Goal: Task Accomplishment & Management: Complete application form

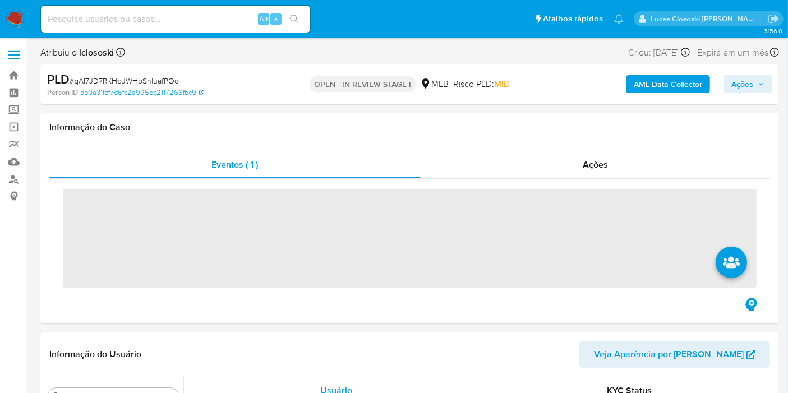
scroll to position [500, 0]
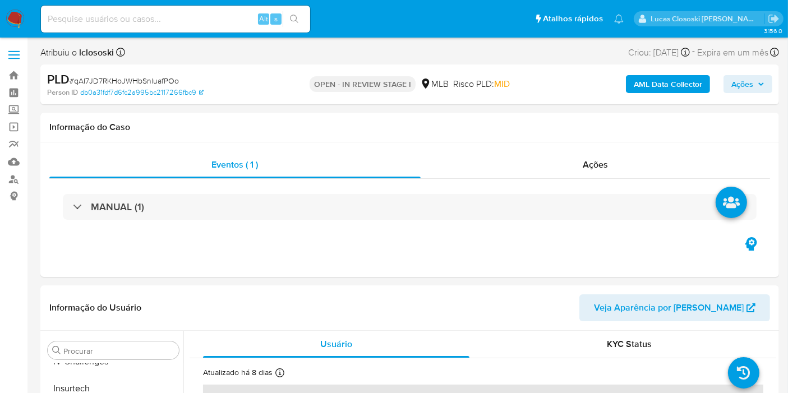
select select "10"
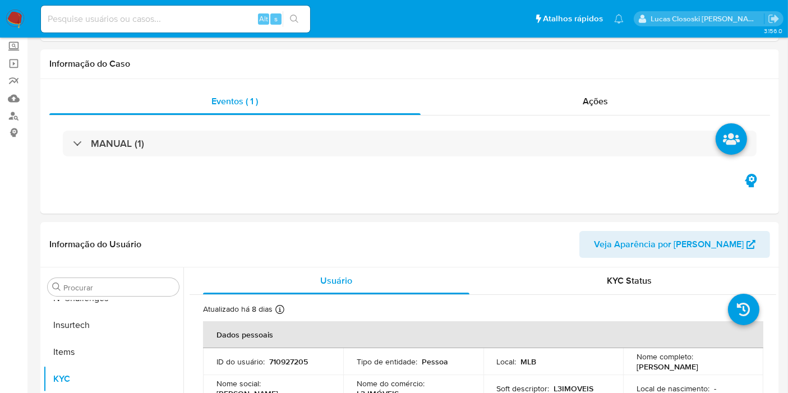
scroll to position [125, 0]
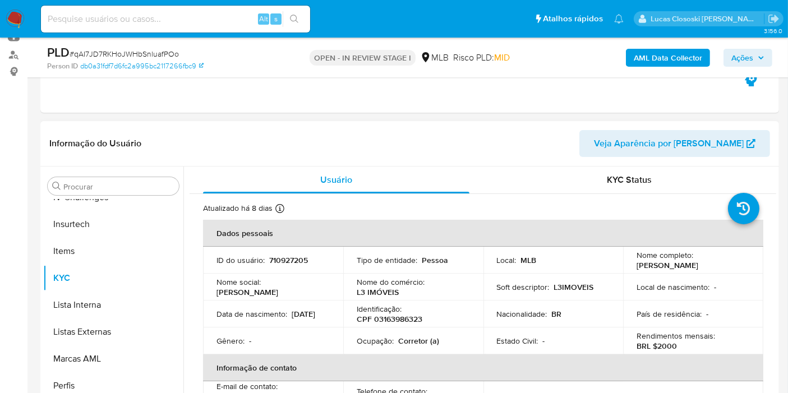
click at [399, 331] on td "Ocupação : Corretor (a)" at bounding box center [413, 341] width 140 height 27
click at [393, 323] on p "CPF 03163986323" at bounding box center [390, 319] width 66 height 10
copy p "03163986323"
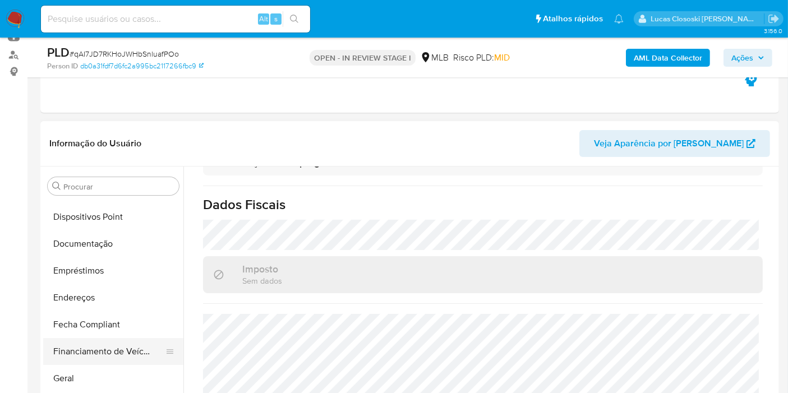
scroll to position [251, 0]
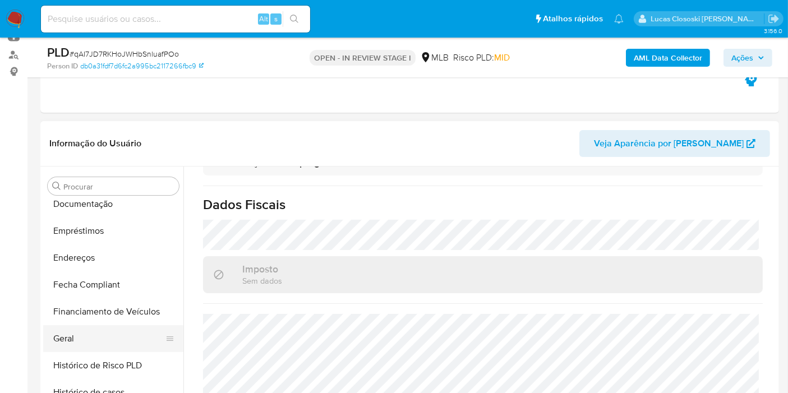
click at [80, 348] on button "Geral" at bounding box center [108, 338] width 131 height 27
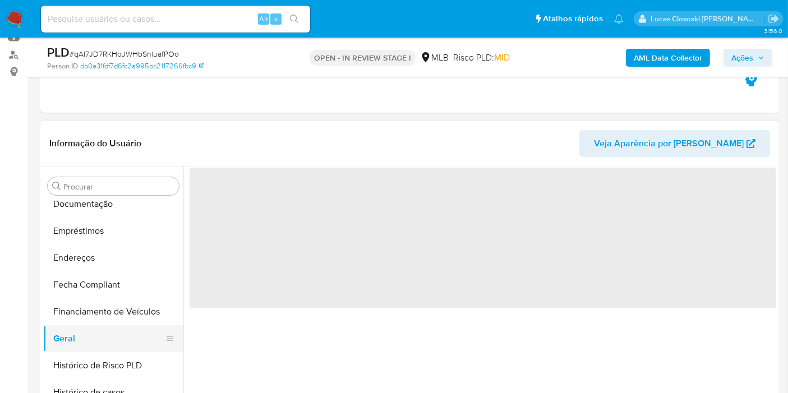
scroll to position [0, 0]
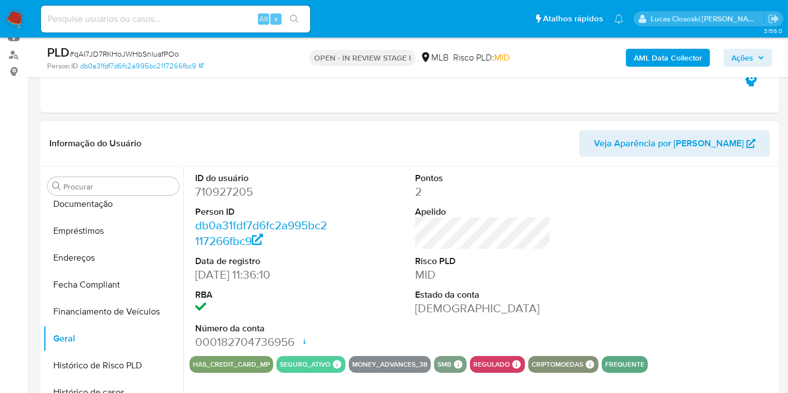
click at [225, 192] on dd "710927205" at bounding box center [263, 192] width 136 height 16
copy dd "710927205"
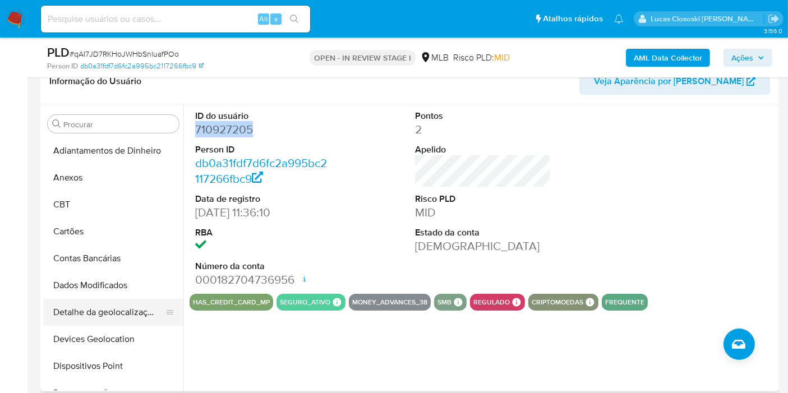
drag, startPoint x: 85, startPoint y: 334, endPoint x: 176, endPoint y: 298, distance: 98.2
click at [85, 334] on button "Devices Geolocation" at bounding box center [113, 339] width 140 height 27
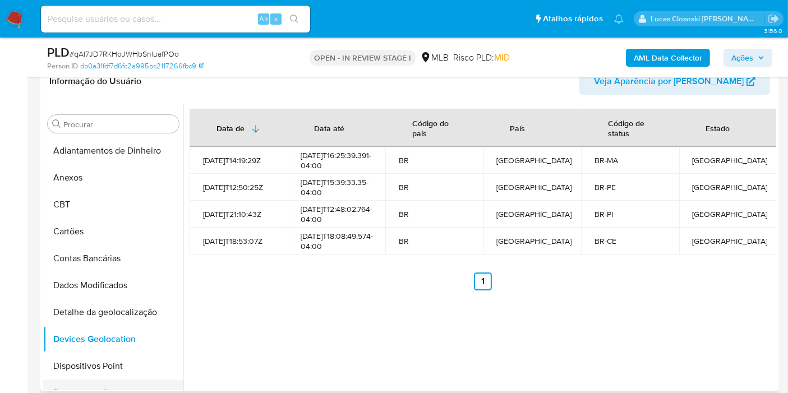
drag, startPoint x: 98, startPoint y: 383, endPoint x: 92, endPoint y: 366, distance: 17.2
click at [98, 383] on button "Documentação" at bounding box center [108, 393] width 131 height 27
click at [92, 367] on button "Dispositivos Point" at bounding box center [108, 366] width 131 height 27
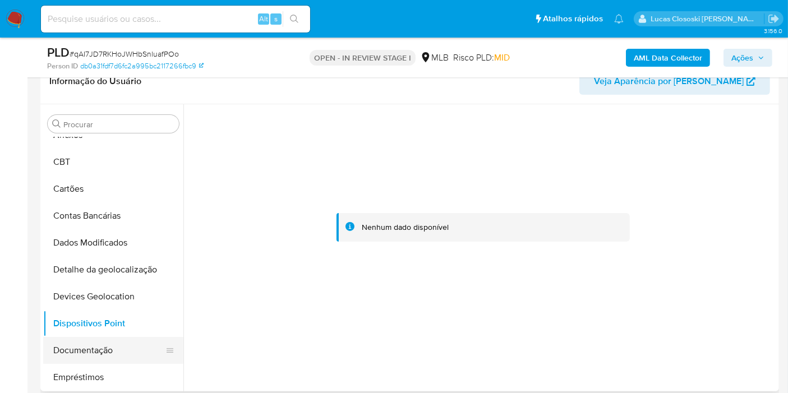
scroll to position [62, 0]
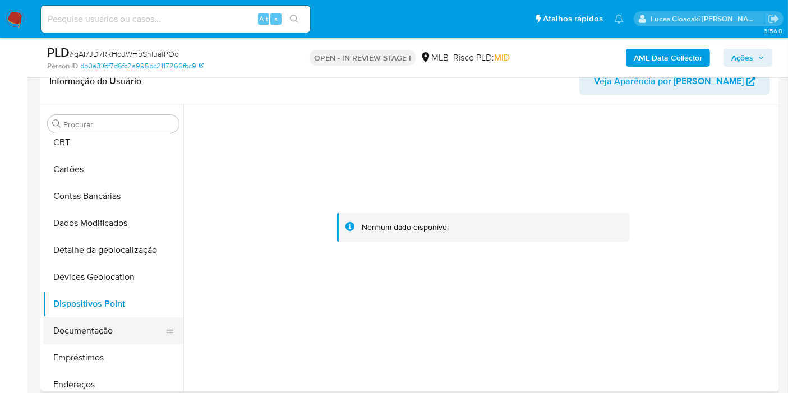
click at [110, 343] on button "Documentação" at bounding box center [108, 331] width 131 height 27
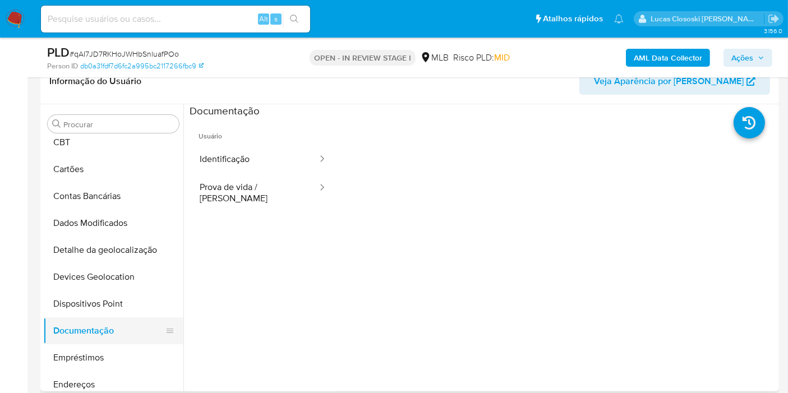
scroll to position [187, 0]
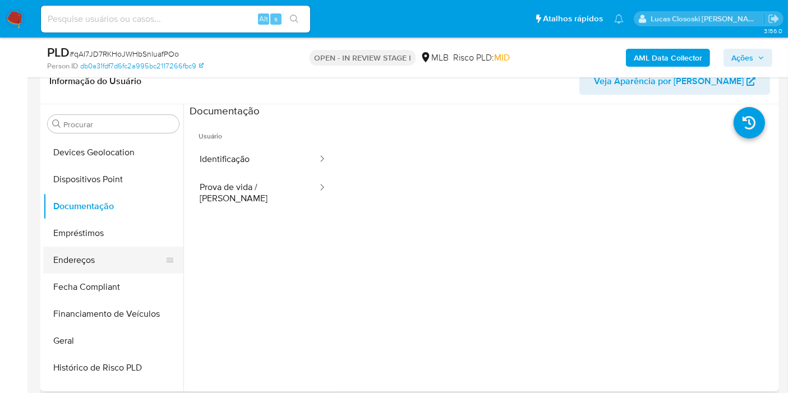
click at [99, 253] on button "Endereços" at bounding box center [108, 260] width 131 height 27
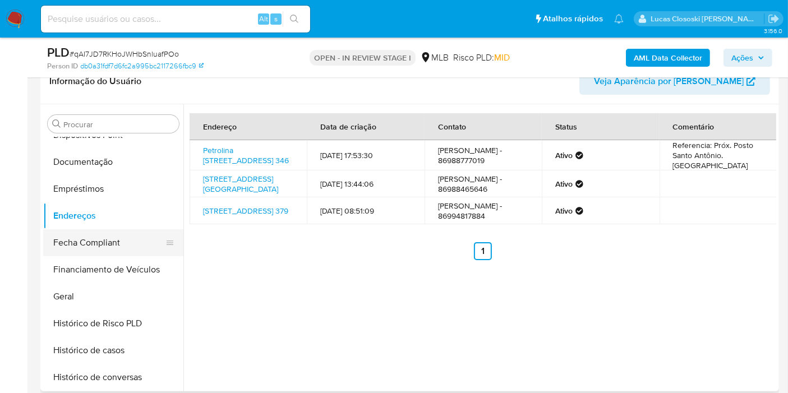
scroll to position [249, 0]
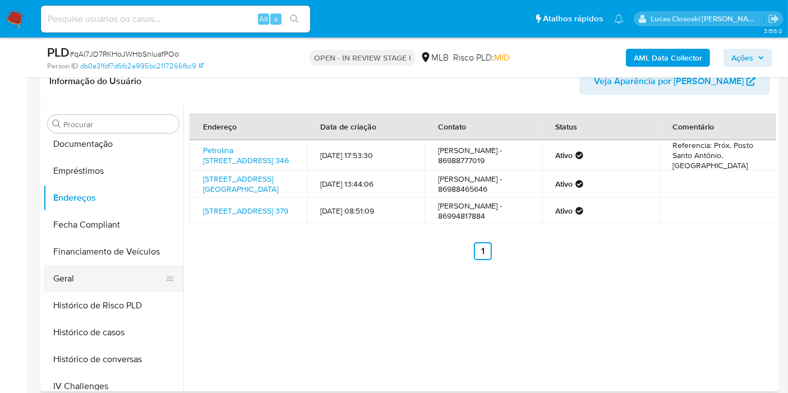
click at [99, 289] on button "Geral" at bounding box center [108, 278] width 131 height 27
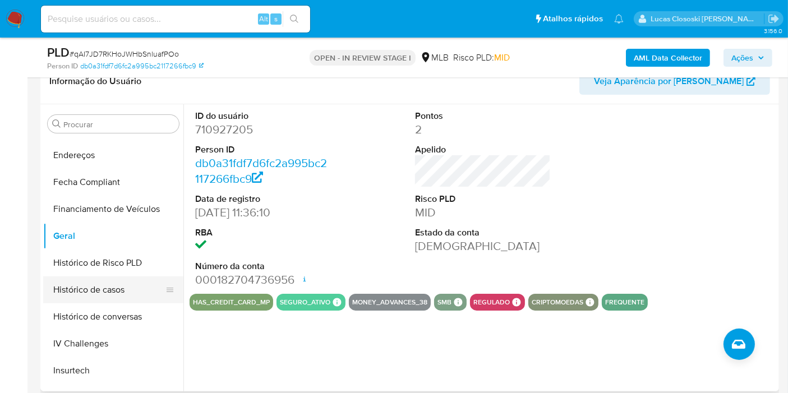
scroll to position [311, 0]
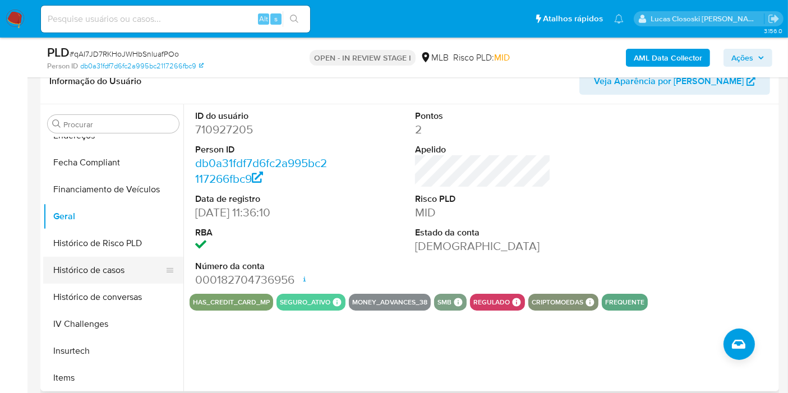
click at [94, 267] on button "Histórico de casos" at bounding box center [108, 270] width 131 height 27
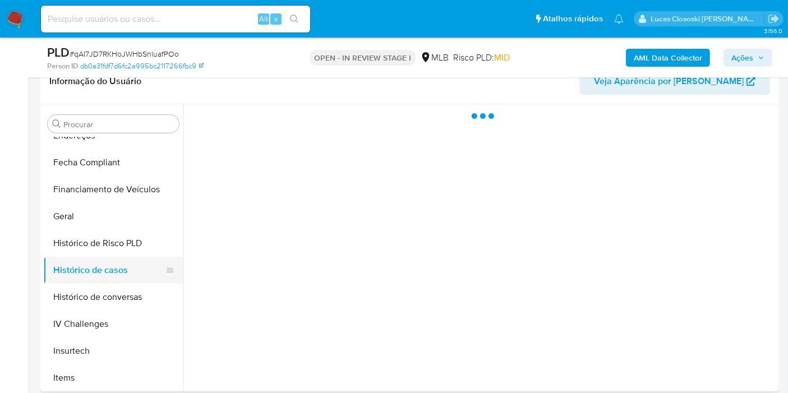
scroll to position [374, 0]
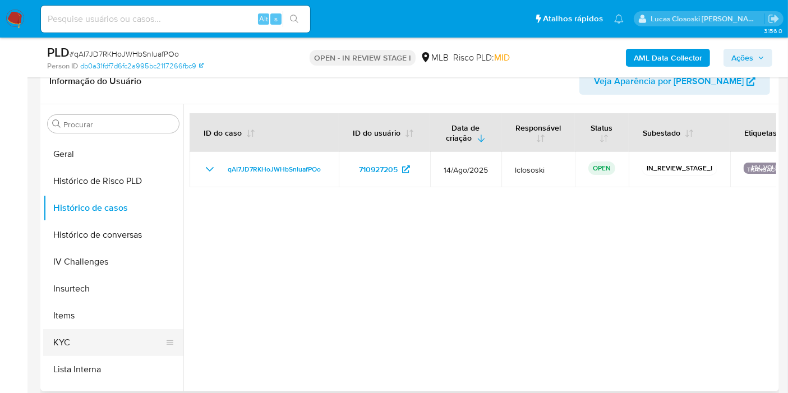
click at [91, 337] on button "KYC" at bounding box center [108, 342] width 131 height 27
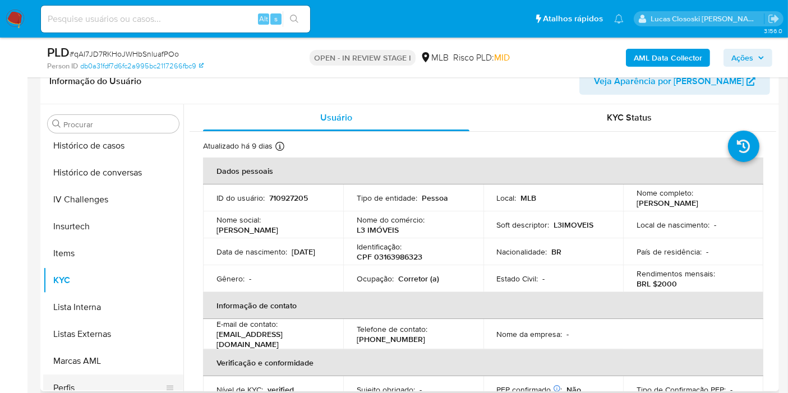
scroll to position [500, 0]
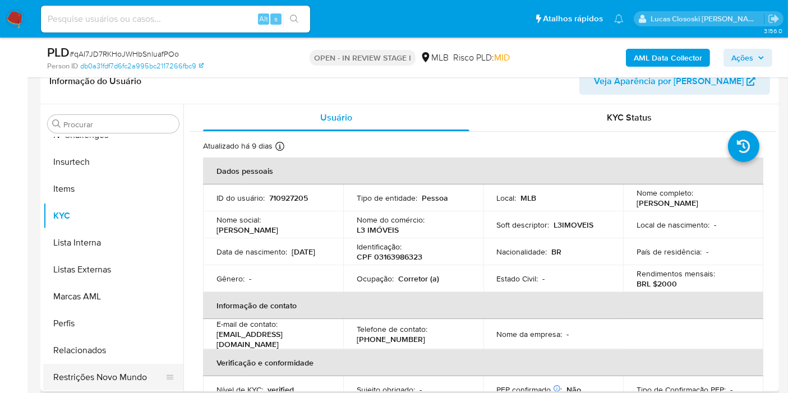
click at [120, 367] on button "Restrições Novo Mundo" at bounding box center [108, 377] width 131 height 27
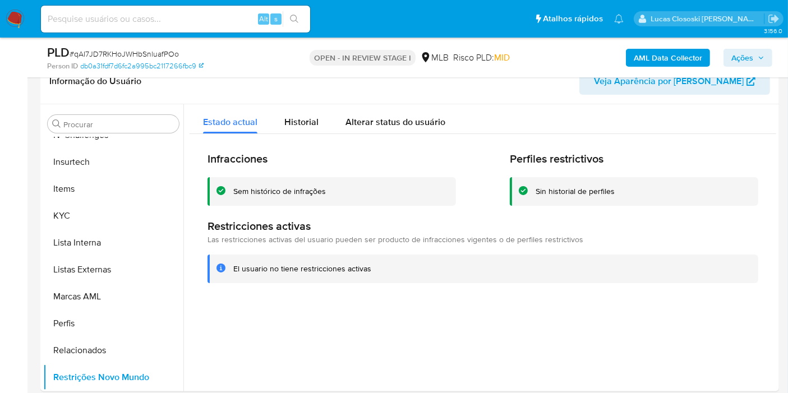
click at [115, 52] on span "# qAI7JD7RKHoJWHbSnluafPOo" at bounding box center [124, 53] width 109 height 11
copy span "qAI7JD7RKHoJWHbSnluafPOo"
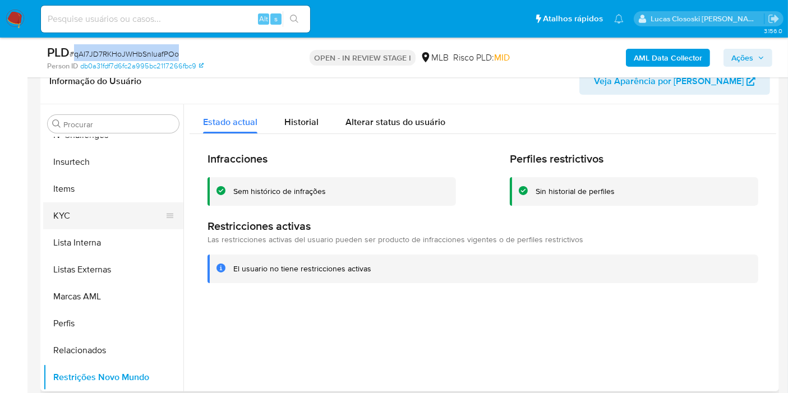
click at [113, 215] on button "KYC" at bounding box center [108, 216] width 131 height 27
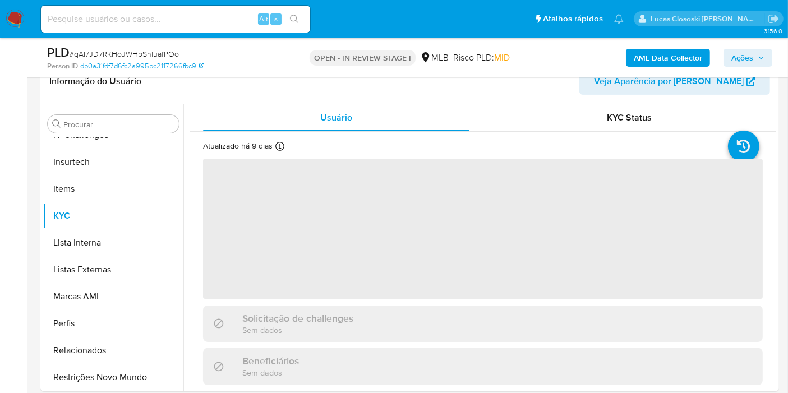
click at [218, 70] on div "Person ID db0a31fdf7d6fc2a995bc2117266fbc9" at bounding box center [166, 66] width 239 height 10
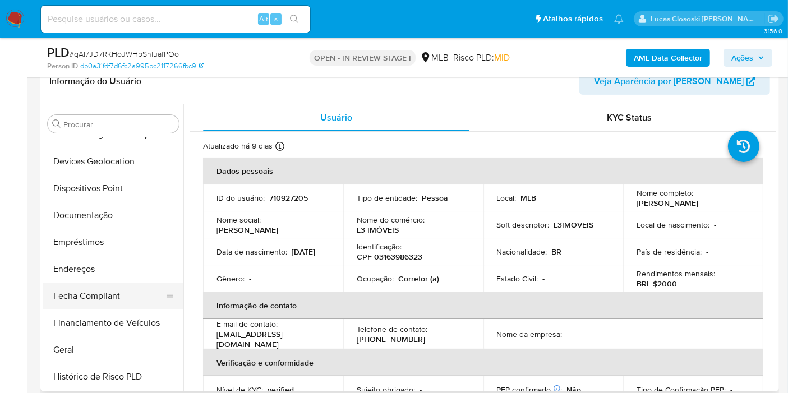
scroll to position [189, 0]
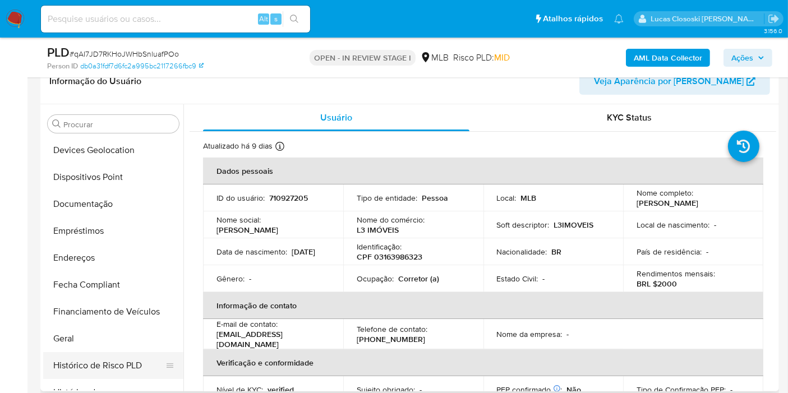
click at [78, 352] on button "Histórico de Risco PLD" at bounding box center [108, 365] width 131 height 27
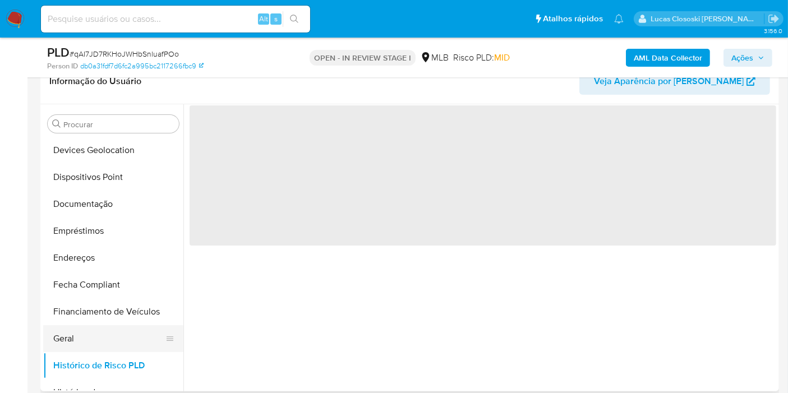
click at [111, 328] on button "Geral" at bounding box center [108, 338] width 131 height 27
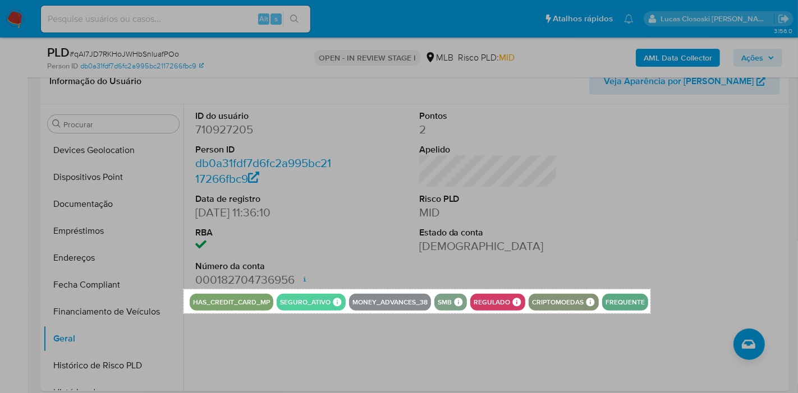
drag, startPoint x: 183, startPoint y: 289, endPoint x: 650, endPoint y: 314, distance: 468.0
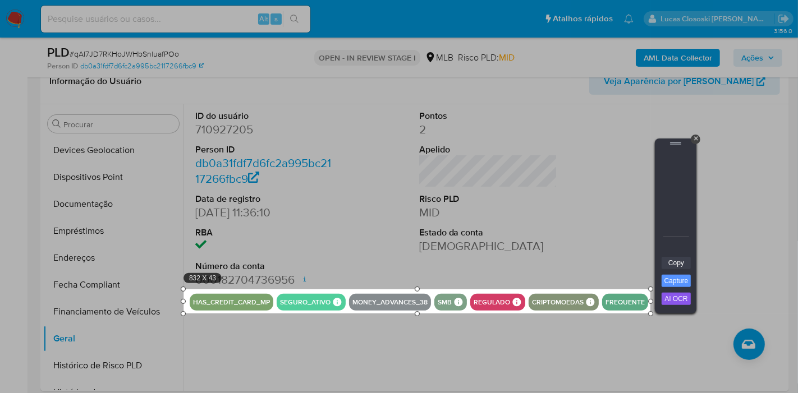
click at [674, 264] on link "Copy" at bounding box center [675, 263] width 29 height 12
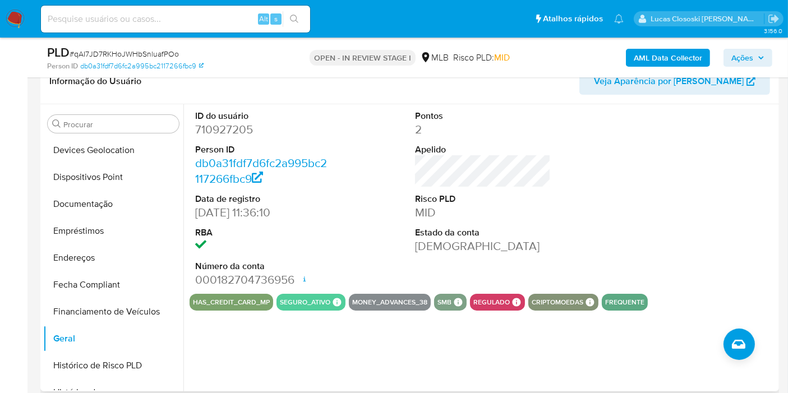
scroll to position [376, 0]
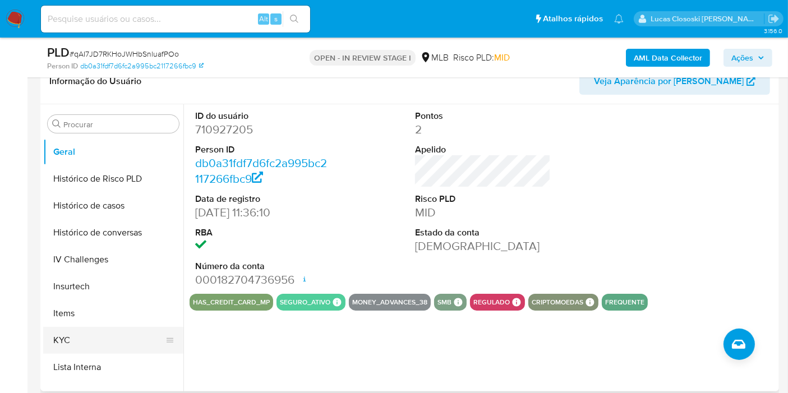
click at [86, 337] on button "KYC" at bounding box center [108, 340] width 131 height 27
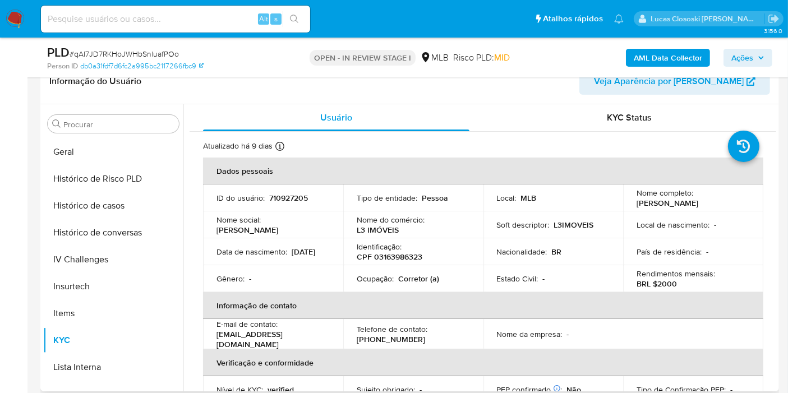
click at [420, 282] on p "Corretor (a)" at bounding box center [418, 279] width 41 height 10
copy p "Corretor"
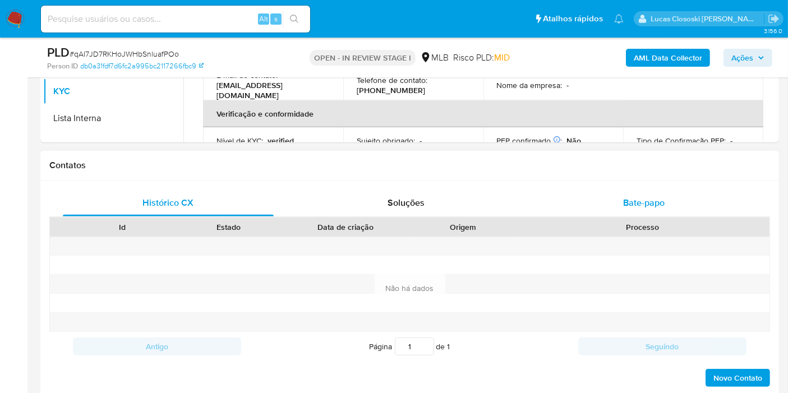
click at [615, 209] on div "Bate-papo" at bounding box center [644, 203] width 211 height 27
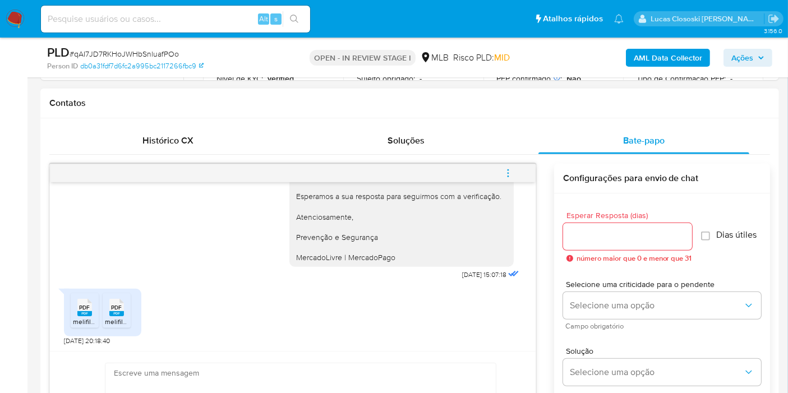
scroll to position [202, 0]
click at [80, 312] on rect at bounding box center [84, 314] width 15 height 5
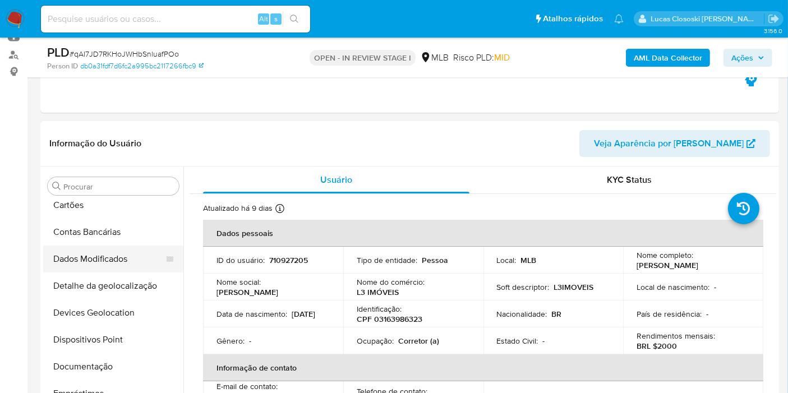
scroll to position [126, 0]
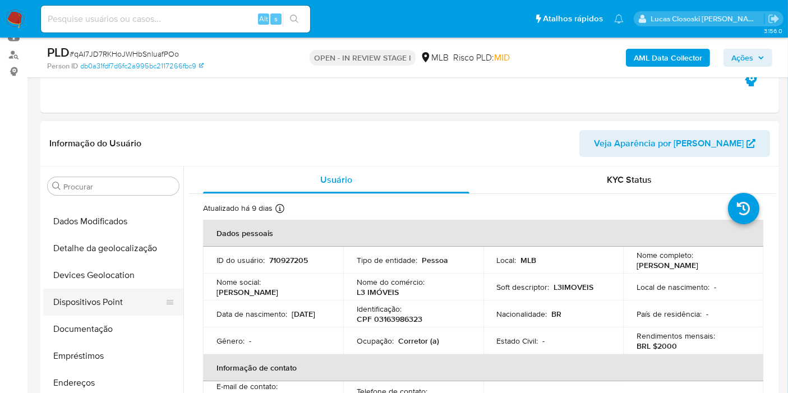
drag, startPoint x: 97, startPoint y: 326, endPoint x: 98, endPoint y: 293, distance: 32.6
click at [97, 327] on button "Documentação" at bounding box center [113, 329] width 140 height 27
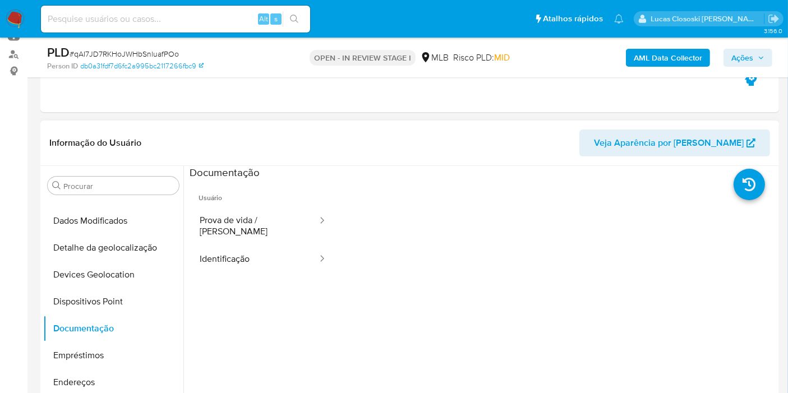
scroll to position [125, 0]
click at [736, 57] on span "Ações" at bounding box center [743, 58] width 22 height 18
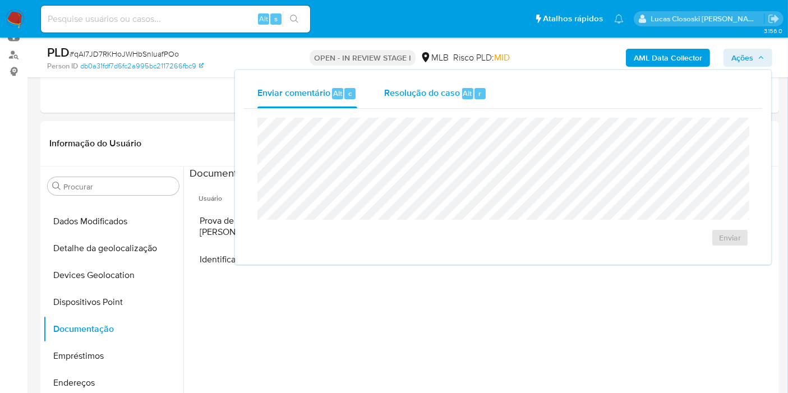
click at [479, 99] on div "Resolução do caso Alt r" at bounding box center [435, 93] width 103 height 29
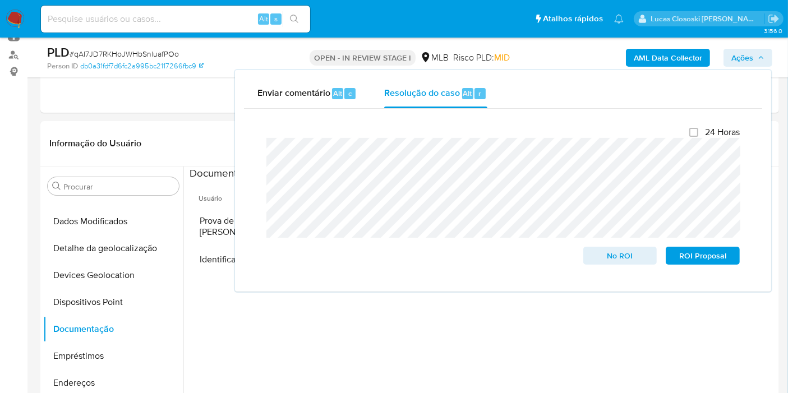
click at [768, 58] on button "Ações" at bounding box center [748, 58] width 49 height 18
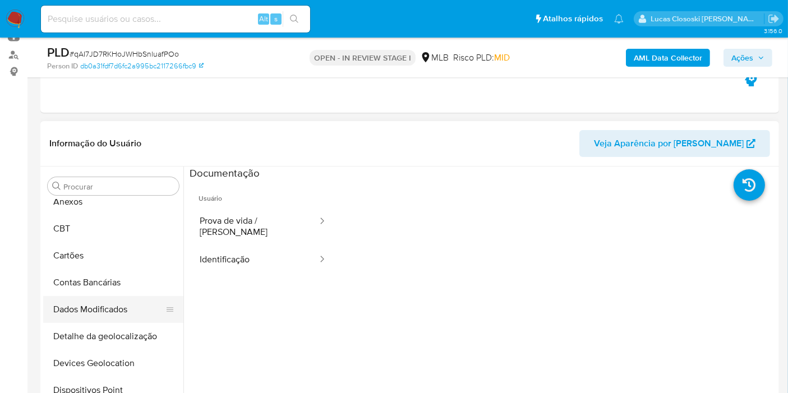
scroll to position [0, 0]
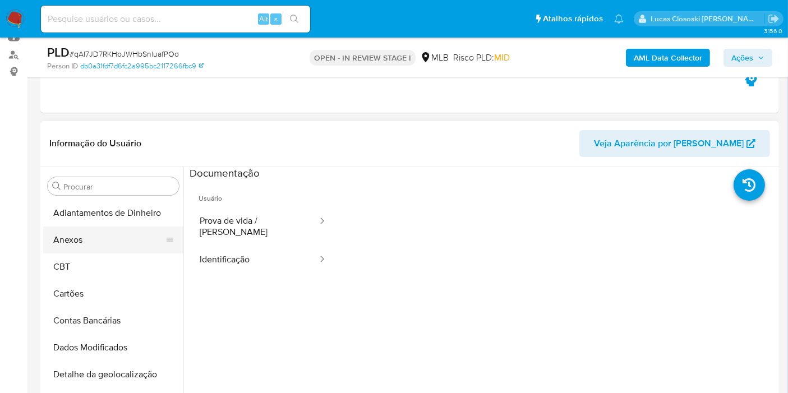
click at [96, 235] on button "Anexos" at bounding box center [108, 240] width 131 height 27
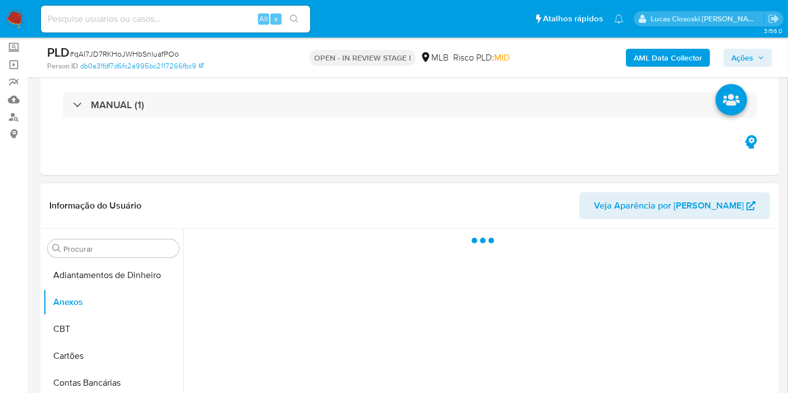
scroll to position [125, 0]
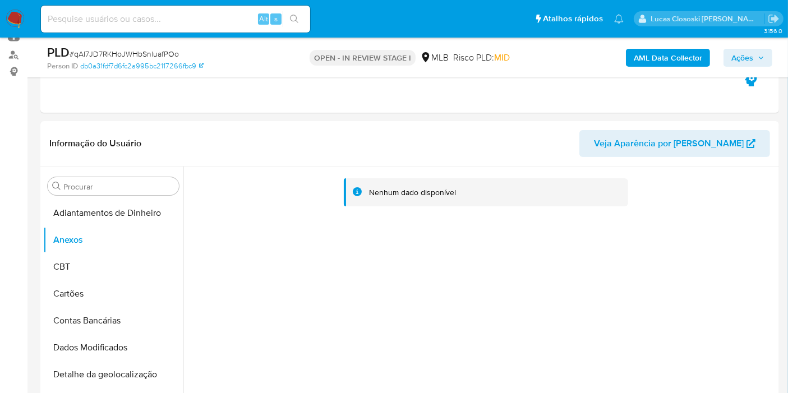
click at [724, 52] on button "Ações" at bounding box center [748, 58] width 49 height 18
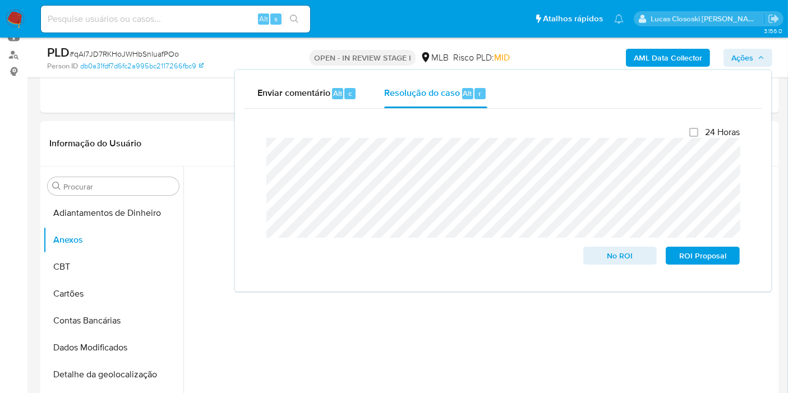
click at [742, 49] on span "Ações" at bounding box center [743, 58] width 22 height 18
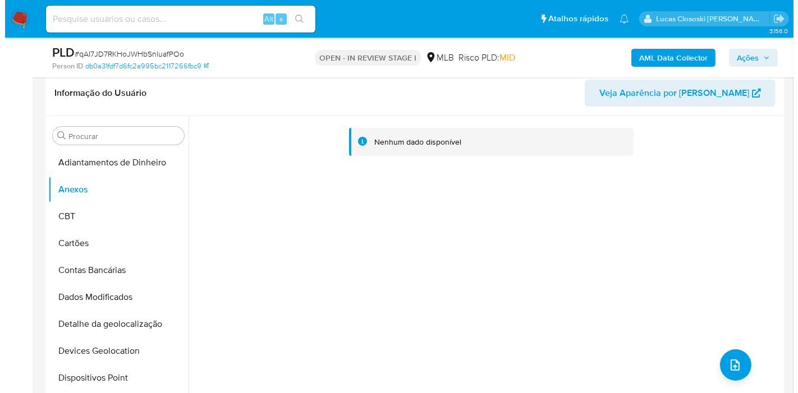
scroll to position [187, 0]
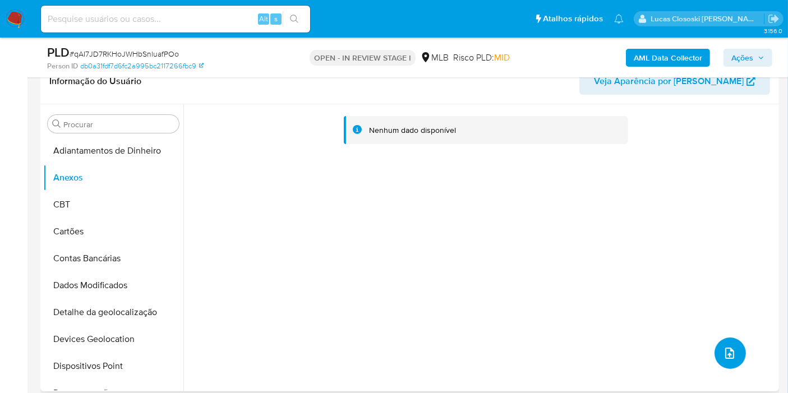
click at [724, 361] on button "upload-file" at bounding box center [730, 353] width 31 height 31
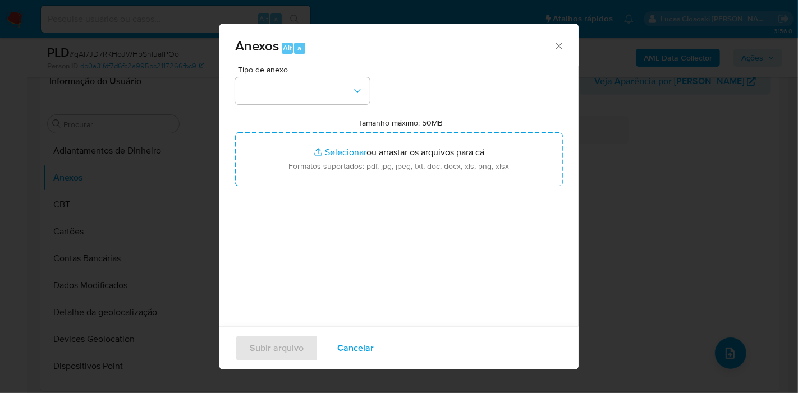
click at [301, 109] on div "Tipo de anexo Tamanho máximo: 50MB Selecionar arquivos Selecionar ou arrastar o…" at bounding box center [399, 198] width 328 height 265
click at [301, 100] on button "button" at bounding box center [302, 90] width 135 height 27
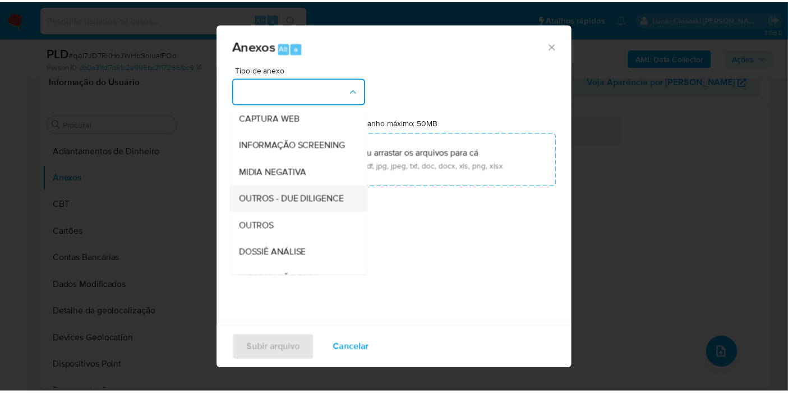
scroll to position [125, 0]
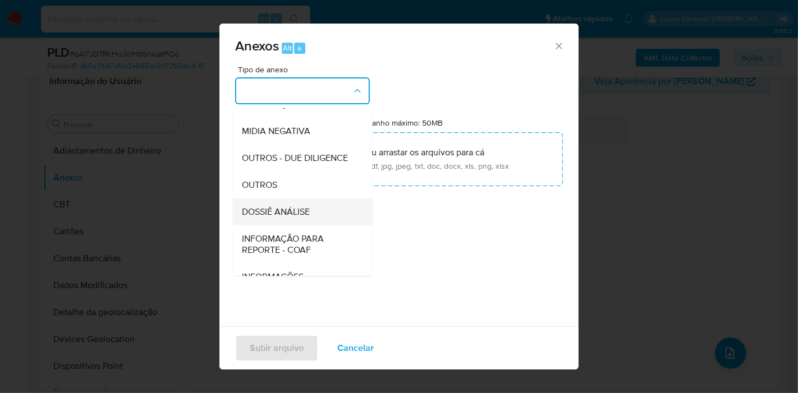
click at [280, 226] on div "DOSSIÊ ANÁLISE" at bounding box center [299, 212] width 114 height 27
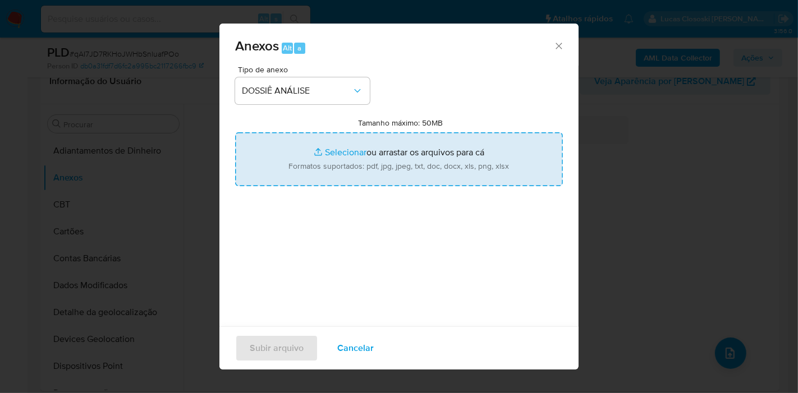
click at [310, 163] on input "Tamanho máximo: 50MB Selecionar arquivos" at bounding box center [399, 159] width 328 height 54
type input "C:\fakepath\SAR - XXXX - CPF 03163986323 - LANY DENISE DO NASCIMENTO SILVA.pdf"
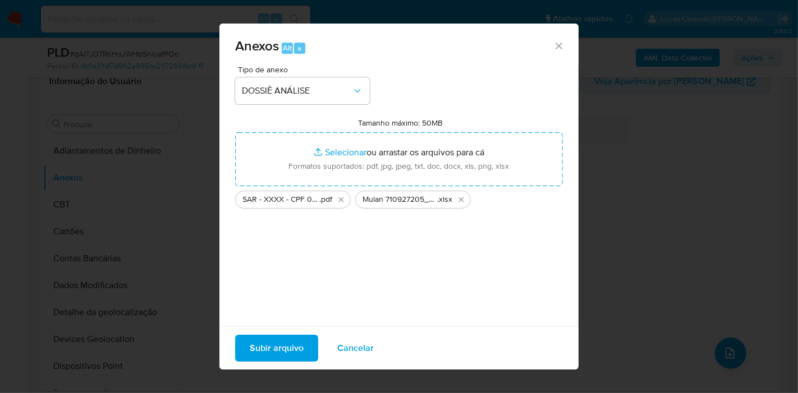
click at [272, 353] on span "Subir arquivo" at bounding box center [277, 348] width 54 height 25
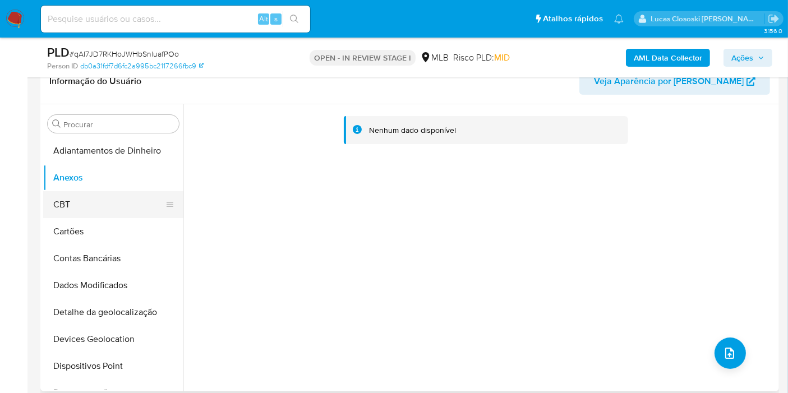
click at [58, 197] on button "CBT" at bounding box center [108, 204] width 131 height 27
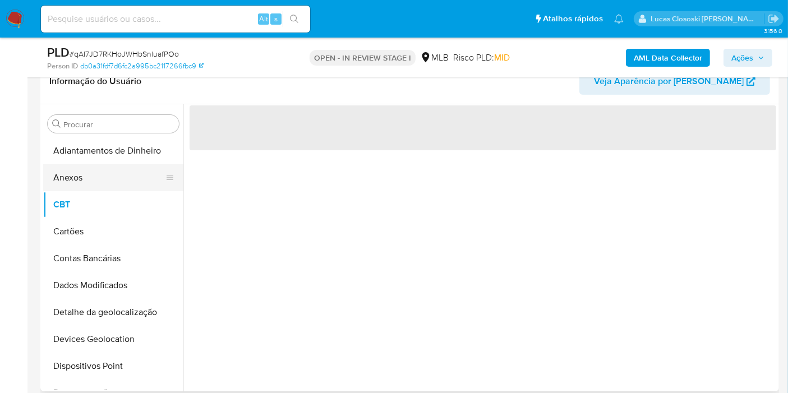
click at [71, 177] on button "Anexos" at bounding box center [108, 177] width 131 height 27
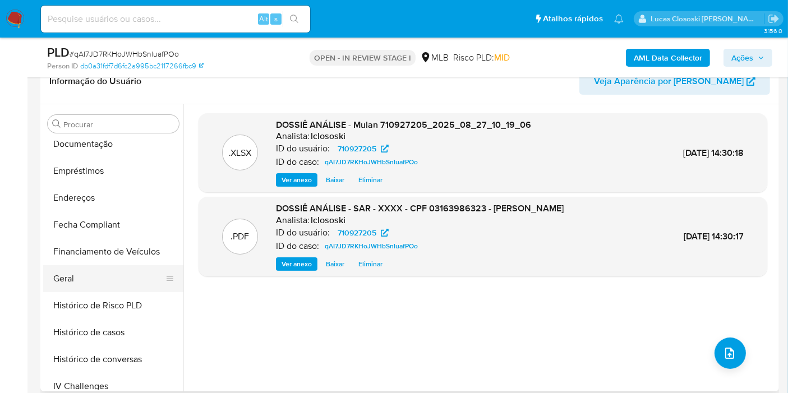
scroll to position [374, 0]
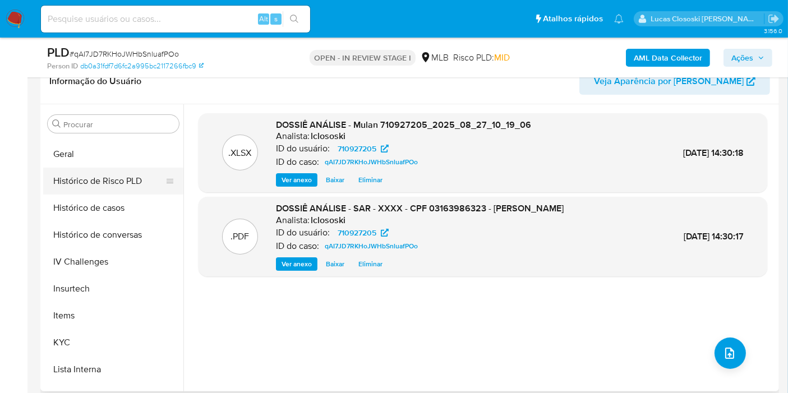
click at [100, 191] on button "Histórico de Risco PLD" at bounding box center [108, 181] width 131 height 27
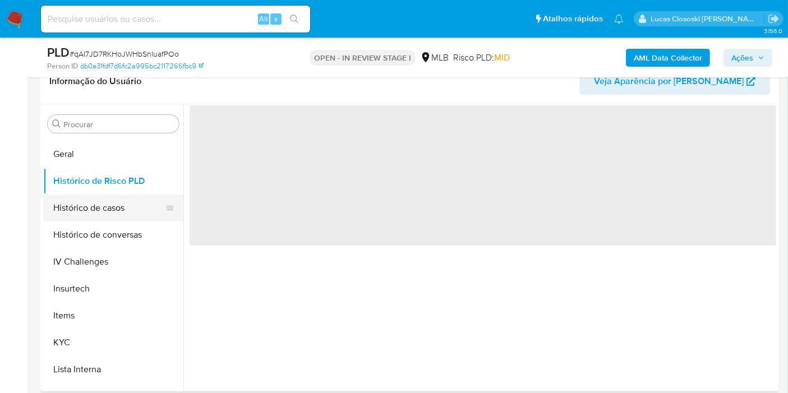
click at [100, 206] on button "Histórico de casos" at bounding box center [108, 208] width 131 height 27
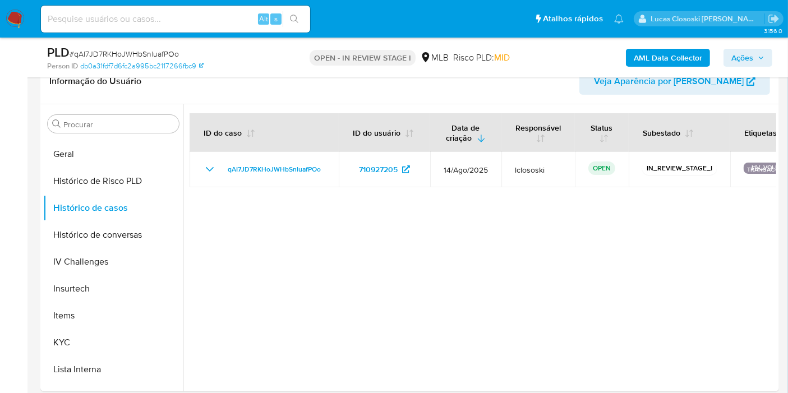
click at [759, 56] on icon "button" at bounding box center [761, 57] width 7 height 7
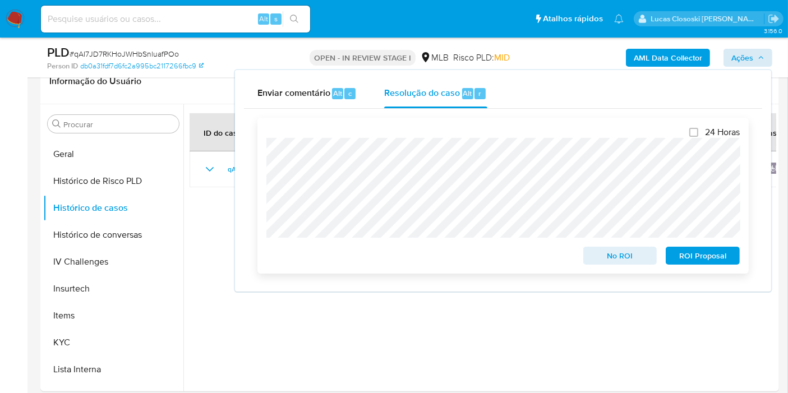
click at [710, 252] on span "ROI Proposal" at bounding box center [703, 256] width 58 height 16
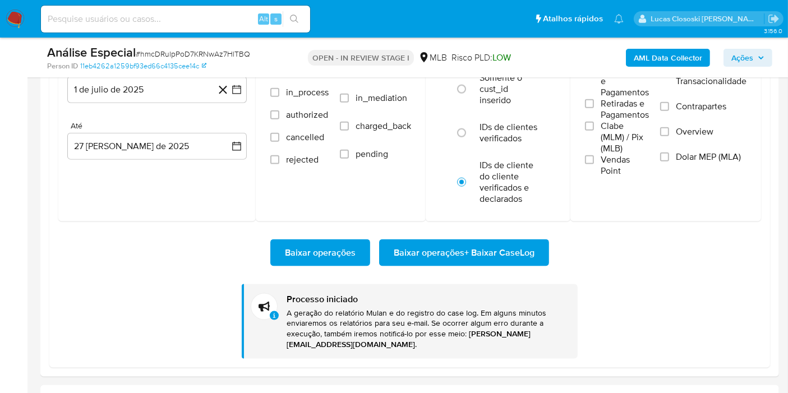
scroll to position [500, 0]
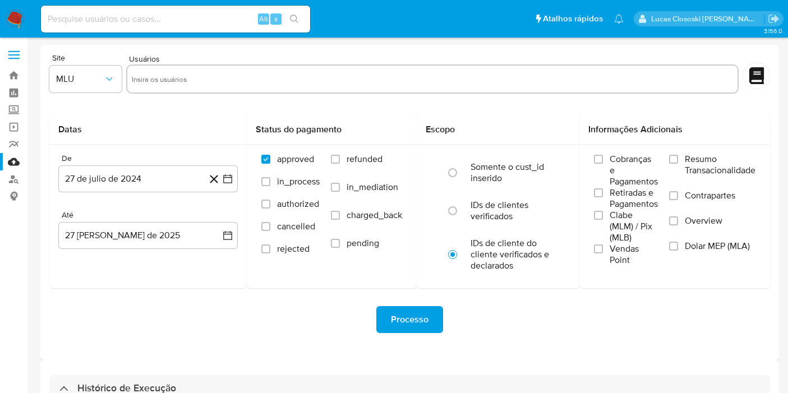
select select "10"
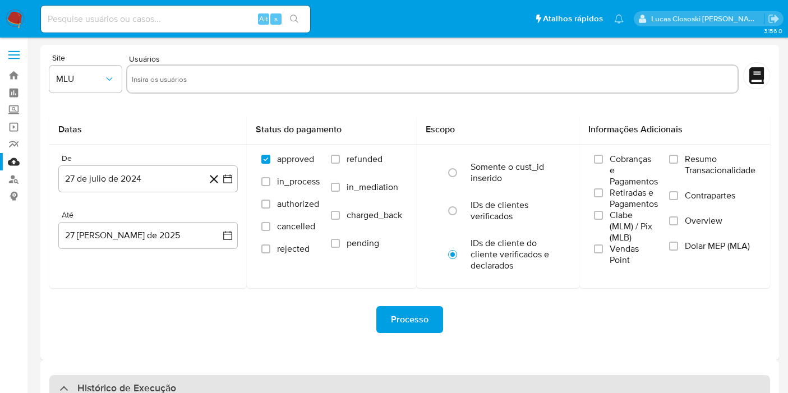
scroll to position [141, 0]
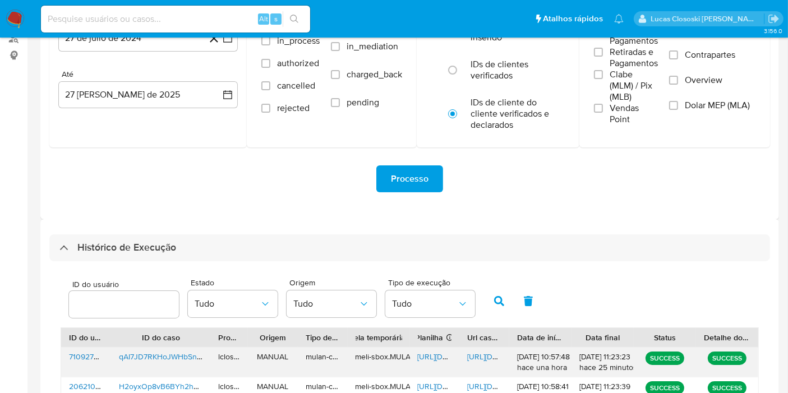
click at [433, 353] on span "https://docs.google.com/spreadsheets/d/1Kj1Q_DX_vgTsE7JA_-TMsCdQ2EcFI_fpG9gvfUm…" at bounding box center [456, 356] width 77 height 11
click at [479, 357] on span "https://docs.google.com/document/d/1W62YmMX-ECRVdd8Zg-hQEBMWN-Eq-Z-eYxQSuwWbAlQ…" at bounding box center [505, 356] width 77 height 11
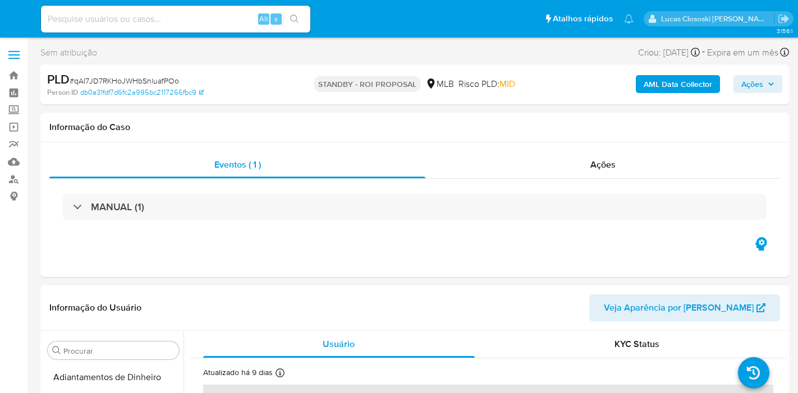
select select "10"
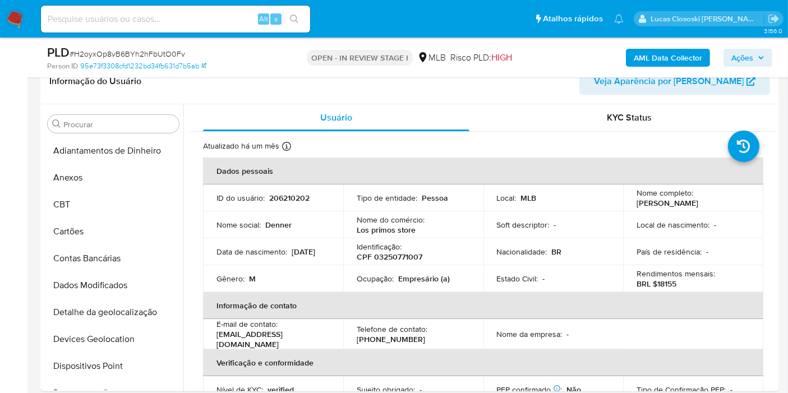
scroll to position [500, 0]
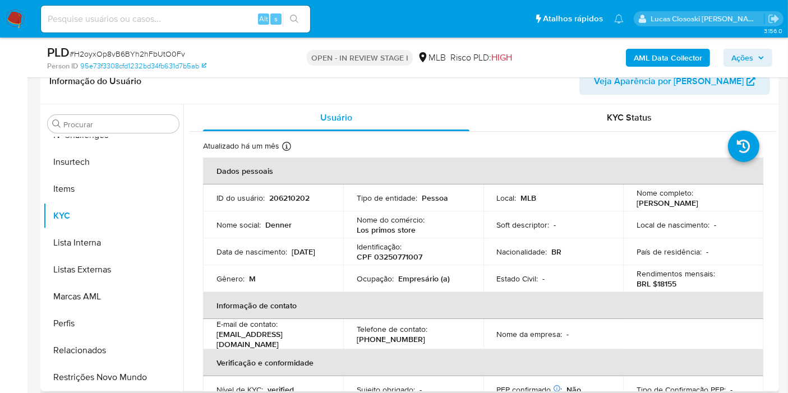
click at [394, 257] on p "CPF 03250771007" at bounding box center [390, 257] width 66 height 10
copy p "03250771007"
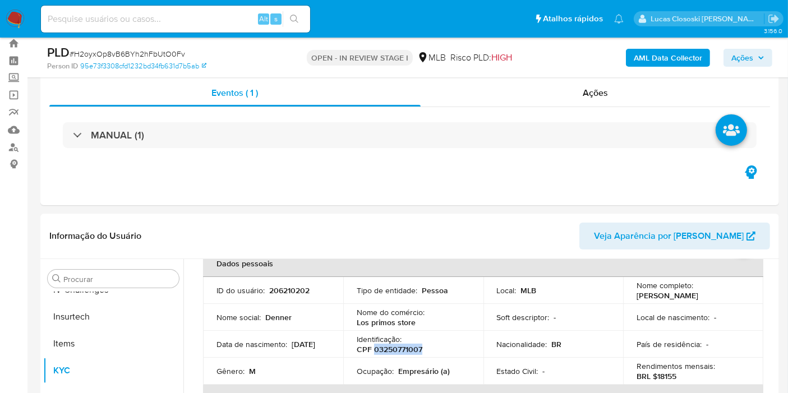
scroll to position [0, 0]
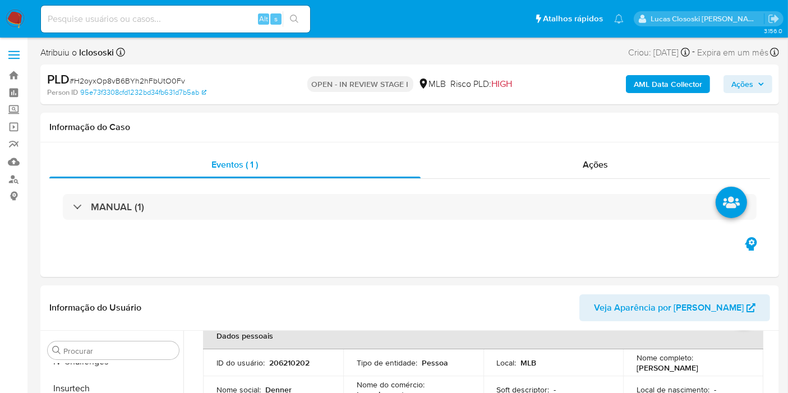
click at [655, 87] on b "AML Data Collector" at bounding box center [668, 84] width 68 height 18
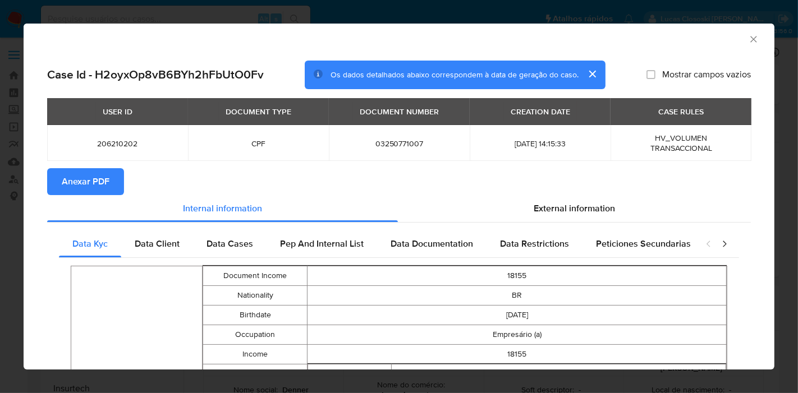
click at [111, 193] on button "Anexar PDF" at bounding box center [85, 181] width 77 height 27
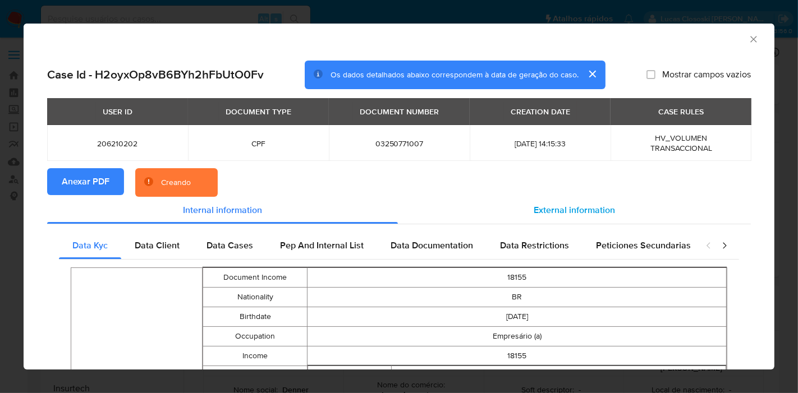
click at [586, 212] on span "External information" at bounding box center [574, 210] width 81 height 13
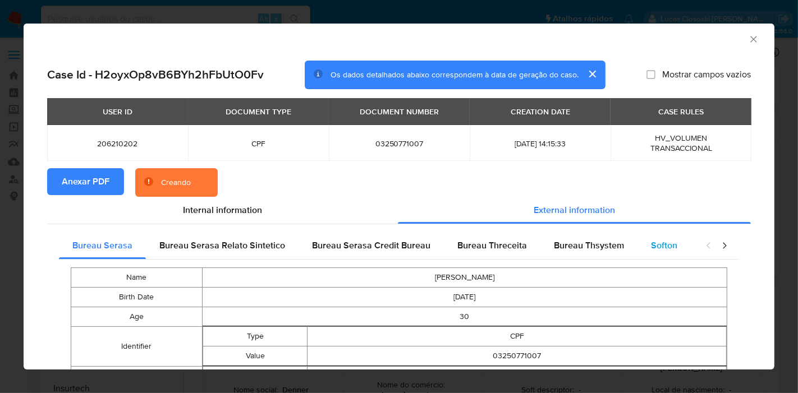
click at [664, 246] on span "Softon" at bounding box center [664, 245] width 26 height 13
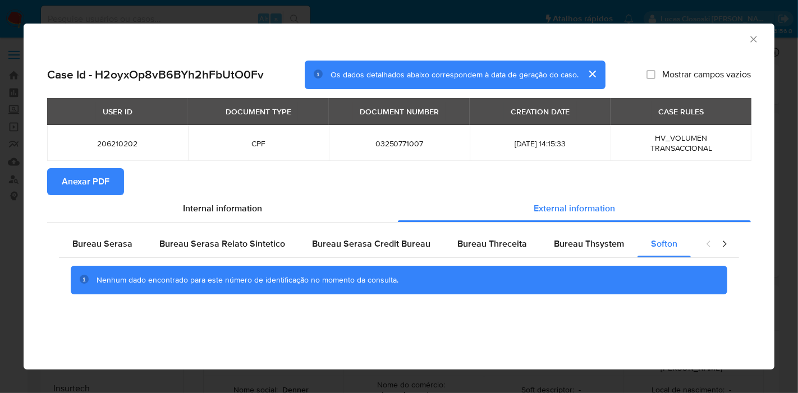
click at [748, 38] on icon "Fechar a janela" at bounding box center [753, 39] width 11 height 11
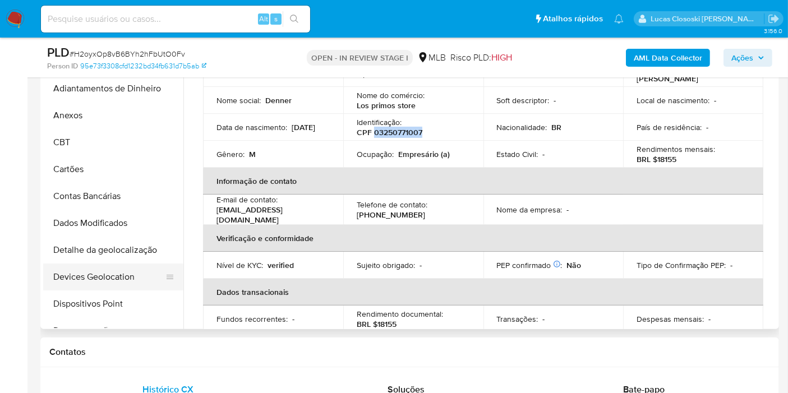
click at [104, 272] on button "Devices Geolocation" at bounding box center [108, 277] width 131 height 27
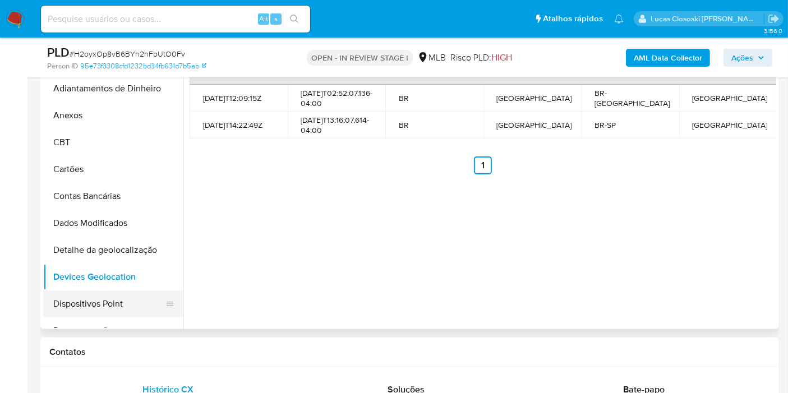
click at [89, 302] on button "Dispositivos Point" at bounding box center [108, 304] width 131 height 27
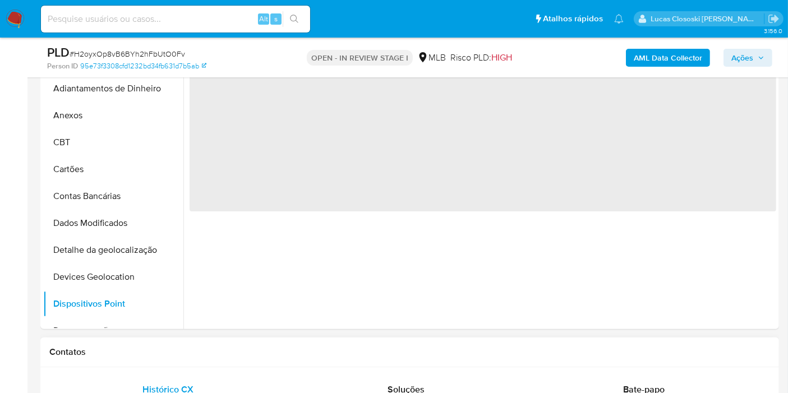
scroll to position [187, 0]
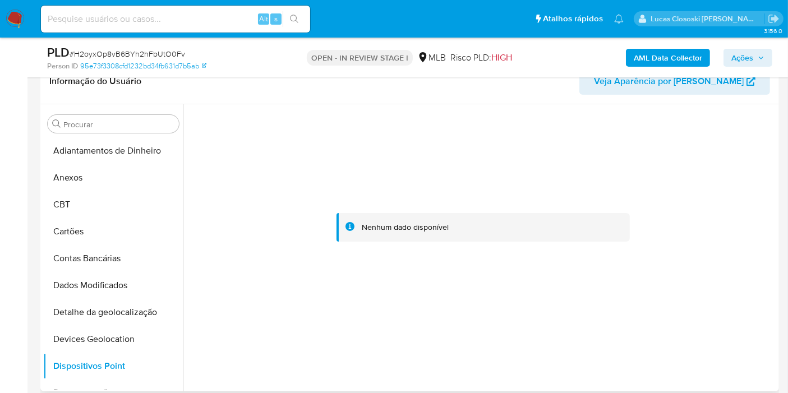
click at [739, 167] on div at bounding box center [483, 227] width 587 height 247
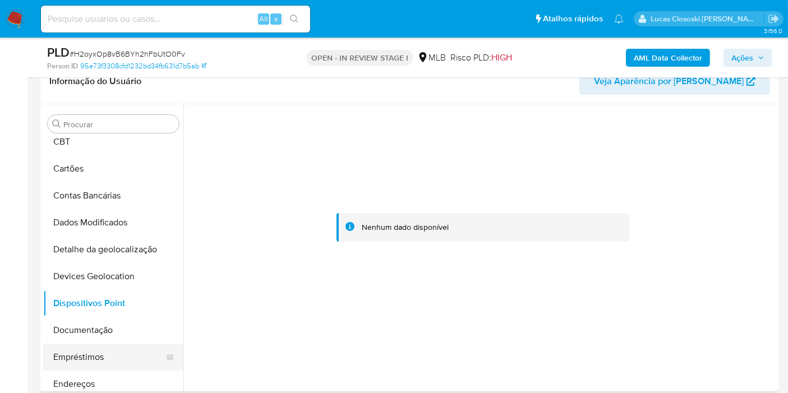
scroll to position [125, 0]
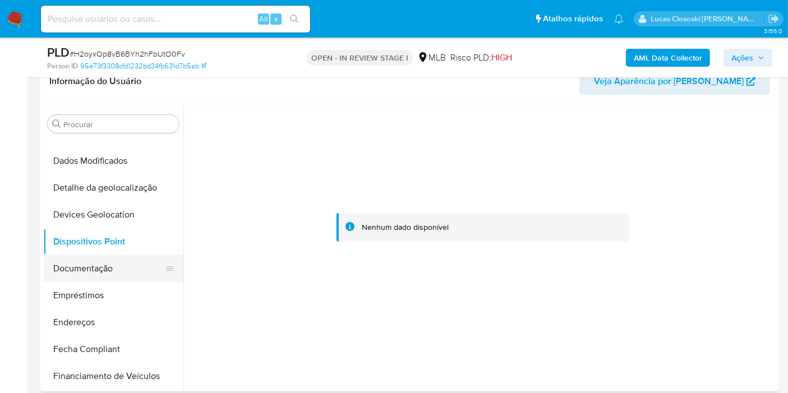
click at [96, 272] on button "Documentação" at bounding box center [108, 268] width 131 height 27
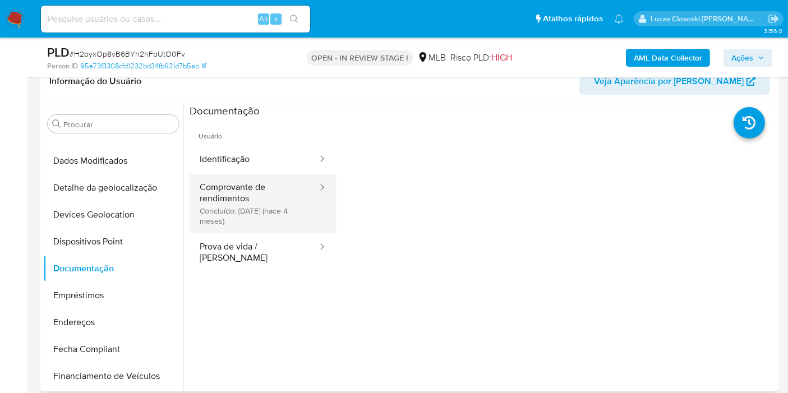
click at [243, 203] on button "Comprovante de rendimentos Concluído: 24/04/2025 (hace 4 meses)" at bounding box center [254, 203] width 129 height 59
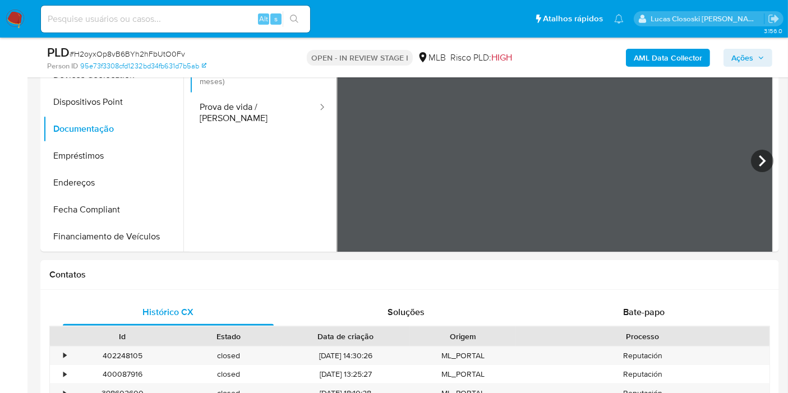
scroll to position [498, 0]
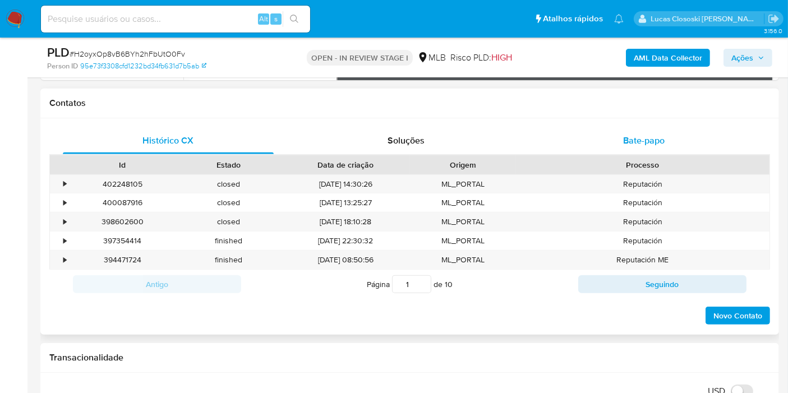
click at [686, 140] on div "Bate-papo" at bounding box center [644, 140] width 211 height 27
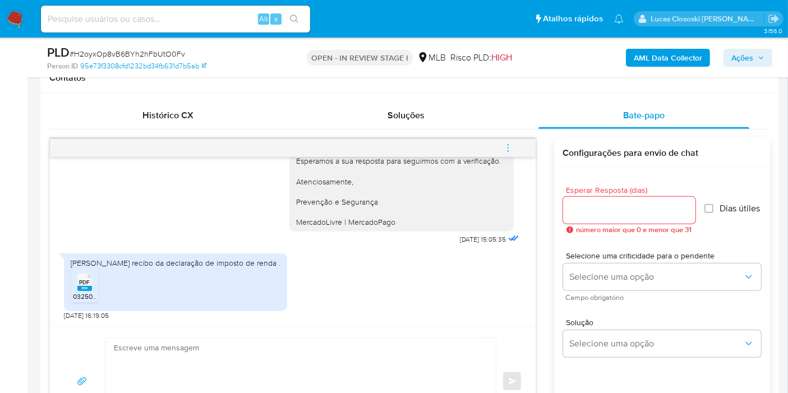
scroll to position [561, 0]
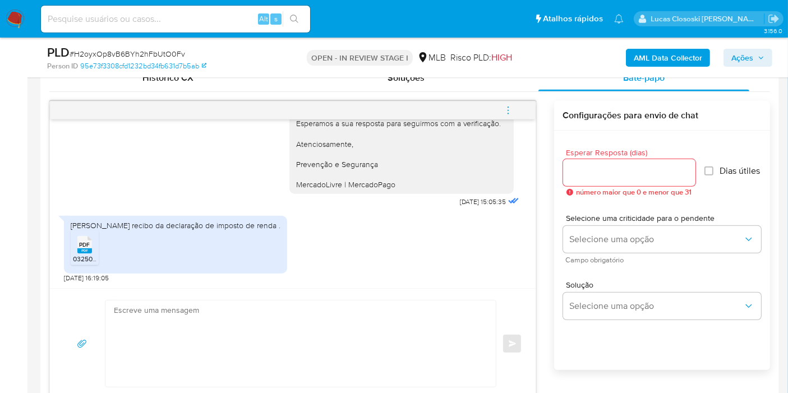
click at [85, 251] on rect at bounding box center [84, 251] width 15 height 5
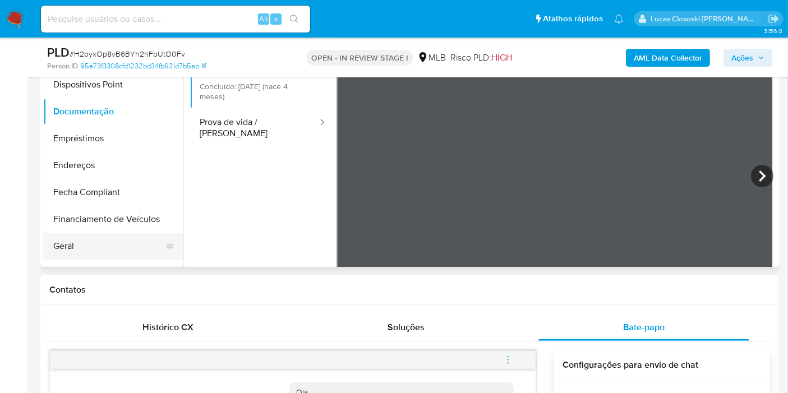
scroll to position [187, 0]
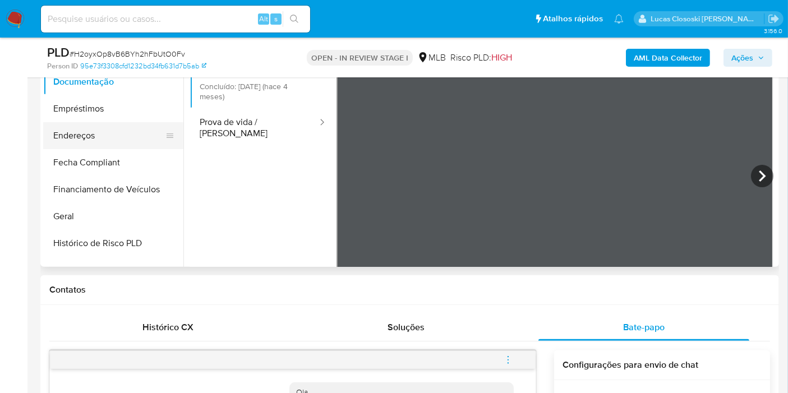
click at [87, 122] on button "Endereços" at bounding box center [108, 135] width 131 height 27
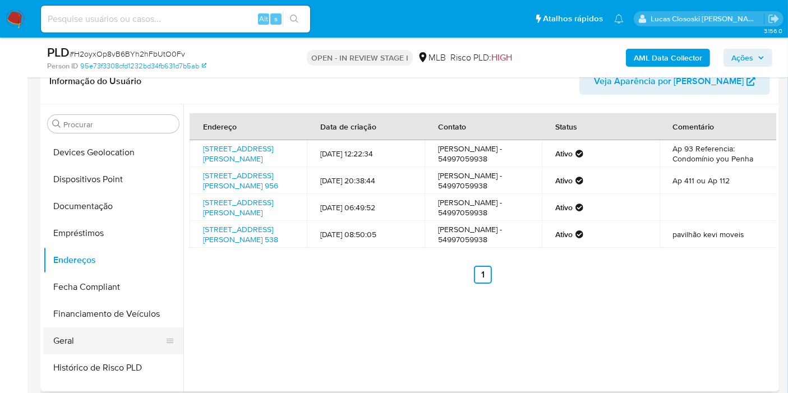
click at [82, 345] on button "Geral" at bounding box center [108, 341] width 131 height 27
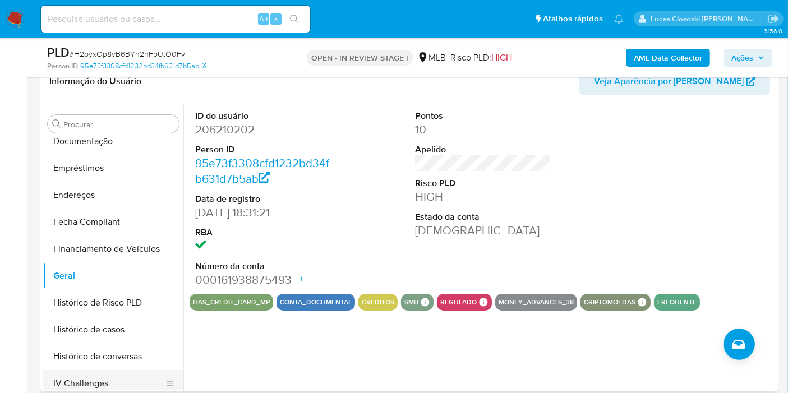
scroll to position [311, 0]
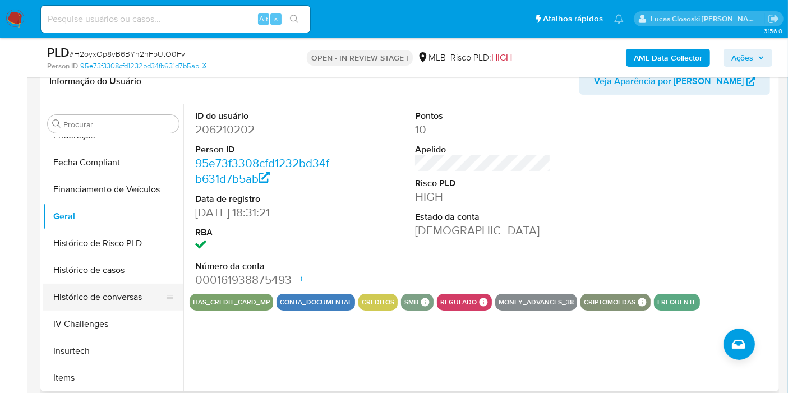
click at [63, 289] on button "Histórico de conversas" at bounding box center [108, 297] width 131 height 27
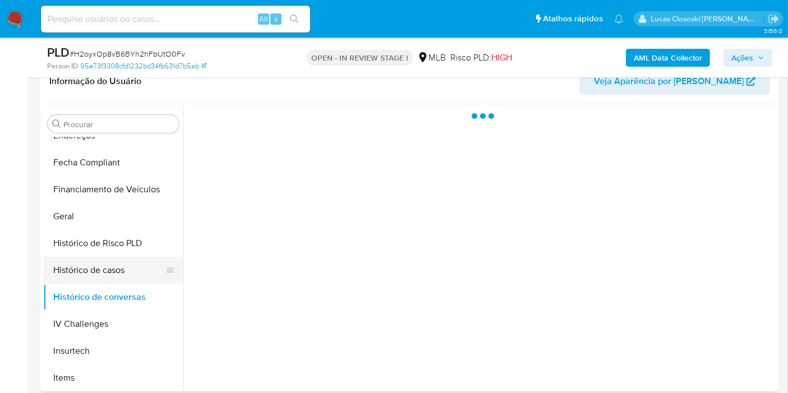
click at [67, 274] on button "Histórico de casos" at bounding box center [108, 270] width 131 height 27
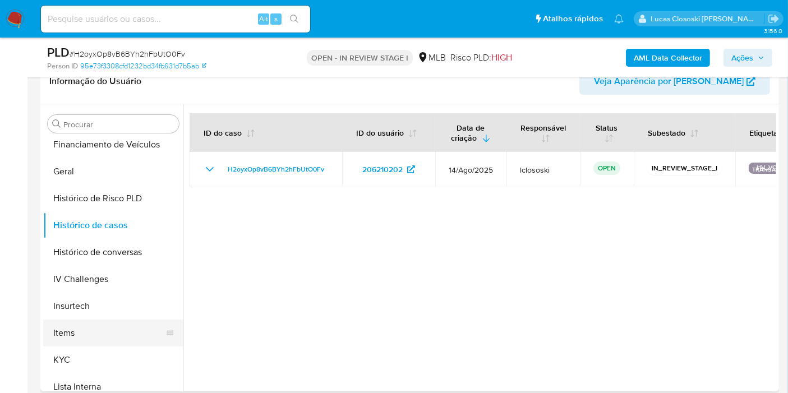
scroll to position [374, 0]
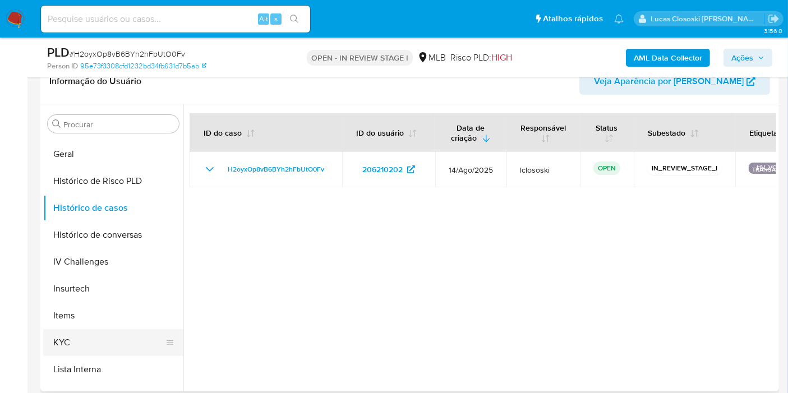
click at [86, 342] on button "KYC" at bounding box center [108, 342] width 131 height 27
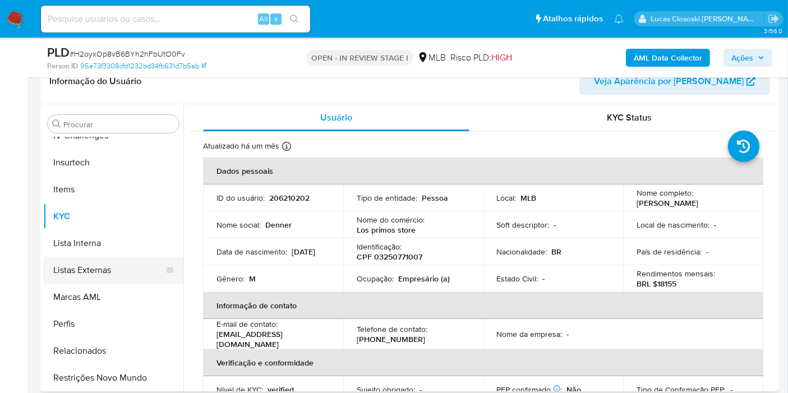
scroll to position [500, 0]
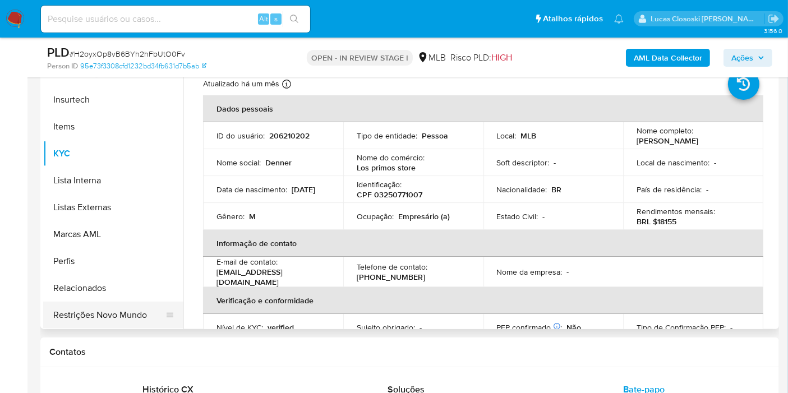
click at [110, 314] on button "Restrições Novo Mundo" at bounding box center [108, 315] width 131 height 27
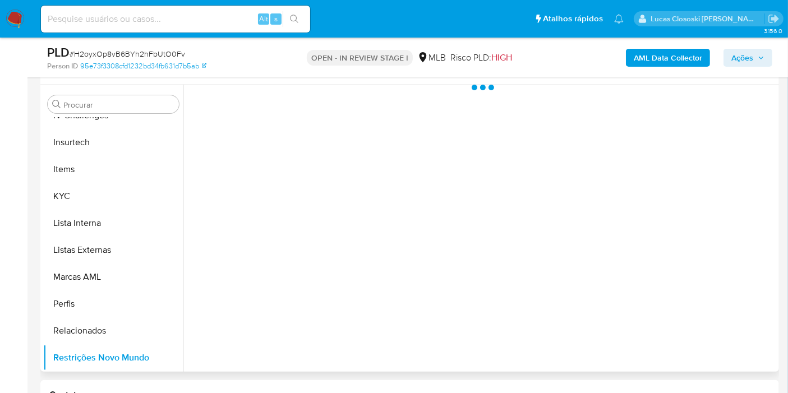
scroll to position [187, 0]
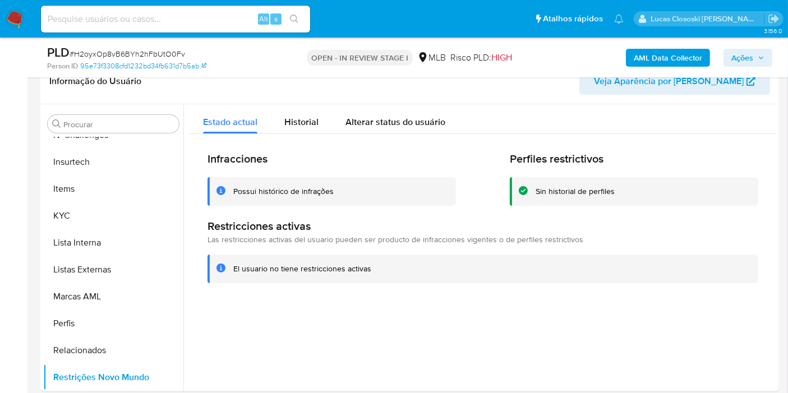
click at [149, 56] on span "# H2oyxOp8vB6BYh2hFbUtO0Fv" at bounding box center [128, 53] width 116 height 11
copy span "H2oyxOp8vB6BYh2hFbUtO0Fv"
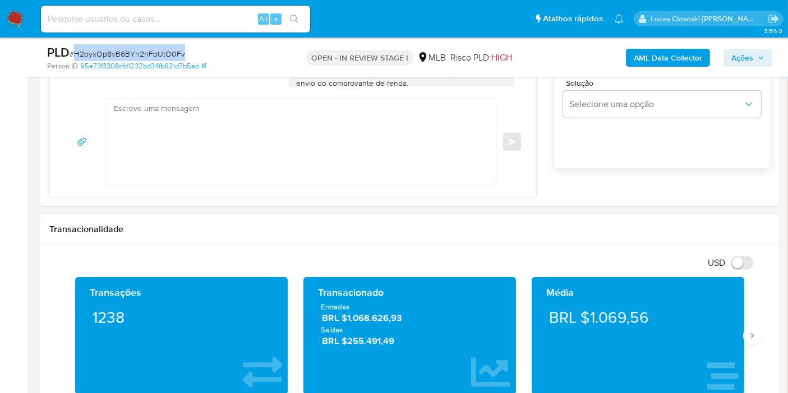
scroll to position [935, 0]
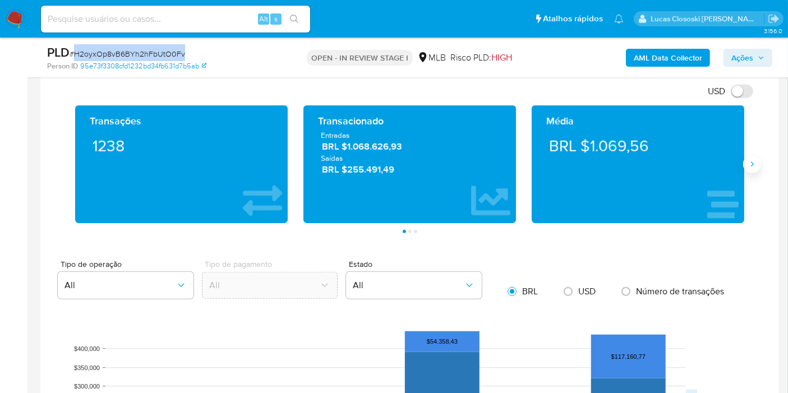
click at [760, 164] on button "Siguiente" at bounding box center [752, 164] width 18 height 18
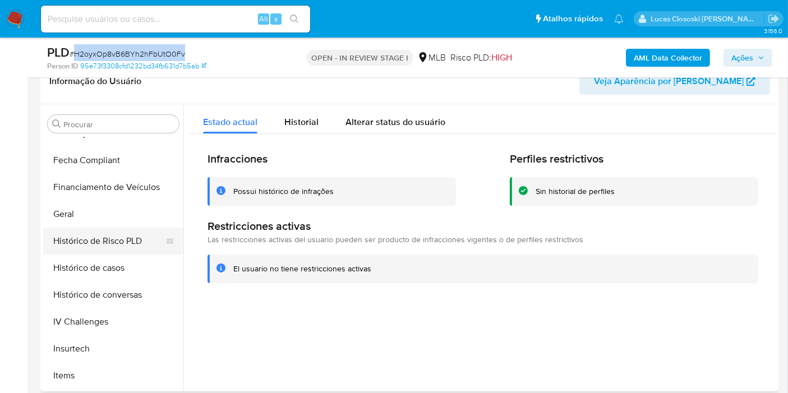
scroll to position [438, 0]
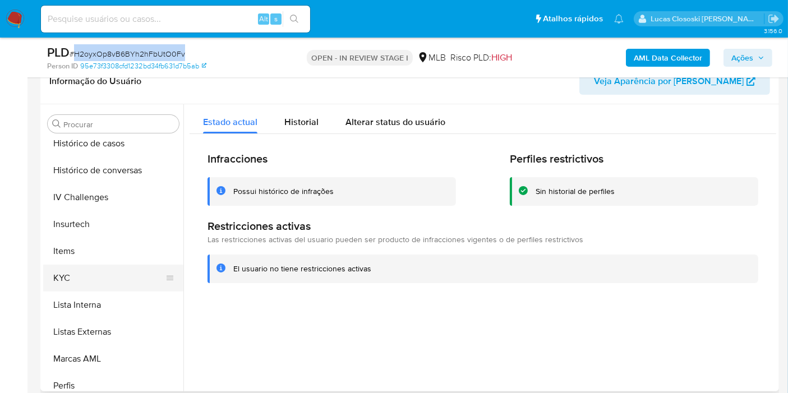
click at [80, 266] on button "KYC" at bounding box center [108, 278] width 131 height 27
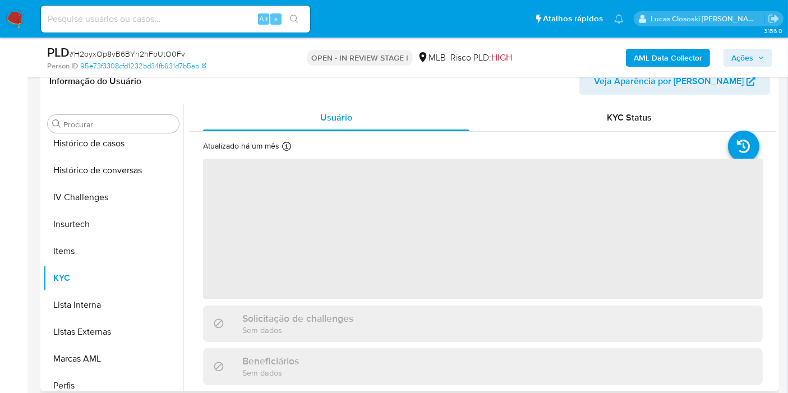
click at [333, 90] on header "Informação do Usuário Veja Aparência por Pessoa" at bounding box center [409, 81] width 721 height 27
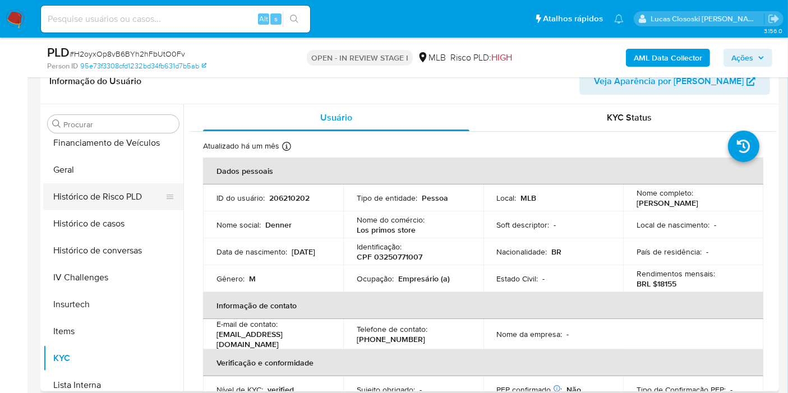
scroll to position [314, 0]
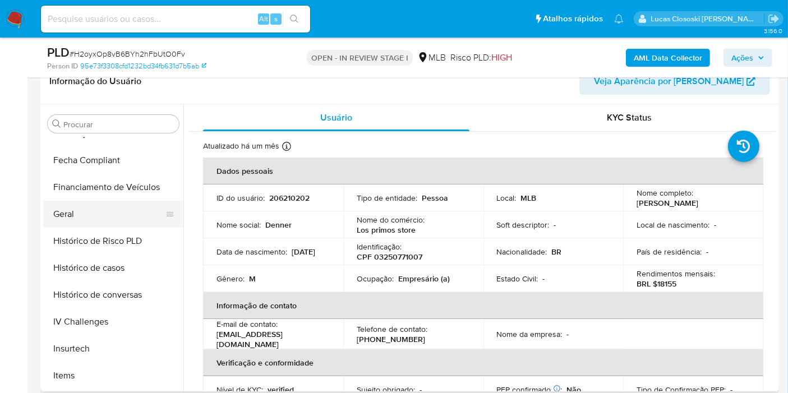
click at [82, 212] on button "Geral" at bounding box center [108, 214] width 131 height 27
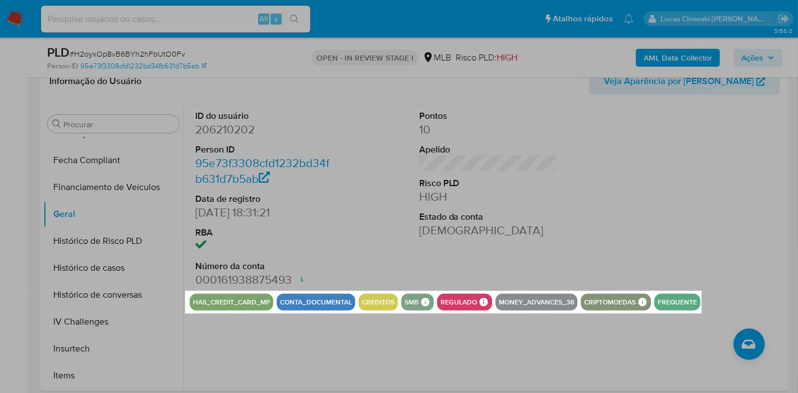
drag, startPoint x: 185, startPoint y: 291, endPoint x: 701, endPoint y: 314, distance: 516.7
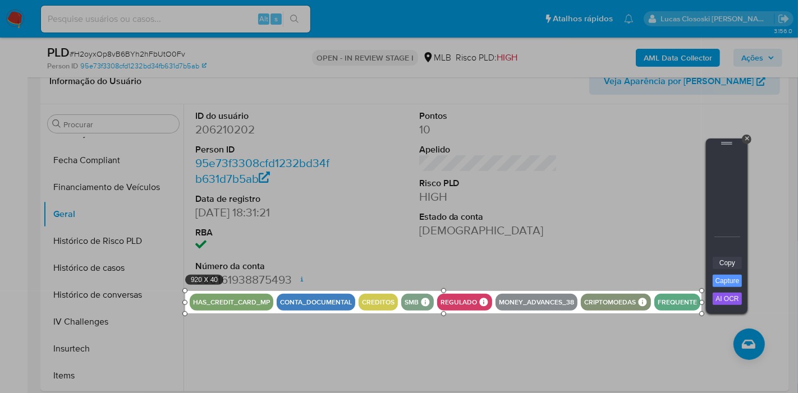
click at [736, 265] on link "Copy" at bounding box center [727, 263] width 29 height 12
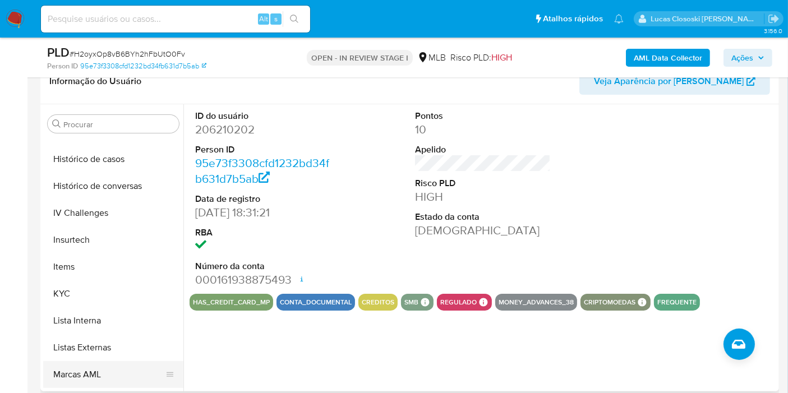
scroll to position [500, 0]
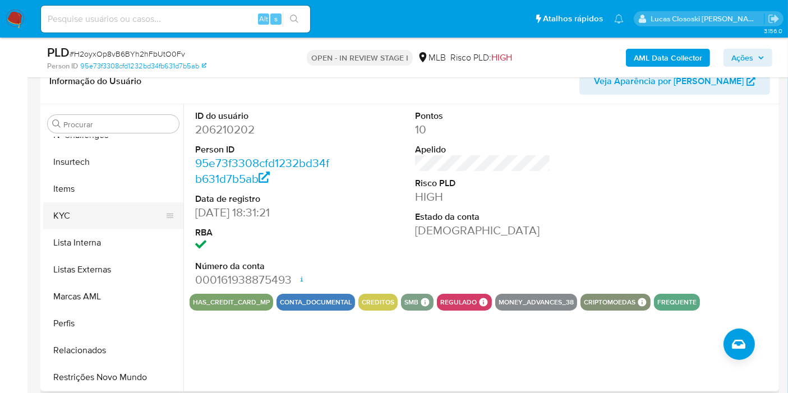
click at [73, 223] on button "KYC" at bounding box center [108, 216] width 131 height 27
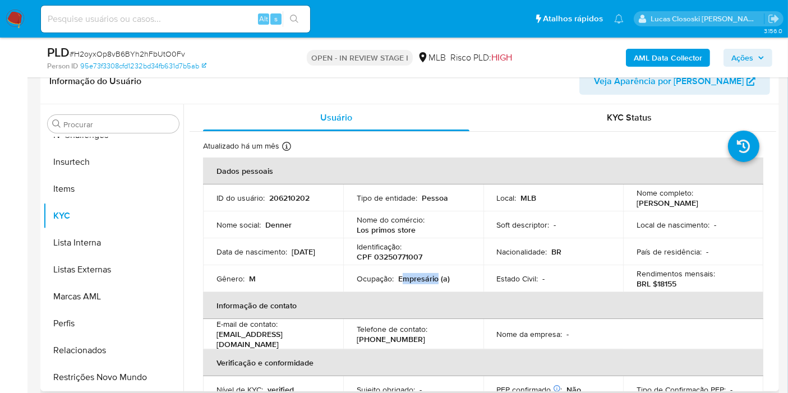
drag, startPoint x: 401, startPoint y: 281, endPoint x: 436, endPoint y: 278, distance: 35.5
click at [436, 278] on p "Empresário (a)" at bounding box center [424, 279] width 52 height 10
copy p "mpresário"
click at [279, 195] on p "206210202" at bounding box center [289, 198] width 40 height 10
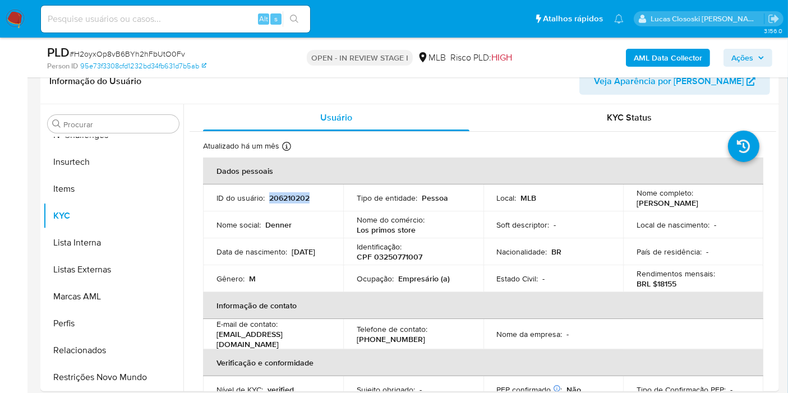
copy p "206210202"
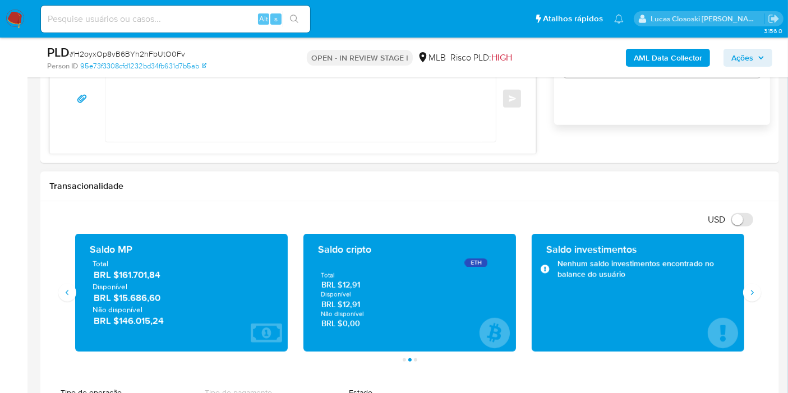
scroll to position [872, 0]
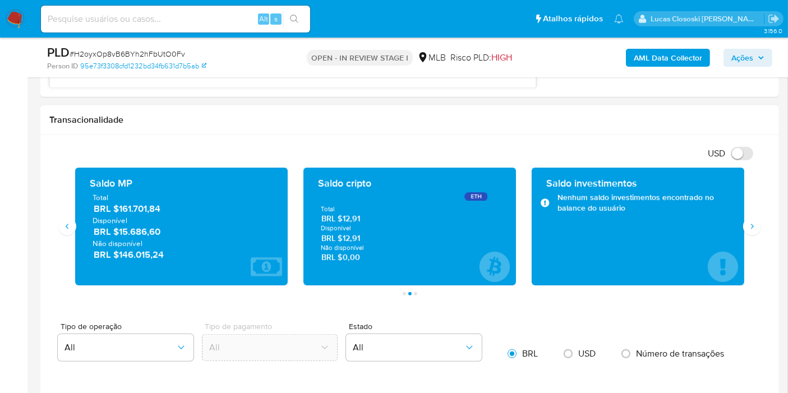
drag, startPoint x: 168, startPoint y: 212, endPoint x: 120, endPoint y: 210, distance: 48.8
click at [120, 210] on span "BRL $161.701,84" at bounding box center [182, 209] width 177 height 13
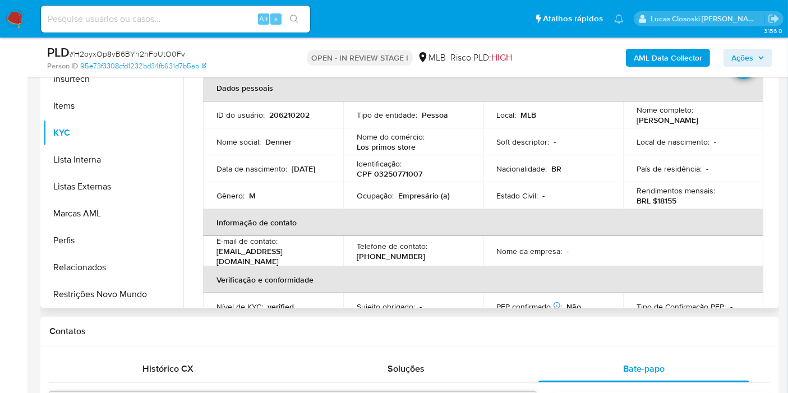
scroll to position [249, 0]
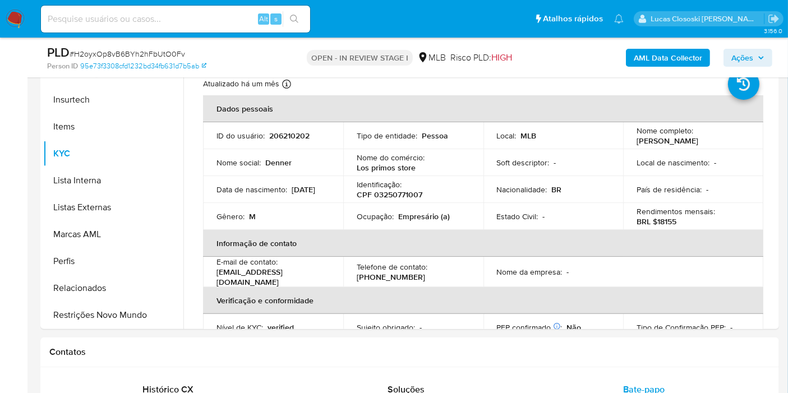
click at [758, 57] on icon "button" at bounding box center [761, 57] width 7 height 7
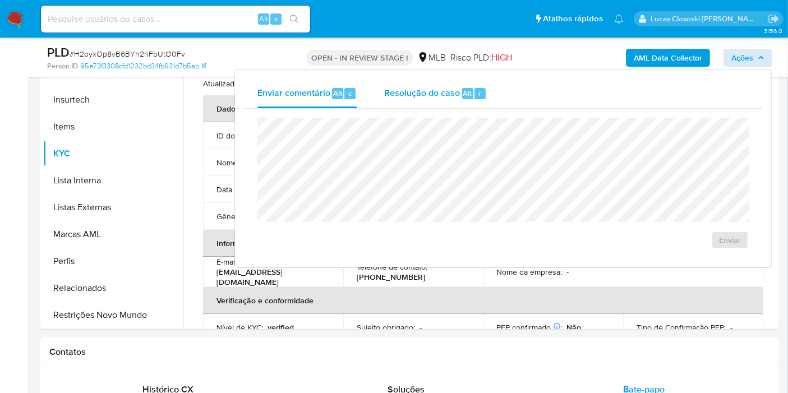
click at [488, 97] on button "Resolução do caso Alt r" at bounding box center [436, 93] width 130 height 29
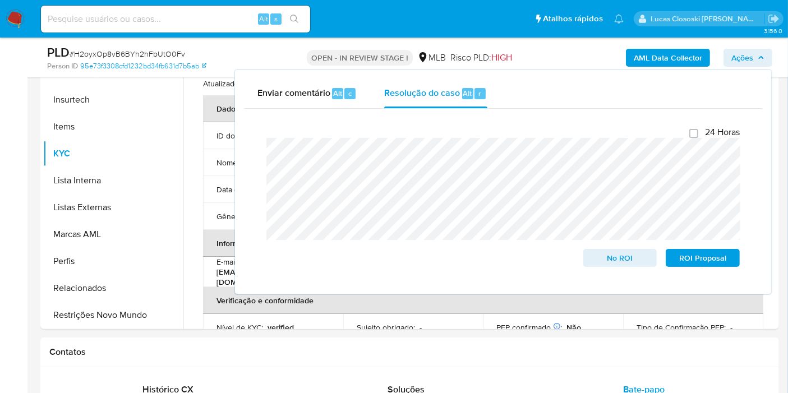
click at [753, 55] on span "Ações" at bounding box center [743, 58] width 22 height 18
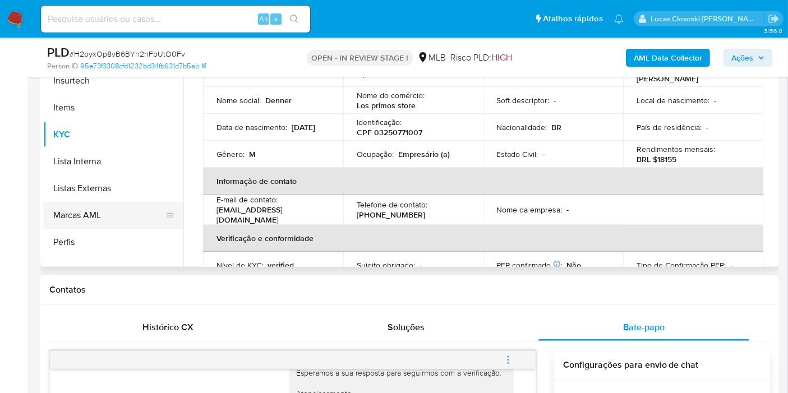
scroll to position [438, 0]
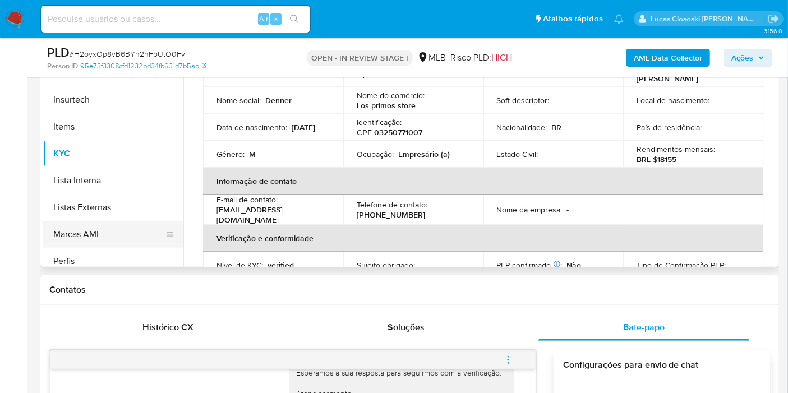
click at [95, 236] on button "Marcas AML" at bounding box center [108, 234] width 131 height 27
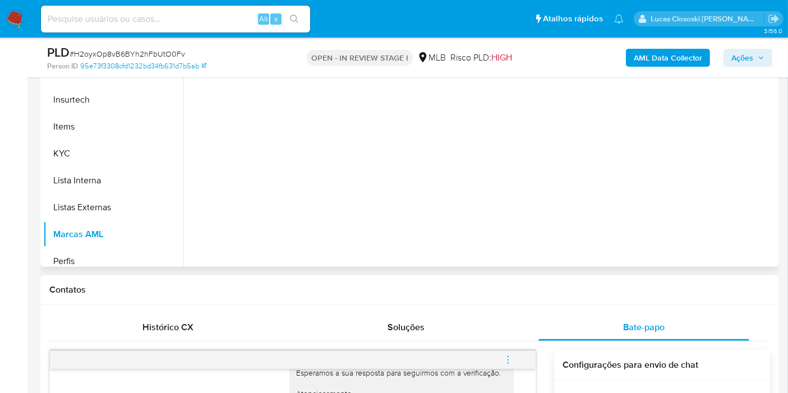
scroll to position [187, 0]
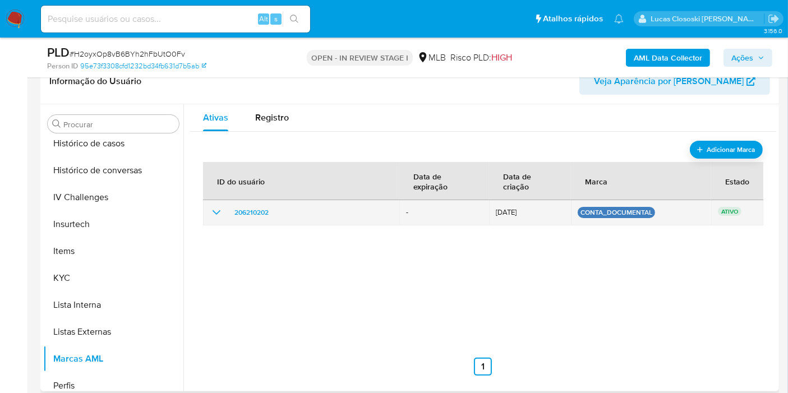
click at [219, 210] on icon "show_hidden_detail_by_id_206210202" at bounding box center [216, 212] width 13 height 13
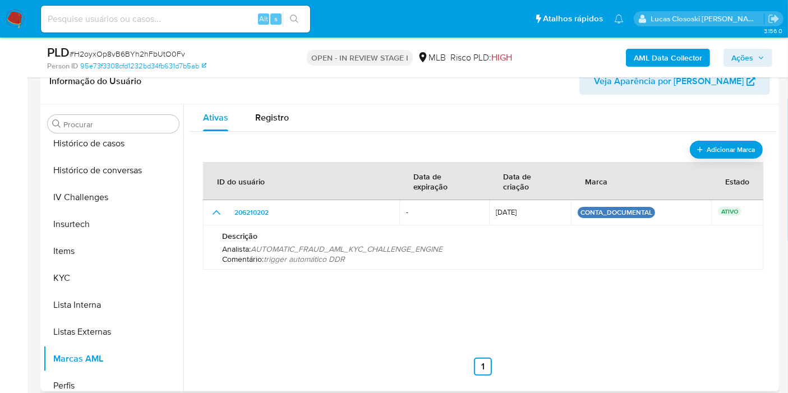
click at [742, 139] on div "Adicionar Marca ID do usuário Data de expiração Data de criação Marca Estado 20…" at bounding box center [483, 258] width 587 height 253
click at [740, 143] on span "Adicionar Marca" at bounding box center [731, 150] width 50 height 14
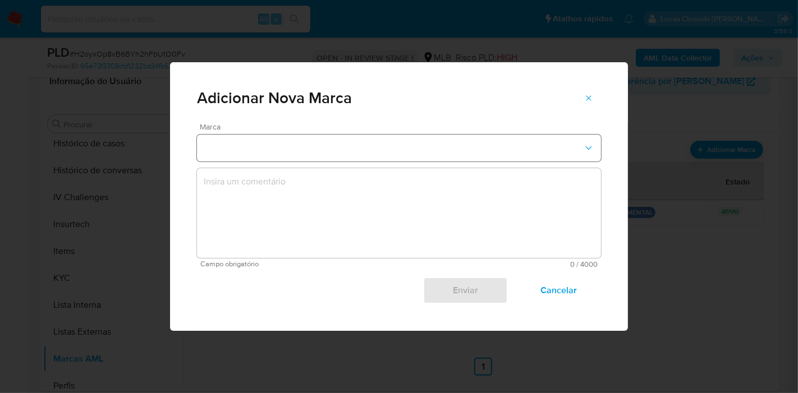
click at [351, 143] on button "marks-modal" at bounding box center [399, 148] width 404 height 27
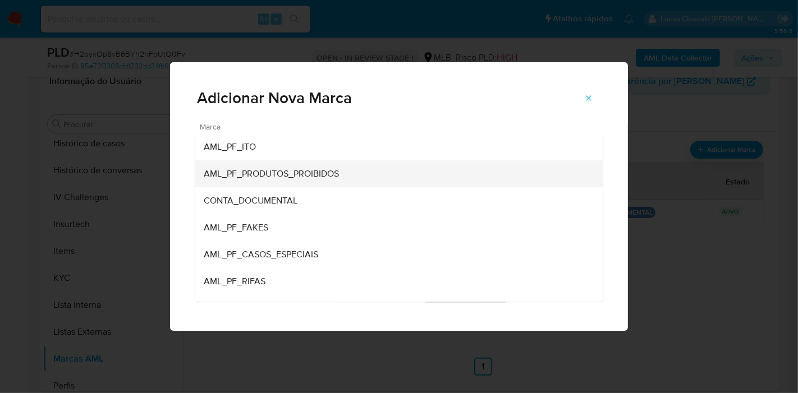
click at [285, 166] on div "AML_PF_PRODUTOS_PROIBIDOS" at bounding box center [396, 173] width 384 height 27
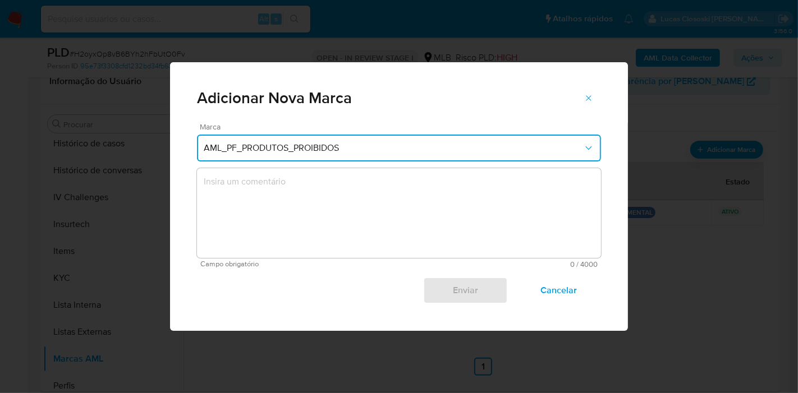
click at [273, 208] on textarea "marks-modal" at bounding box center [399, 213] width 404 height 90
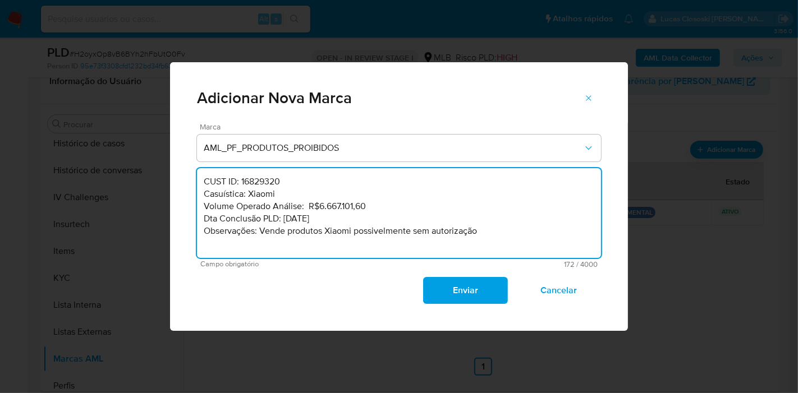
click at [262, 183] on textarea "CUST ID: 16829320 Casuística: Xiaomi Volume Operado Análise: R$6.667.101,60 Dta…" at bounding box center [399, 213] width 404 height 90
paste textarea "206210202"
drag, startPoint x: 378, startPoint y: 209, endPoint x: 328, endPoint y: 206, distance: 49.5
click at [328, 206] on textarea "CUST ID: 206210202 Casuística: Xiaomi Volume Operado Análise: R$6.667.101,60 Dt…" at bounding box center [399, 213] width 404 height 90
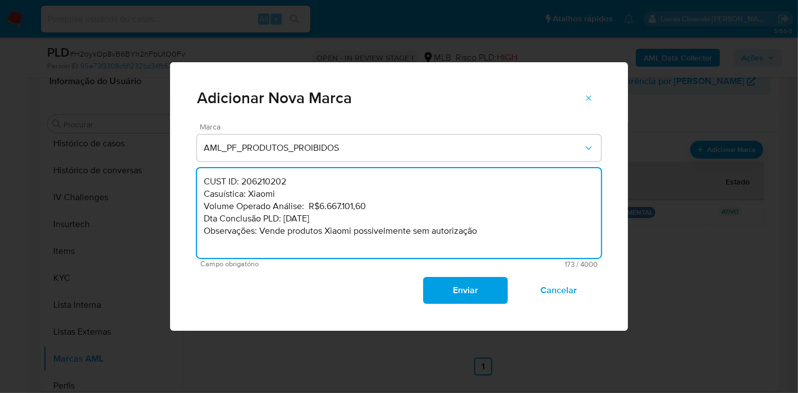
drag, startPoint x: 317, startPoint y: 206, endPoint x: 360, endPoint y: 204, distance: 43.3
click at [360, 204] on textarea "CUST ID: 206210202 Casuística: Xiaomi Volume Operado Análise: R$6.667.101,60 Dt…" at bounding box center [399, 213] width 404 height 90
paste textarea "1.553.381,7"
click at [291, 217] on textarea "CUST ID: 206210202 Casuística: Xiaomi Volume Operado Análise: R$1.553.381,70 Dt…" at bounding box center [399, 213] width 404 height 90
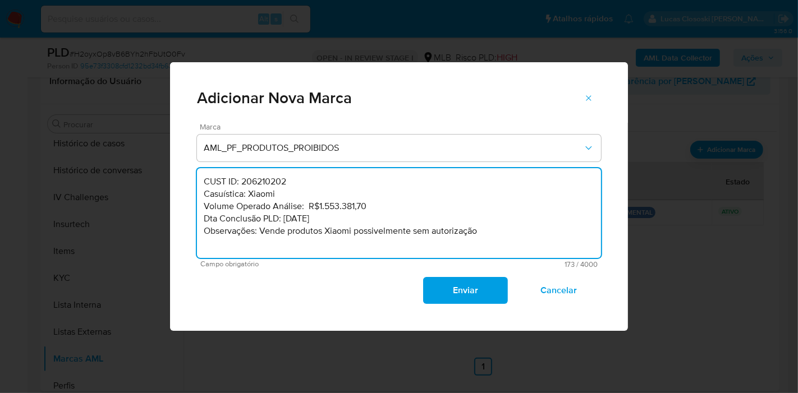
click at [307, 222] on textarea "CUST ID: 206210202 Casuística: Xiaomi Volume Operado Análise: R$1.553.381,70 Dt…" at bounding box center [399, 213] width 404 height 90
click at [304, 216] on textarea "CUST ID: 206210202 Casuística: Xiaomi Volume Operado Análise: R$1.553.381,70 Dt…" at bounding box center [399, 213] width 404 height 90
click at [301, 218] on textarea "CUST ID: 206210202 Casuística: Xiaomi Volume Operado Análise: R$1.553.381,70 Dt…" at bounding box center [399, 213] width 404 height 90
click at [304, 218] on textarea "CUST ID: 206210202 Casuística: Xiaomi Volume Operado Análise: R$1.553.381,70 Dt…" at bounding box center [399, 213] width 404 height 90
type textarea "CUST ID: 206210202 Casuística: Xiaomi Volume Operado Análise: R$1.553.381,70 Dt…"
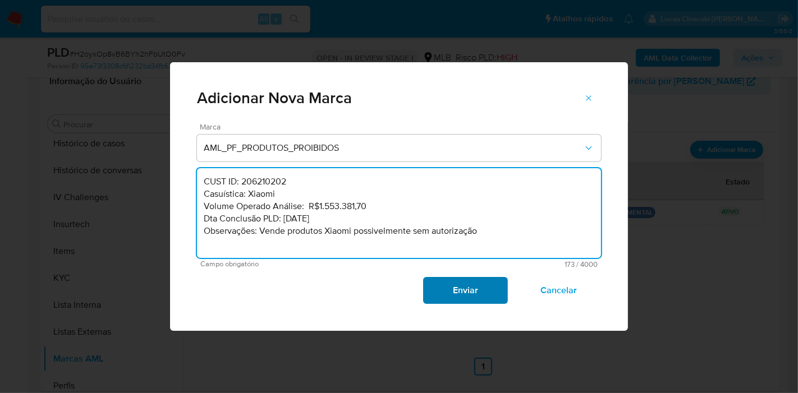
click at [454, 283] on span "Enviar" at bounding box center [465, 290] width 55 height 25
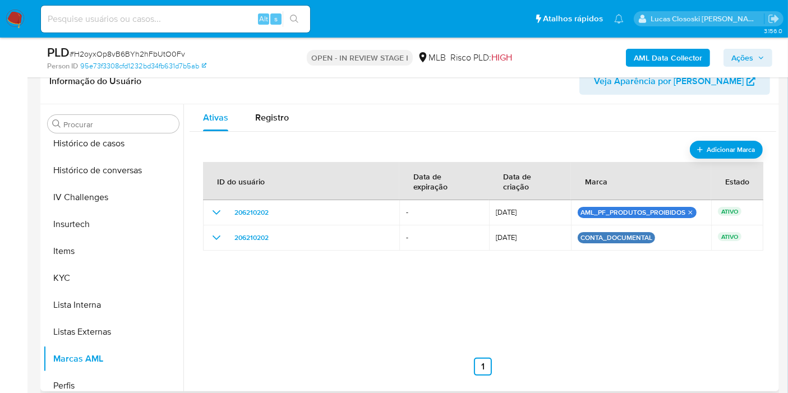
click at [758, 61] on span "Ações" at bounding box center [748, 58] width 33 height 16
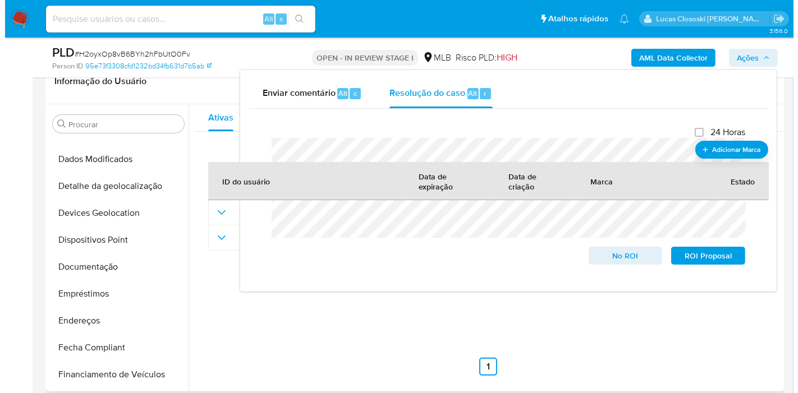
scroll to position [0, 0]
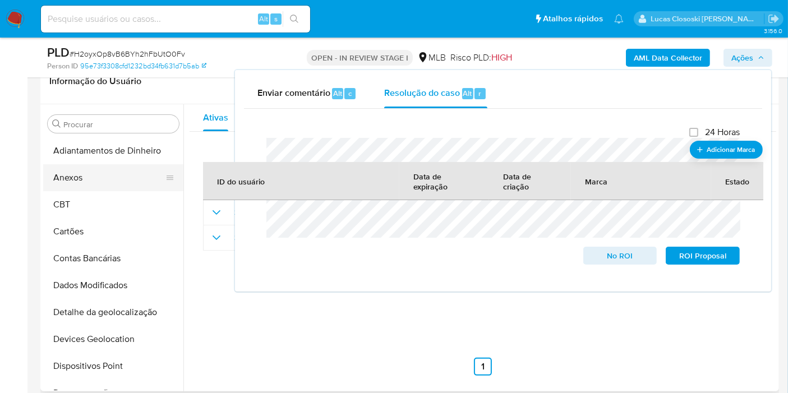
click at [95, 186] on button "Anexos" at bounding box center [108, 177] width 131 height 27
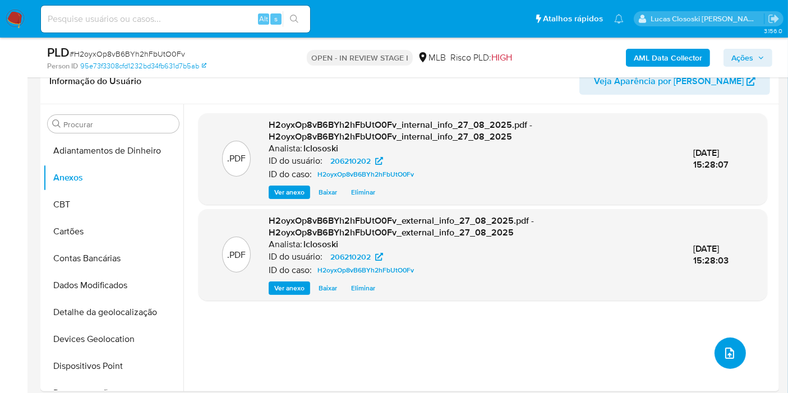
click at [723, 364] on button "upload-file" at bounding box center [730, 353] width 31 height 31
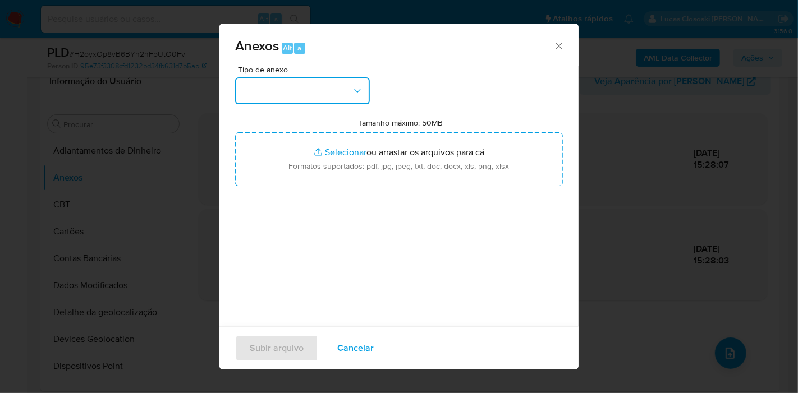
click at [354, 84] on button "button" at bounding box center [302, 90] width 135 height 27
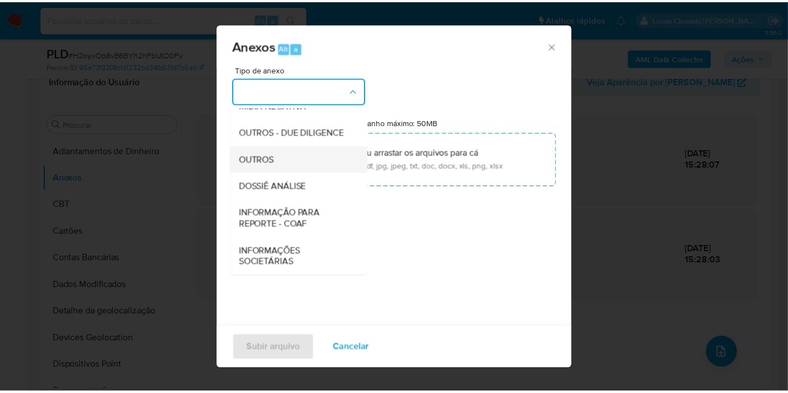
scroll to position [172, 0]
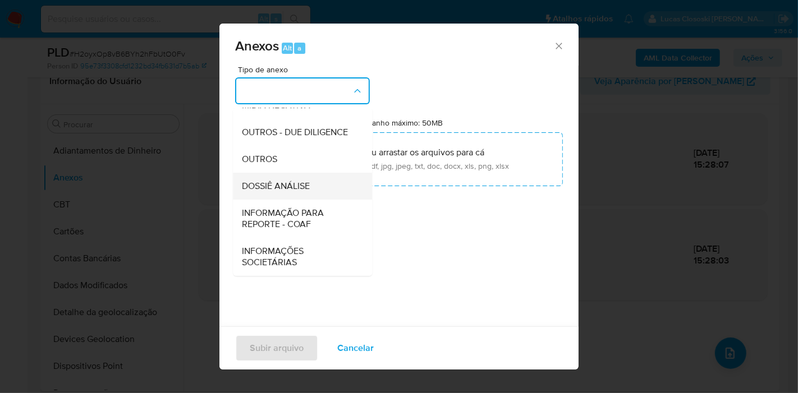
click at [317, 178] on div "DOSSIÊ ANÁLISE" at bounding box center [299, 186] width 114 height 27
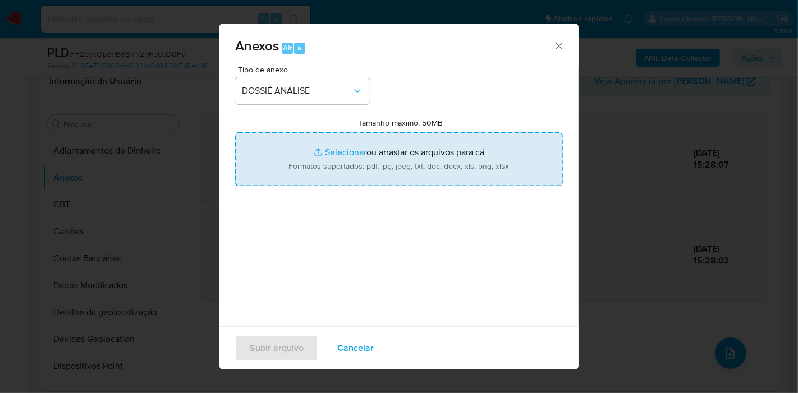
click at [325, 158] on input "Tamanho máximo: 50MB Selecionar arquivos" at bounding box center [399, 159] width 328 height 54
type input "C:\fakepath\SAR - XXXX - CPF 03250771007 - DENNER HENRIQUE DA SILVA.pdf"
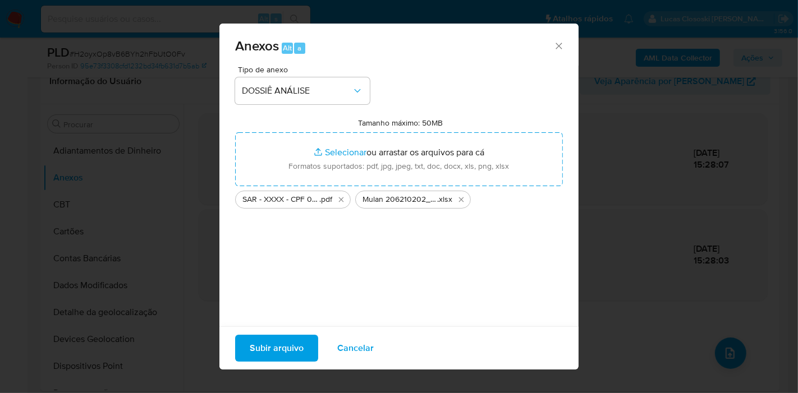
drag, startPoint x: 325, startPoint y: 158, endPoint x: 302, endPoint y: 349, distance: 192.2
click at [302, 349] on span "Subir arquivo" at bounding box center [277, 348] width 54 height 25
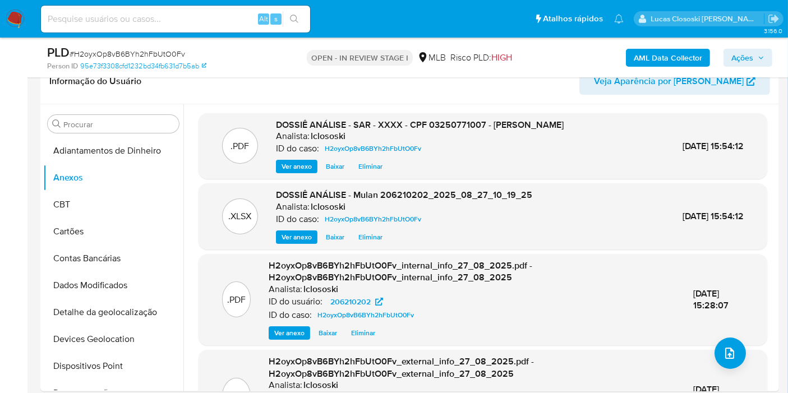
click at [737, 54] on span "Ações" at bounding box center [743, 58] width 22 height 18
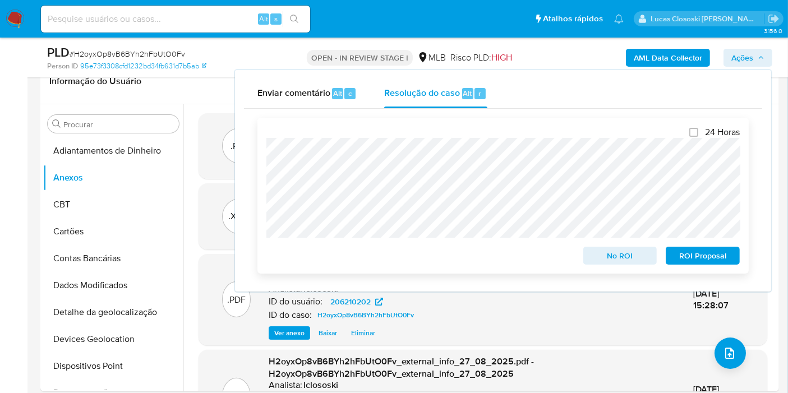
click at [716, 258] on span "ROI Proposal" at bounding box center [703, 256] width 58 height 16
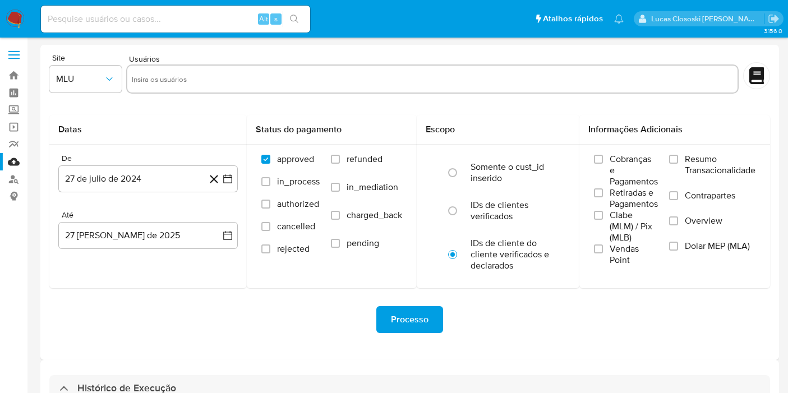
select select "10"
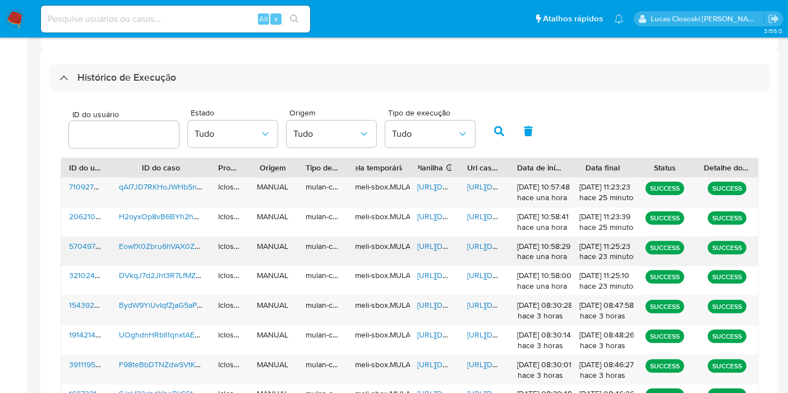
scroll to position [328, 0]
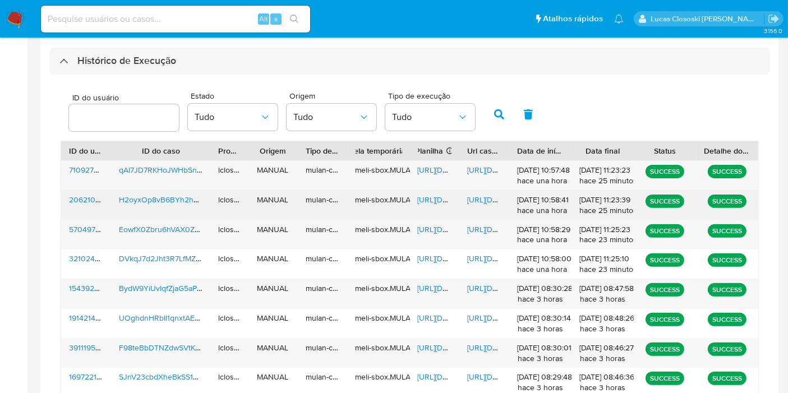
click at [426, 194] on span "https://docs.google.com/spreadsheets/d/1rK2rWHJfzgi3qKP-ua25g-DlKj2ZVnyUq4Pvekf…" at bounding box center [456, 199] width 77 height 11
click at [483, 205] on div "https://docs.google.com/document/d/1lbhbBtN51WxOK4uVdVAOFeDLkPRG2XepZ8nRNORkrXg…" at bounding box center [485, 205] width 50 height 29
click at [483, 199] on span "https://docs.google.com/document/d/1lbhbBtN51WxOK4uVdVAOFeDLkPRG2XepZ8nRNORkrXg…" at bounding box center [505, 199] width 77 height 11
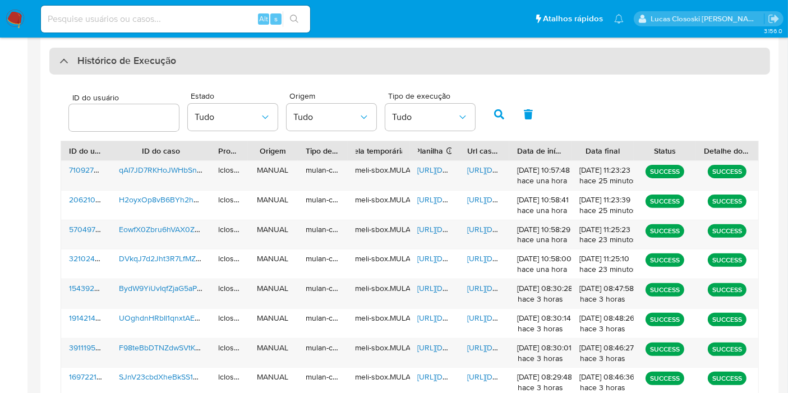
click at [316, 53] on div "Histórico de Execução" at bounding box center [409, 61] width 721 height 27
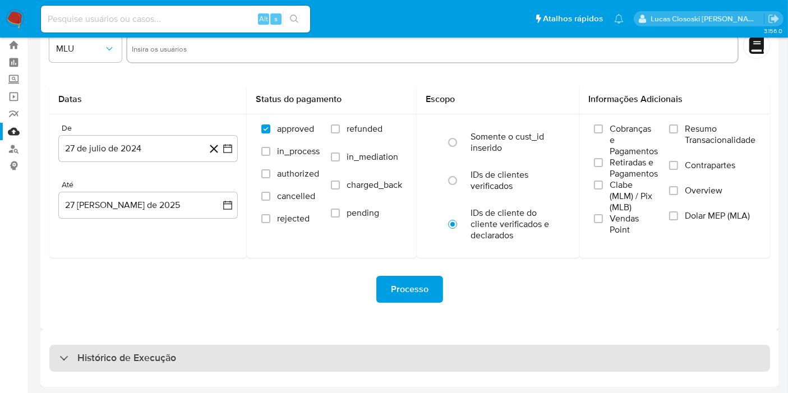
click at [106, 361] on h3 "Histórico de Execução" at bounding box center [126, 358] width 99 height 13
select select "10"
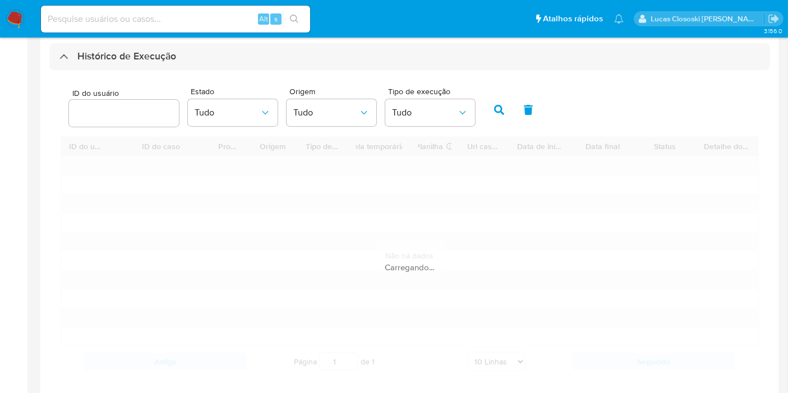
scroll to position [346, 0]
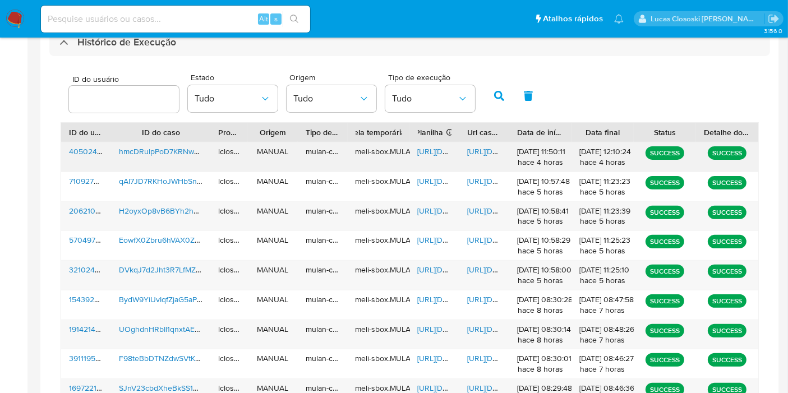
click at [448, 148] on span "https://docs.google.com/spreadsheets/d/1QpTuWaKFZ-3sOBGJ-tZUPo1avGSlohrqmkkmlwC…" at bounding box center [456, 151] width 77 height 11
click at [486, 150] on span "https://docs.google.com/document/d/1cS4Ewa8DQ-_WNc3yr9qqUMmCpnHO5ieSC7Qcx_Qbyqk…" at bounding box center [505, 151] width 77 height 11
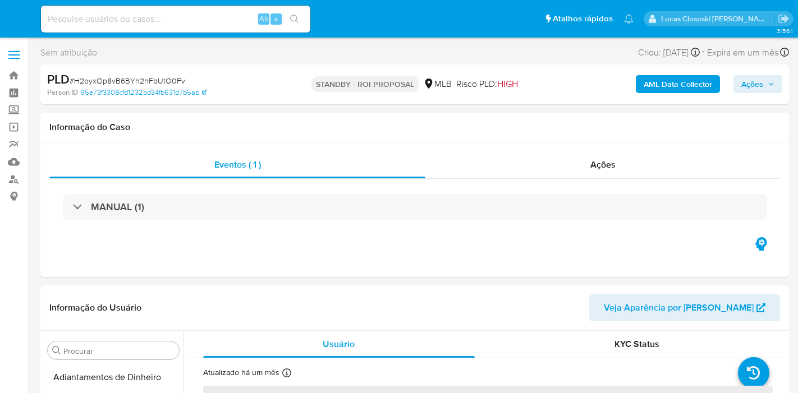
select select "10"
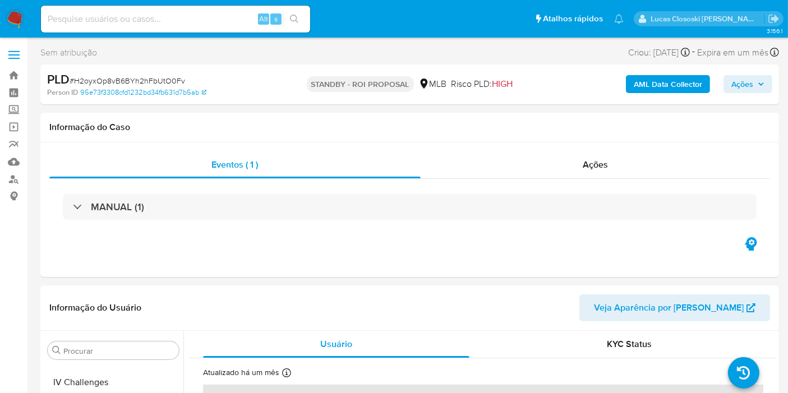
scroll to position [500, 0]
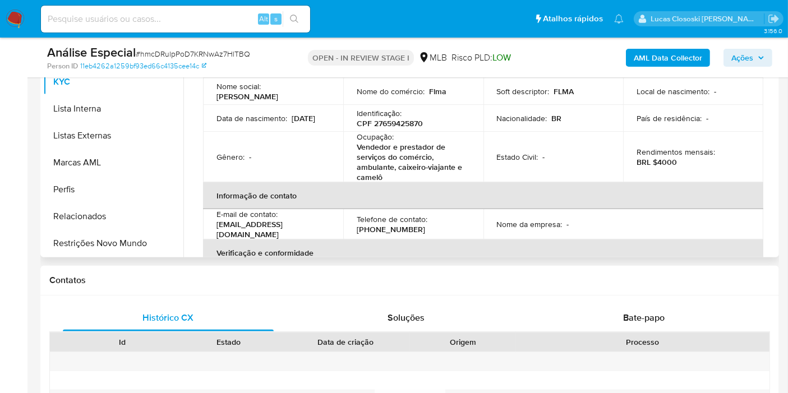
scroll to position [249, 0]
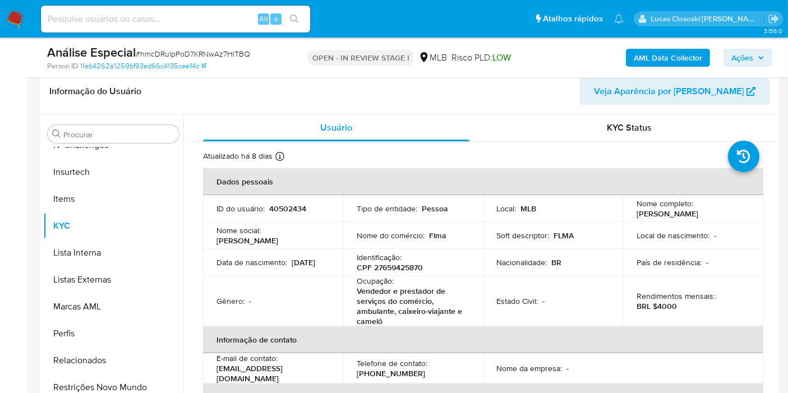
click at [399, 267] on p "CPF 27659425870" at bounding box center [390, 268] width 66 height 10
copy p "27659425870"
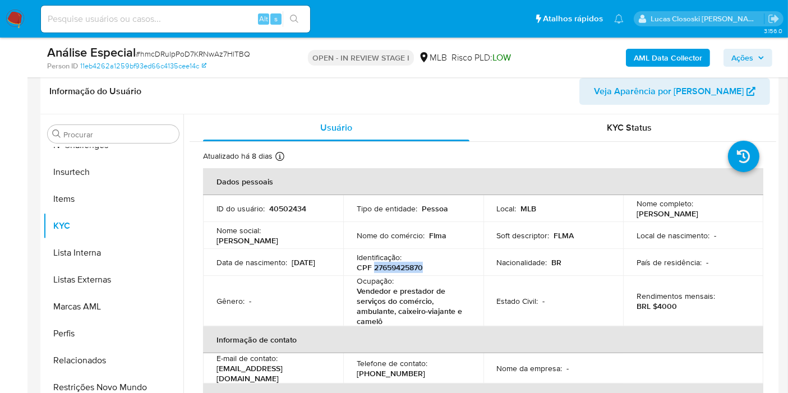
copy p "27659425870"
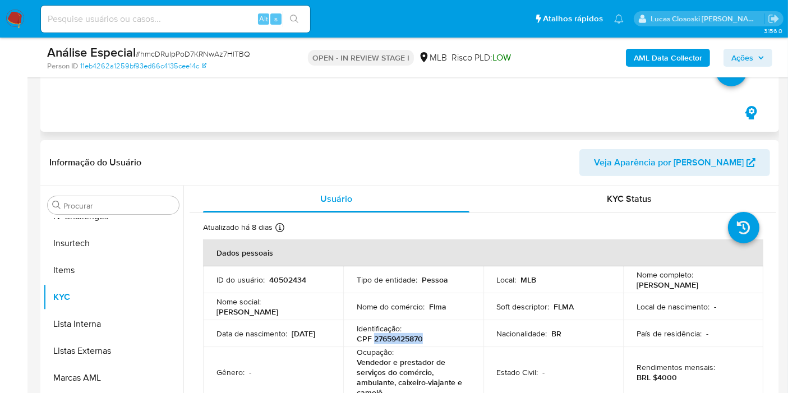
scroll to position [0, 0]
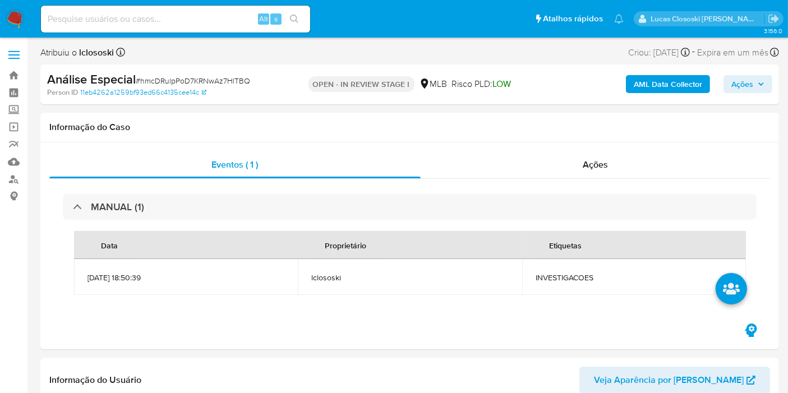
click at [660, 85] on b "AML Data Collector" at bounding box center [668, 84] width 68 height 18
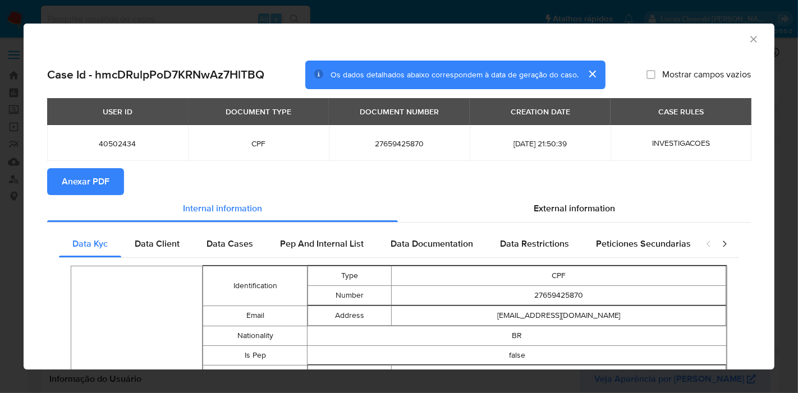
click at [94, 181] on span "Anexar PDF" at bounding box center [86, 181] width 48 height 25
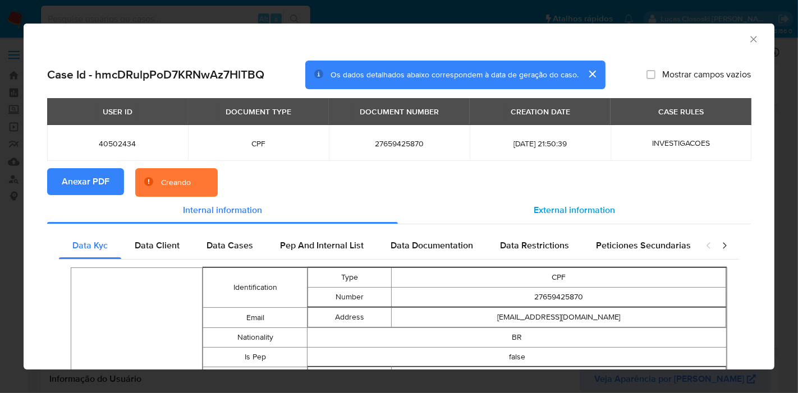
click at [568, 209] on span "External information" at bounding box center [574, 210] width 81 height 13
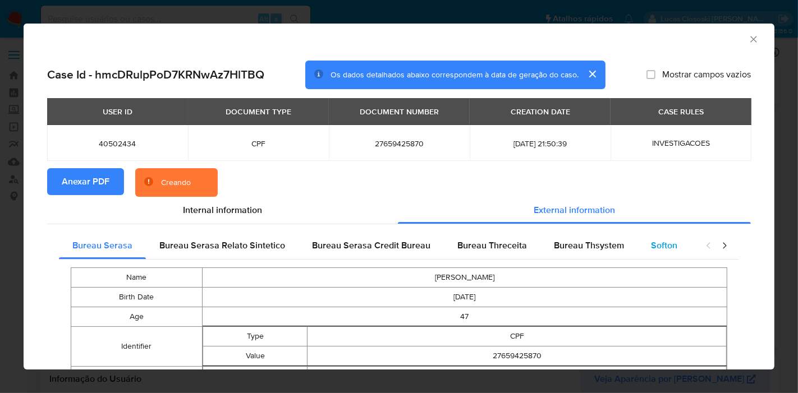
click at [651, 252] on div "Softon" at bounding box center [663, 245] width 53 height 27
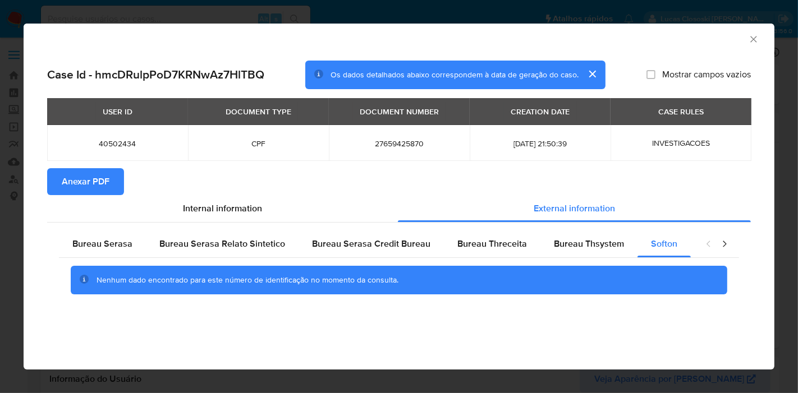
click at [758, 39] on icon "Fechar a janela" at bounding box center [753, 39] width 11 height 11
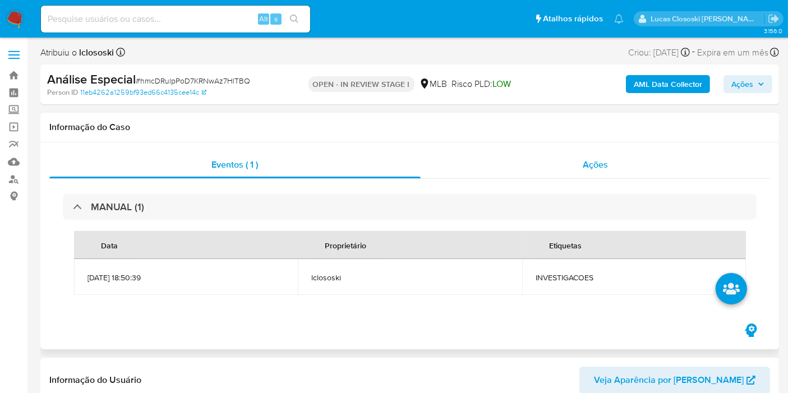
click at [613, 155] on div "Ações" at bounding box center [596, 164] width 350 height 27
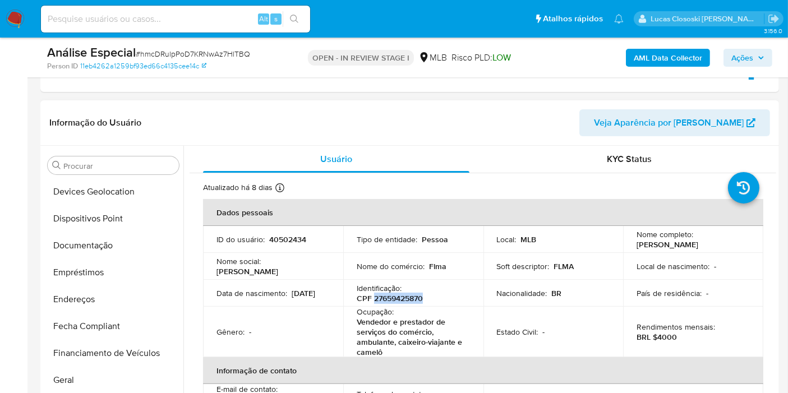
scroll to position [64, 0]
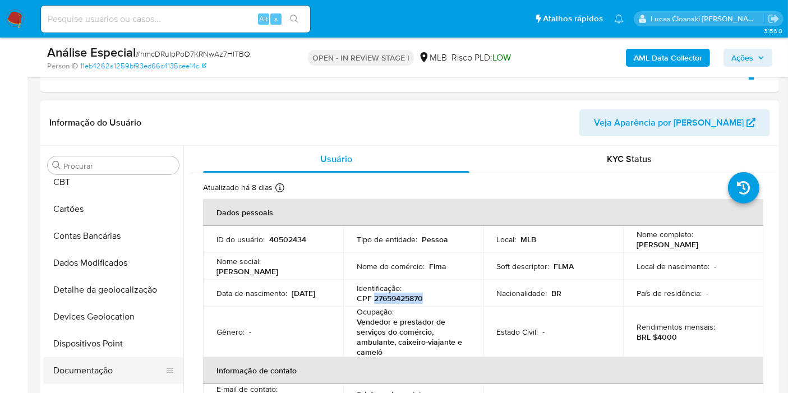
click at [110, 357] on button "Documentação" at bounding box center [108, 370] width 131 height 27
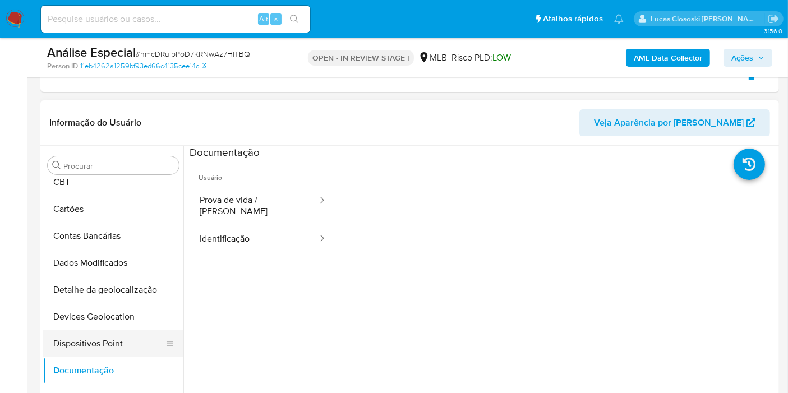
click at [109, 342] on button "Dispositivos Point" at bounding box center [108, 343] width 131 height 27
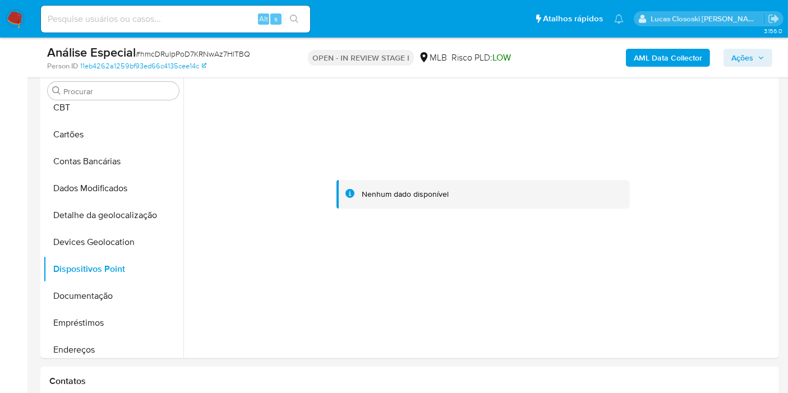
scroll to position [279, 0]
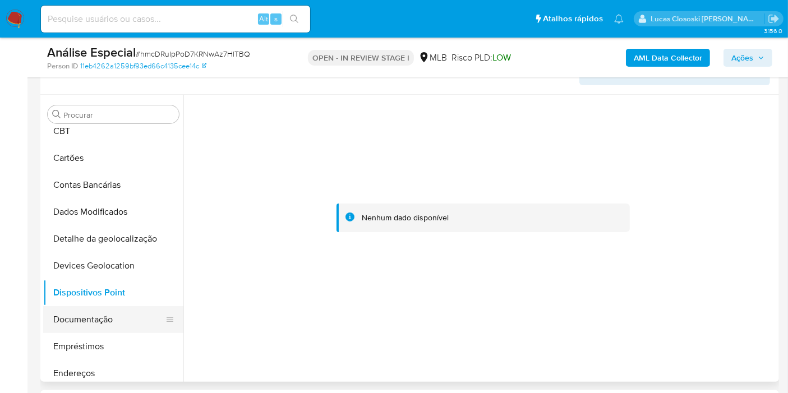
click at [97, 316] on button "Documentação" at bounding box center [108, 319] width 131 height 27
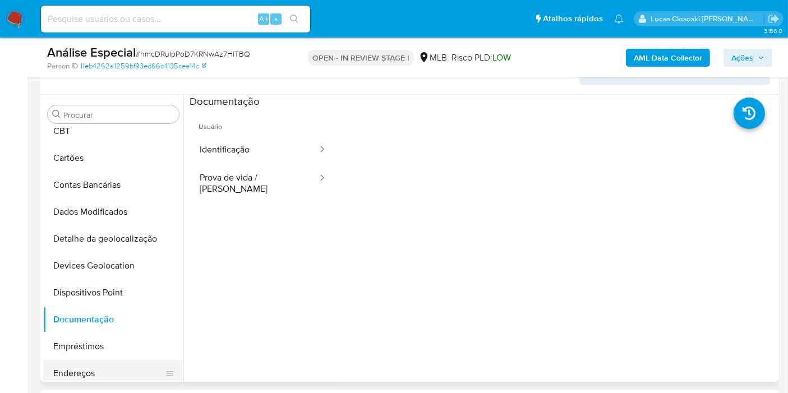
drag, startPoint x: 98, startPoint y: 371, endPoint x: 98, endPoint y: 359, distance: 12.9
click at [98, 371] on button "Endereços" at bounding box center [108, 373] width 131 height 27
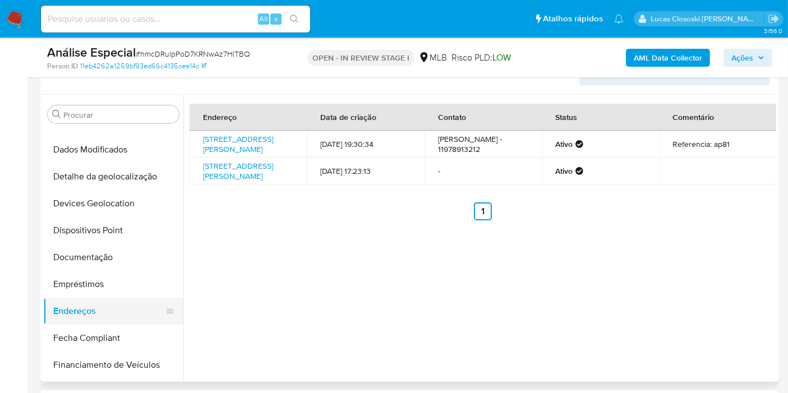
scroll to position [189, 0]
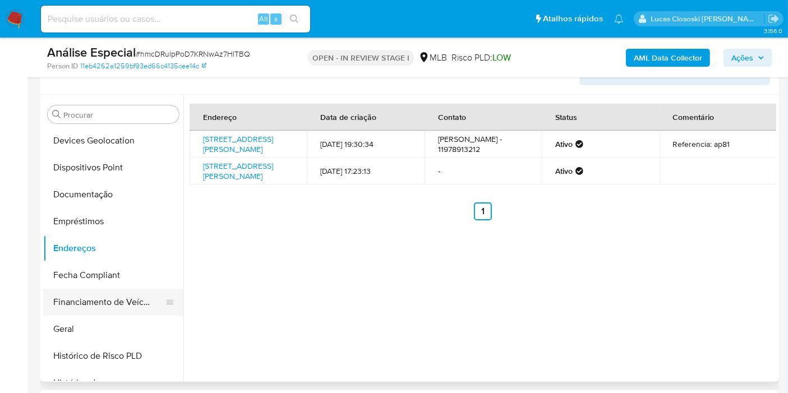
drag, startPoint x: 79, startPoint y: 332, endPoint x: 82, endPoint y: 306, distance: 26.7
click at [79, 332] on button "Geral" at bounding box center [113, 329] width 140 height 27
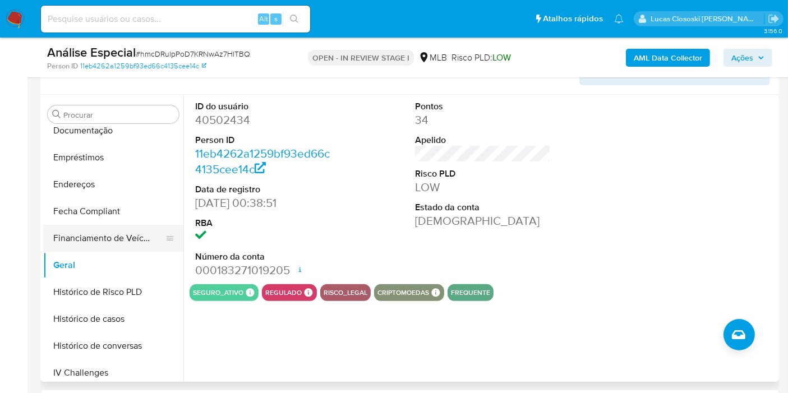
scroll to position [314, 0]
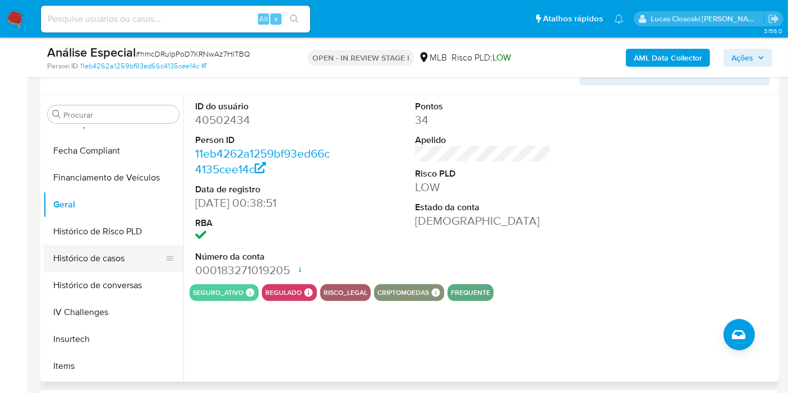
click at [89, 251] on button "Histórico de casos" at bounding box center [108, 258] width 131 height 27
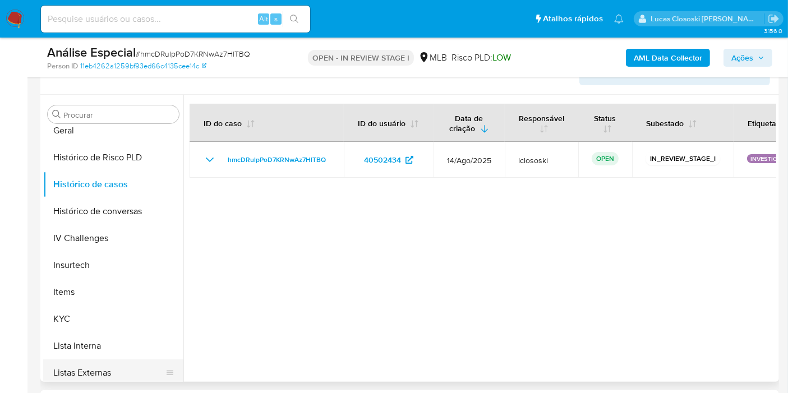
scroll to position [438, 0]
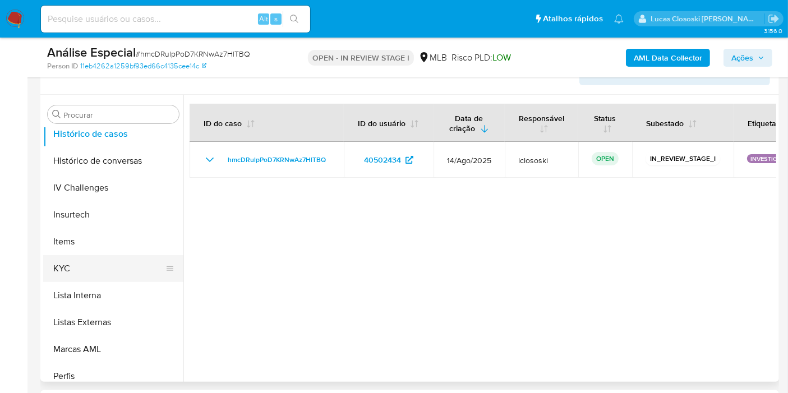
click at [85, 269] on button "KYC" at bounding box center [108, 268] width 131 height 27
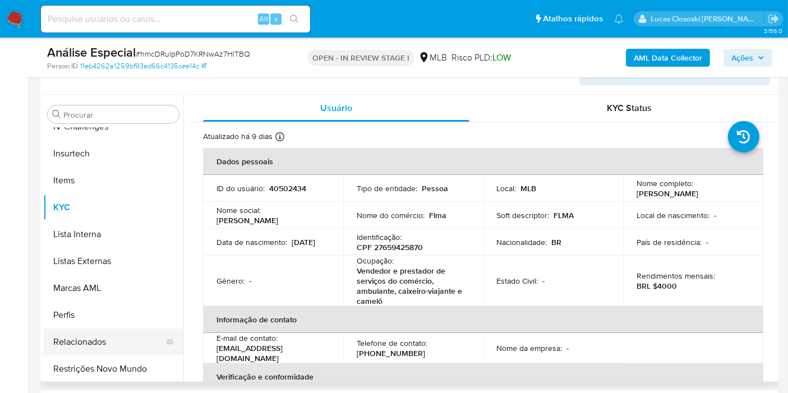
scroll to position [500, 0]
click at [125, 365] on button "Restrições Novo Mundo" at bounding box center [108, 368] width 131 height 27
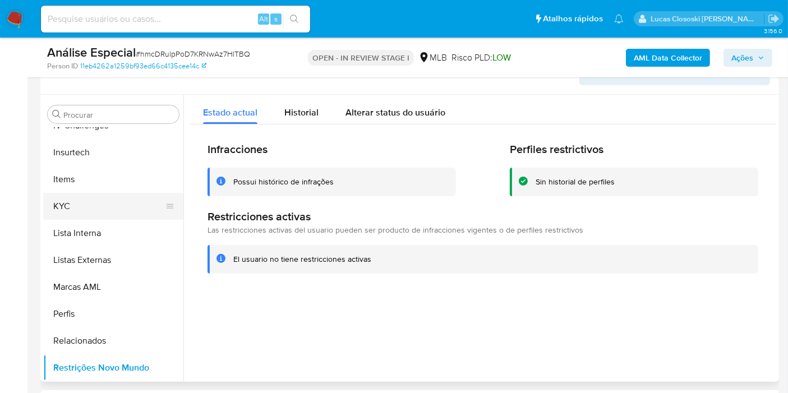
drag, startPoint x: 79, startPoint y: 220, endPoint x: 81, endPoint y: 203, distance: 17.5
click at [79, 220] on button "Lista Interna" at bounding box center [113, 233] width 140 height 27
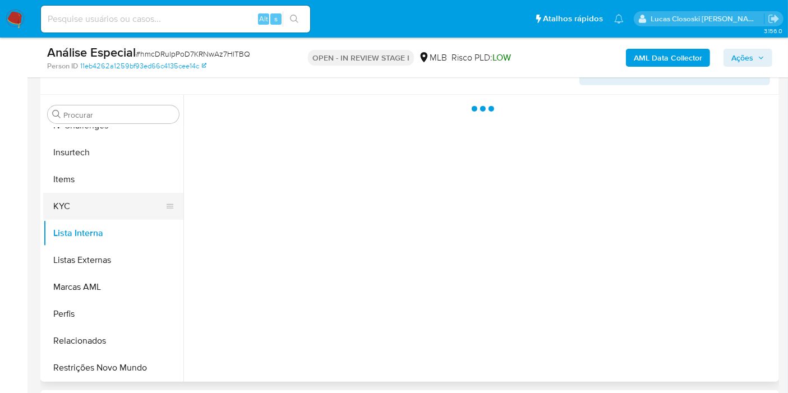
click at [81, 203] on button "KYC" at bounding box center [108, 206] width 131 height 27
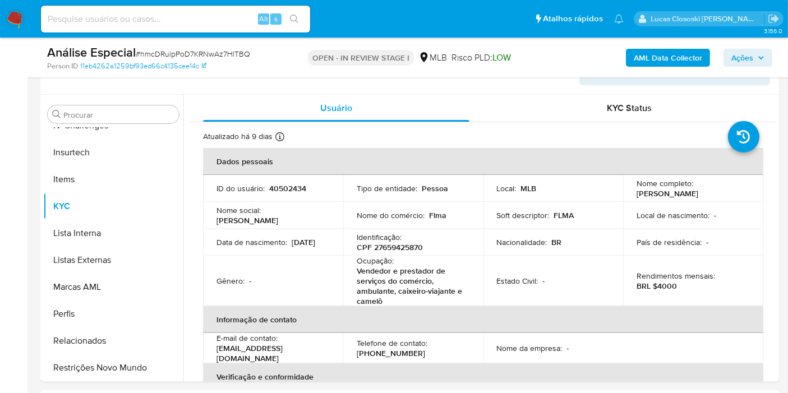
click at [164, 55] on span "# hmcDRulpPoD7KRNwAz7HlTBQ" at bounding box center [193, 53] width 114 height 11
copy span "hmcDRulpPoD7KRNwAz7HlTBQ"
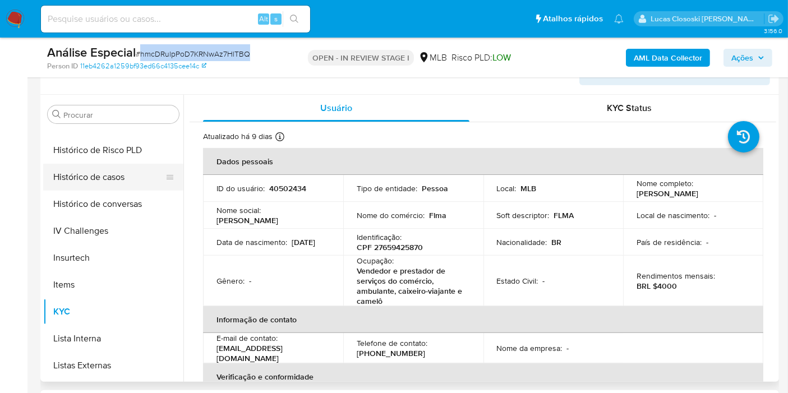
scroll to position [376, 0]
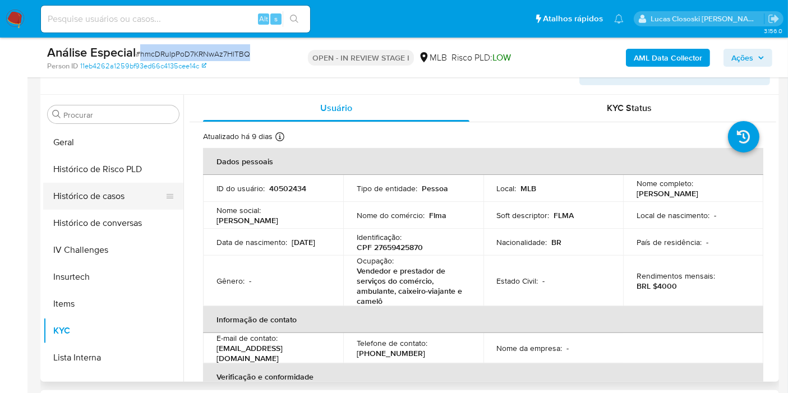
click at [107, 186] on button "Histórico de casos" at bounding box center [108, 196] width 131 height 27
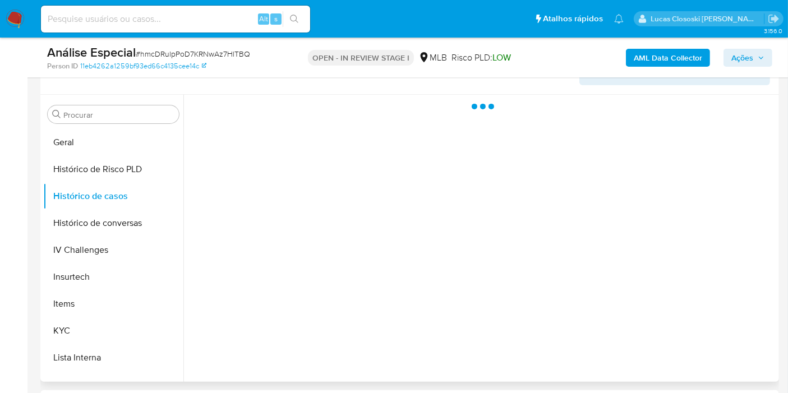
click at [278, 79] on header "Informação do Usuário Veja Aparência por Pessoa" at bounding box center [409, 71] width 721 height 27
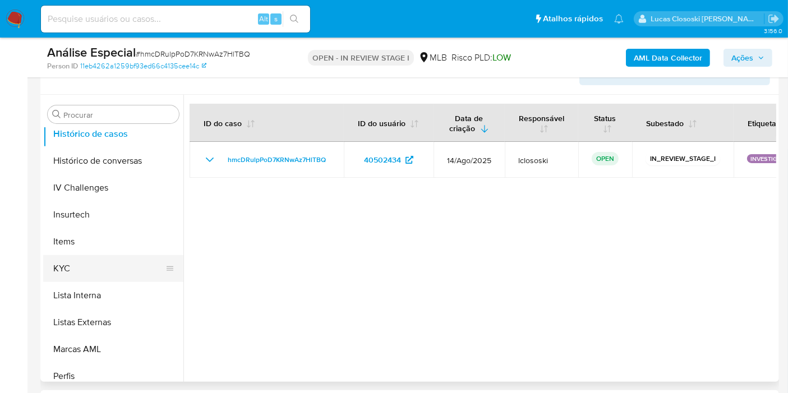
click at [66, 262] on button "KYC" at bounding box center [108, 268] width 131 height 27
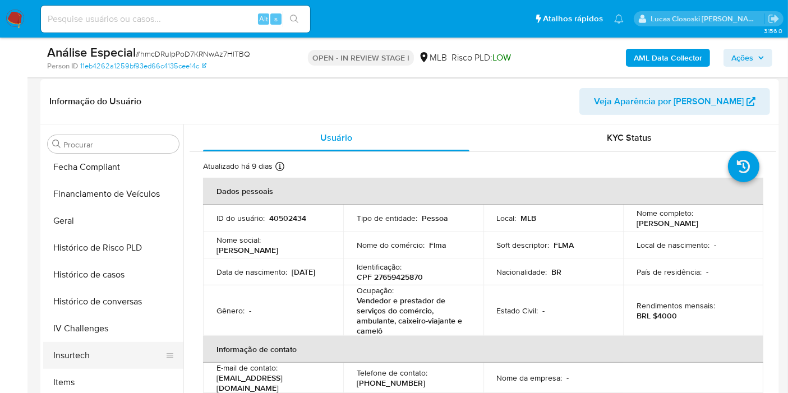
scroll to position [251, 0]
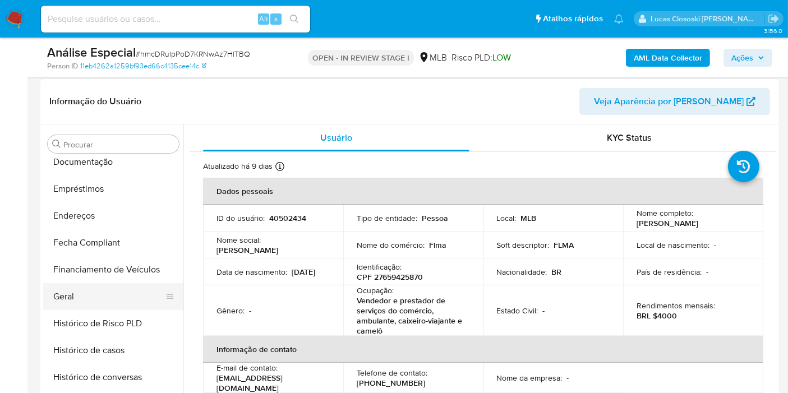
click at [88, 285] on button "Geral" at bounding box center [108, 296] width 131 height 27
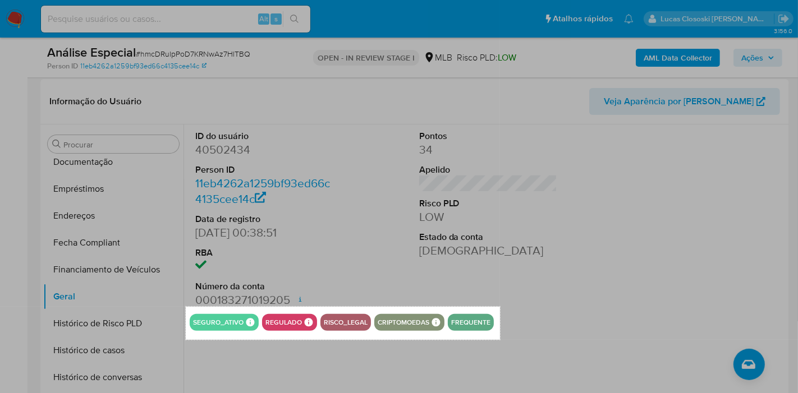
drag, startPoint x: 186, startPoint y: 307, endPoint x: 500, endPoint y: 339, distance: 315.9
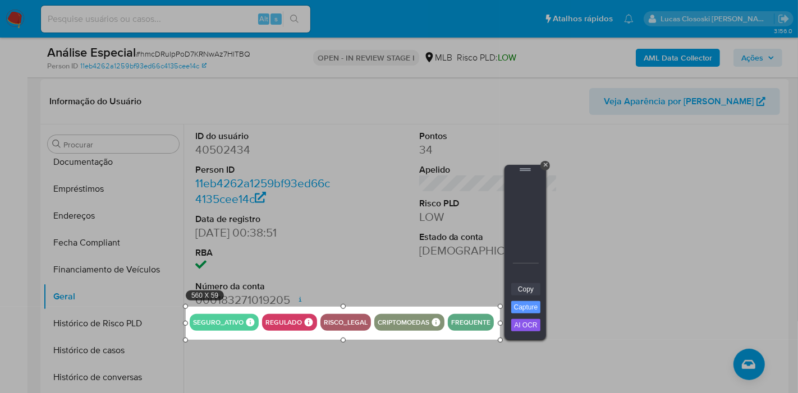
click at [521, 287] on link "Copy" at bounding box center [525, 289] width 29 height 12
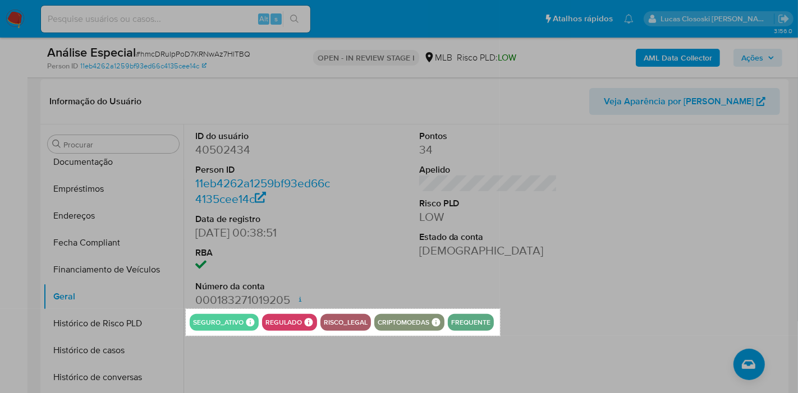
drag, startPoint x: 186, startPoint y: 309, endPoint x: 500, endPoint y: 336, distance: 315.3
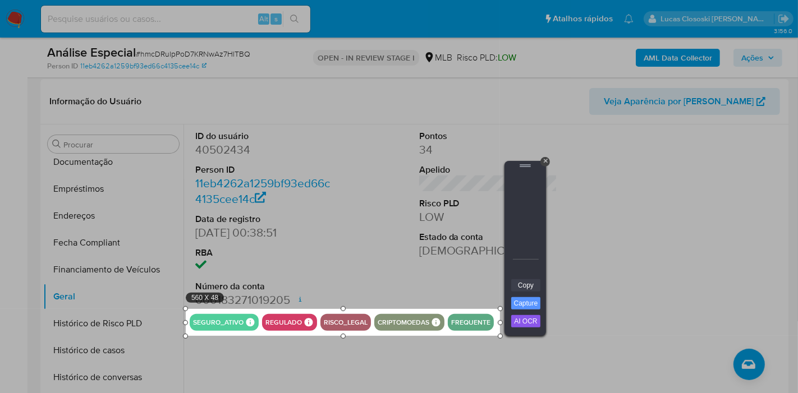
click at [529, 284] on link "Copy" at bounding box center [525, 285] width 29 height 12
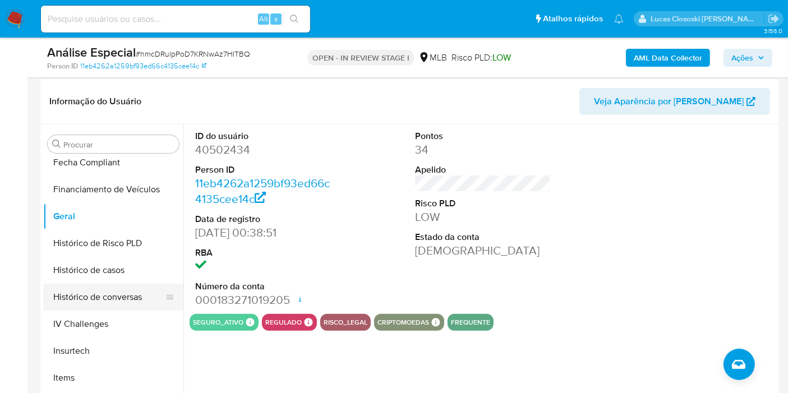
scroll to position [376, 0]
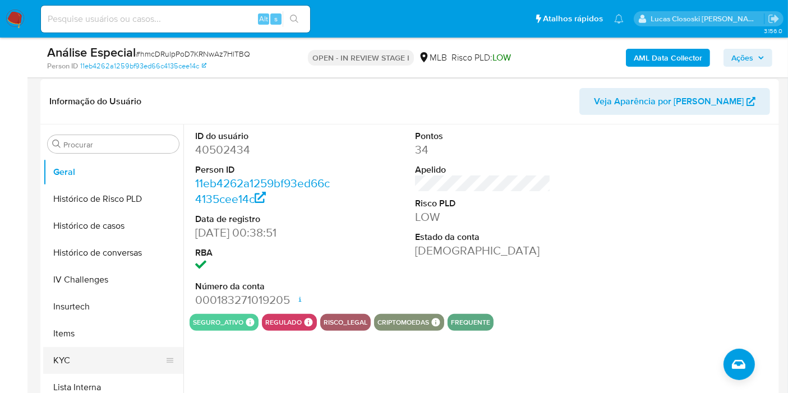
click at [85, 360] on button "KYC" at bounding box center [108, 360] width 131 height 27
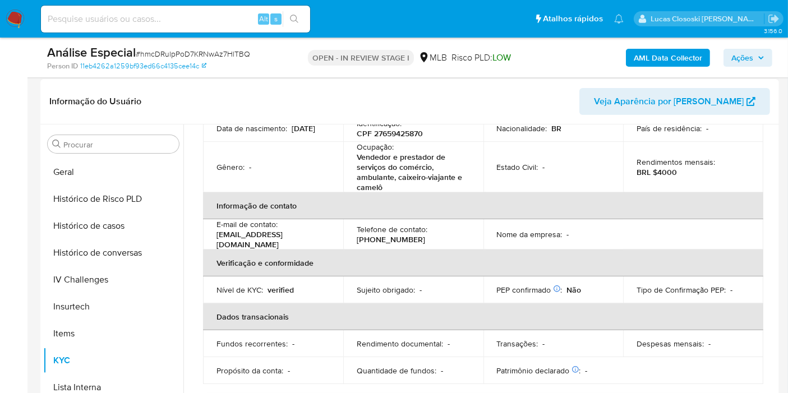
scroll to position [125, 0]
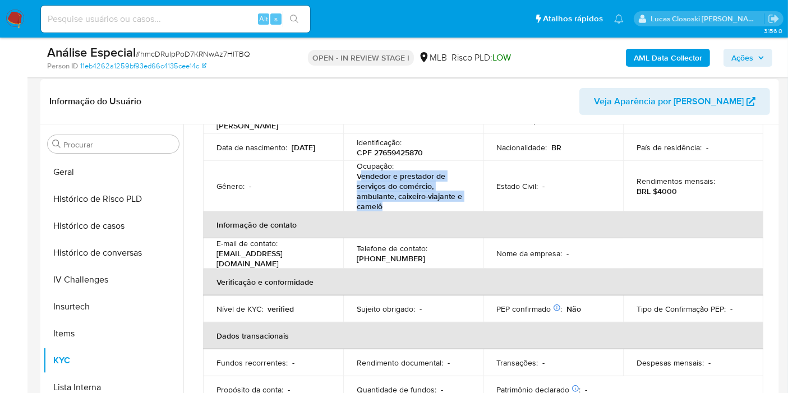
copy p "endedor e prestador de serviços do comércio, ambulante, caixeiro-viajante e cam…"
drag, startPoint x: 389, startPoint y: 209, endPoint x: 362, endPoint y: 180, distance: 39.7
click at [362, 180] on p "Vendedor e prestador de serviços do comércio, ambulante, caixeiro-viajante e ca…" at bounding box center [411, 191] width 109 height 40
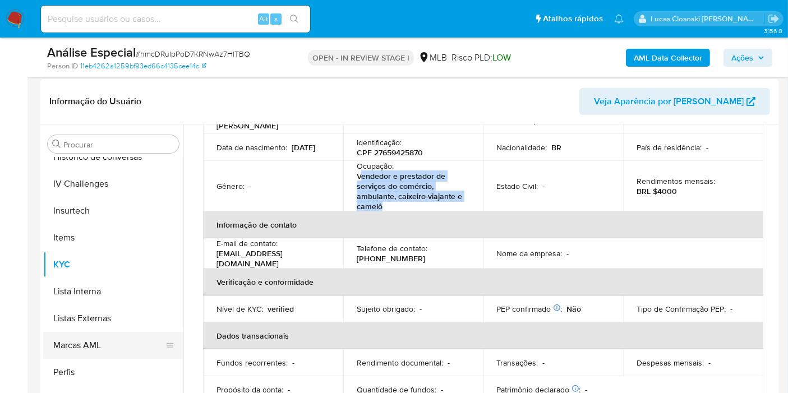
scroll to position [500, 0]
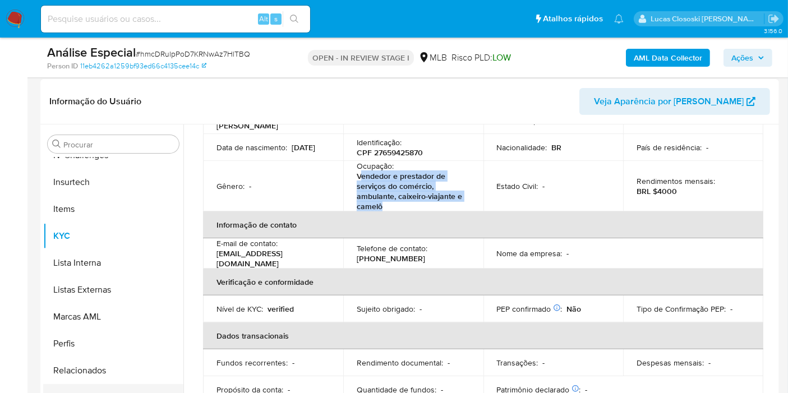
click at [122, 385] on button "Restrições Novo Mundo" at bounding box center [108, 397] width 131 height 27
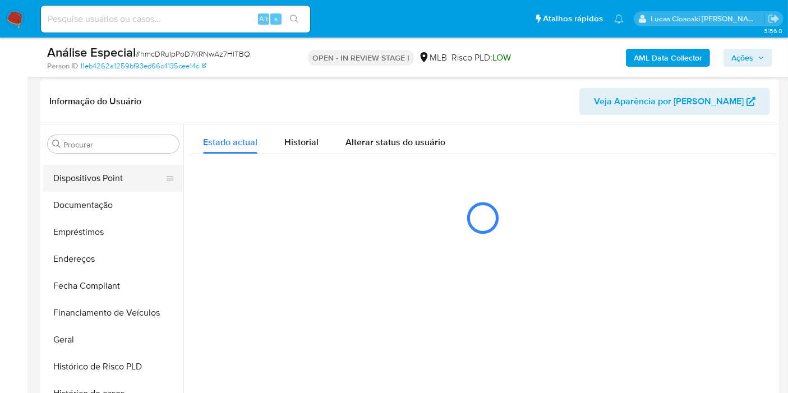
scroll to position [189, 0]
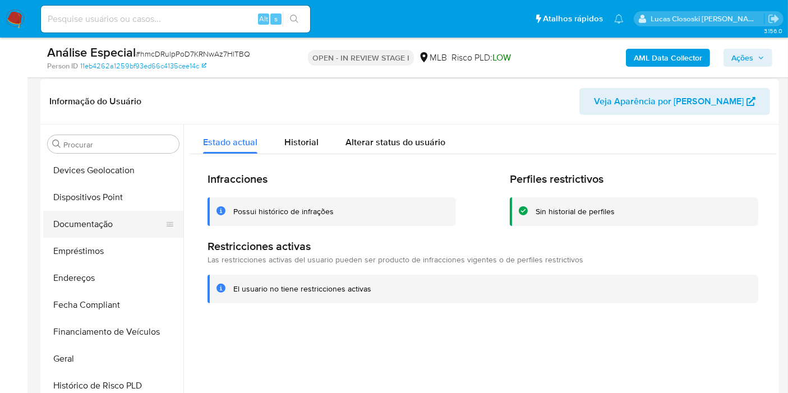
click at [89, 222] on button "Documentação" at bounding box center [108, 224] width 131 height 27
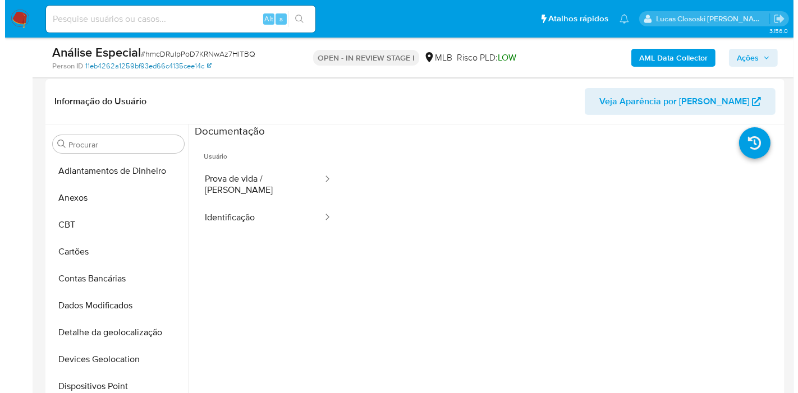
scroll to position [0, 0]
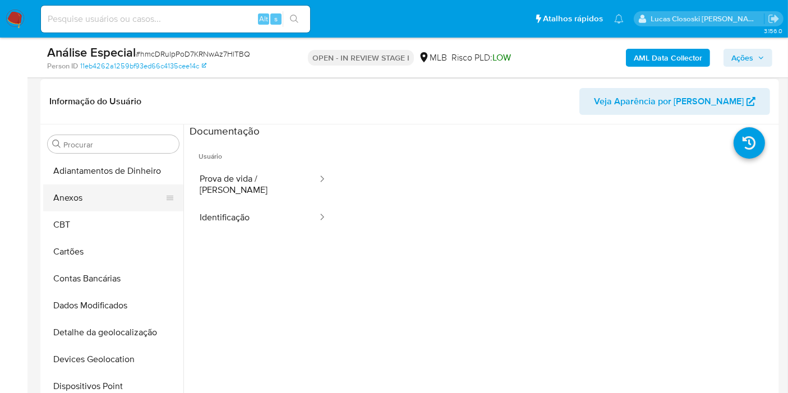
click at [97, 191] on button "Anexos" at bounding box center [108, 198] width 131 height 27
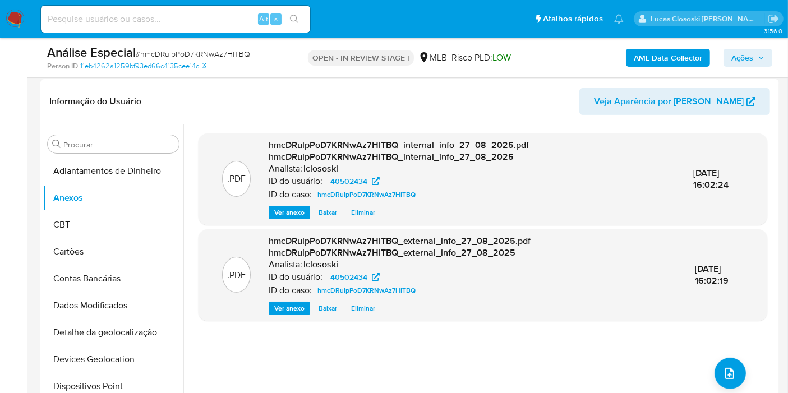
drag, startPoint x: 756, startPoint y: 62, endPoint x: 732, endPoint y: 66, distance: 24.5
click at [755, 62] on span "Ações" at bounding box center [748, 58] width 33 height 16
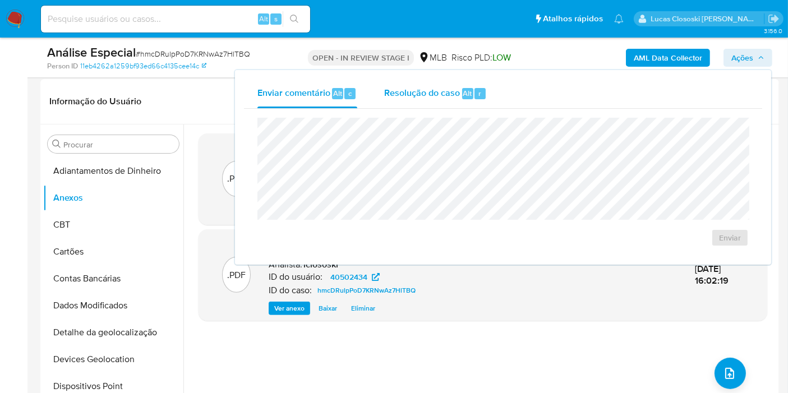
drag, startPoint x: 732, startPoint y: 66, endPoint x: 495, endPoint y: 94, distance: 238.4
click at [495, 94] on button "Resolução do caso Alt r" at bounding box center [436, 93] width 130 height 29
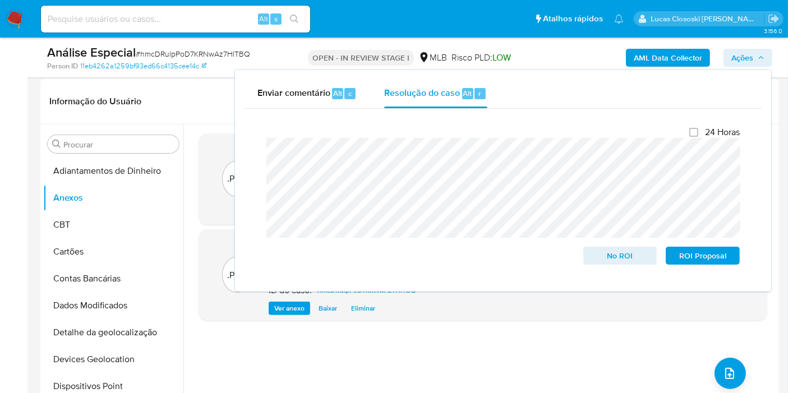
click at [743, 61] on span "Ações" at bounding box center [743, 58] width 22 height 18
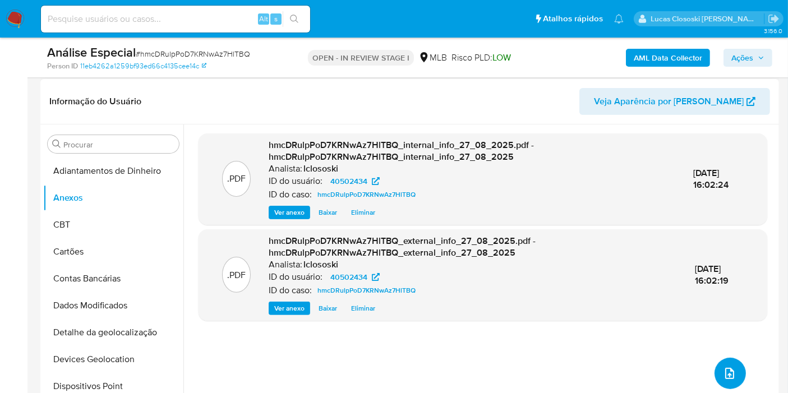
click at [728, 371] on icon "upload-file" at bounding box center [729, 373] width 13 height 13
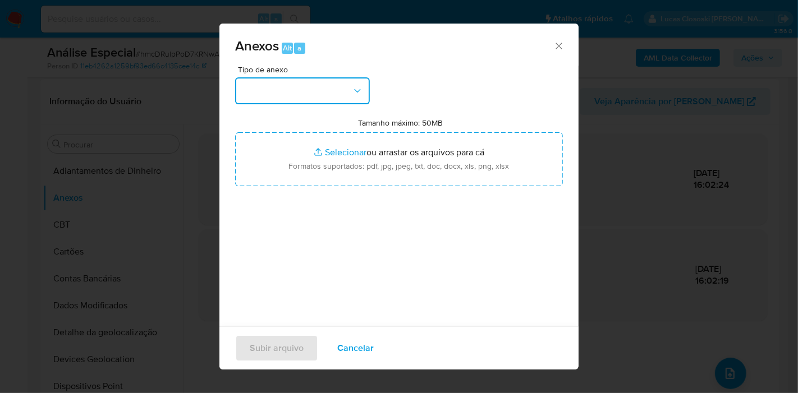
click at [317, 80] on button "button" at bounding box center [302, 90] width 135 height 27
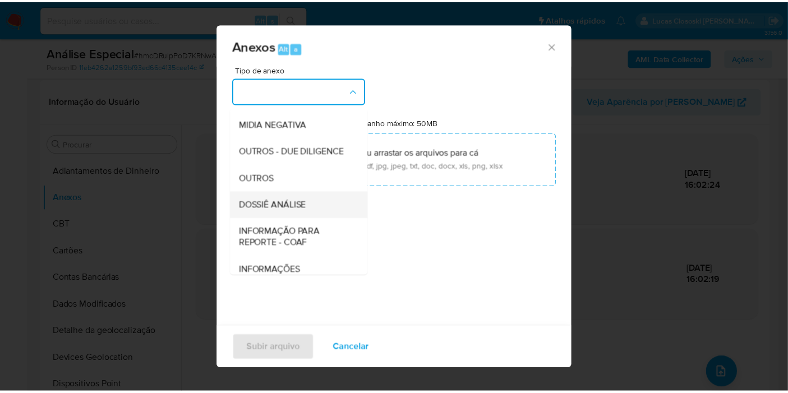
scroll to position [172, 0]
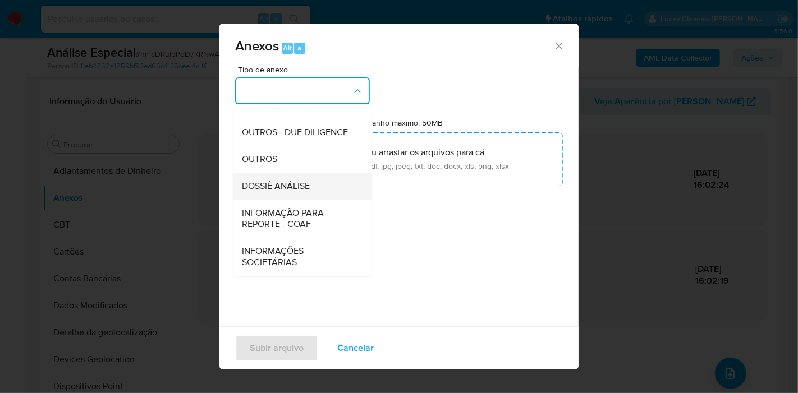
click at [311, 183] on div "DOSSIÊ ANÁLISE" at bounding box center [299, 186] width 114 height 27
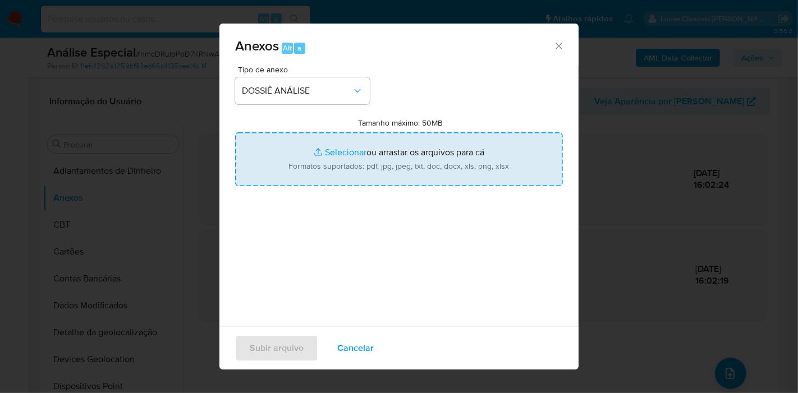
click at [320, 148] on input "Tamanho máximo: 50MB Selecionar arquivos" at bounding box center [399, 159] width 328 height 54
type input "C:\fakepath\SAR - XXXX - CPF 27659425870 - FERNANDA LORENZI MONTEIRO DE ARAUJO.…"
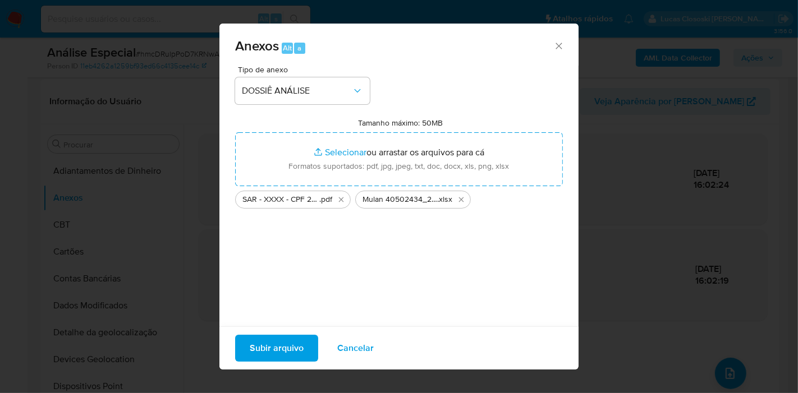
click at [260, 342] on span "Subir arquivo" at bounding box center [277, 348] width 54 height 25
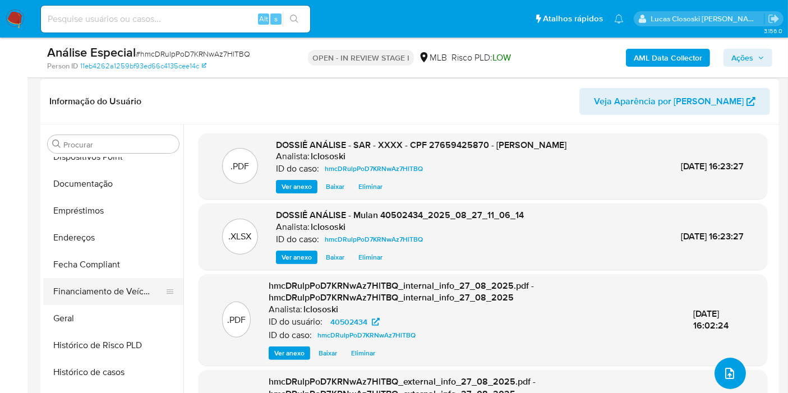
scroll to position [249, 0]
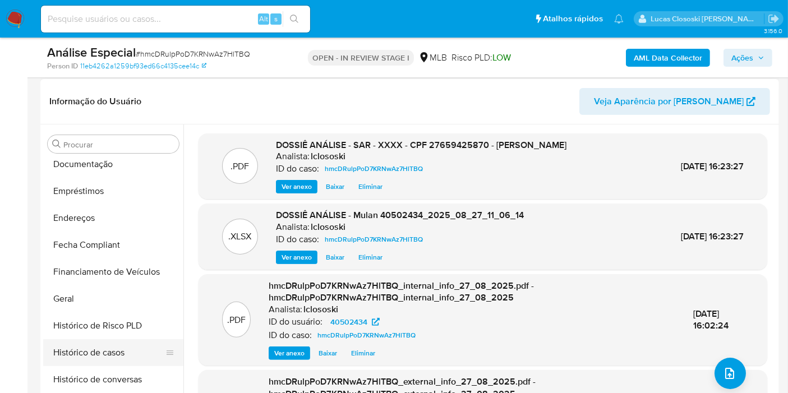
click at [107, 352] on button "Histórico de casos" at bounding box center [108, 352] width 131 height 27
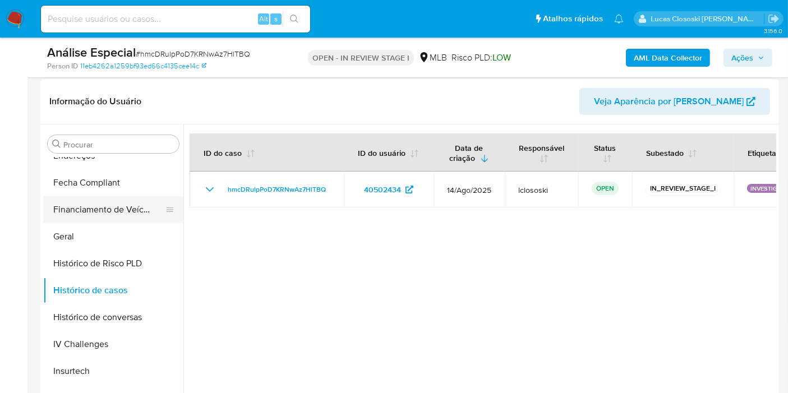
scroll to position [436, 0]
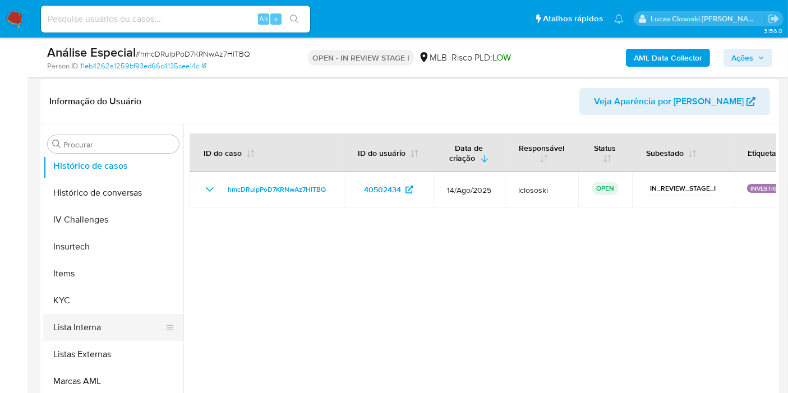
click at [93, 318] on button "Lista Interna" at bounding box center [108, 327] width 131 height 27
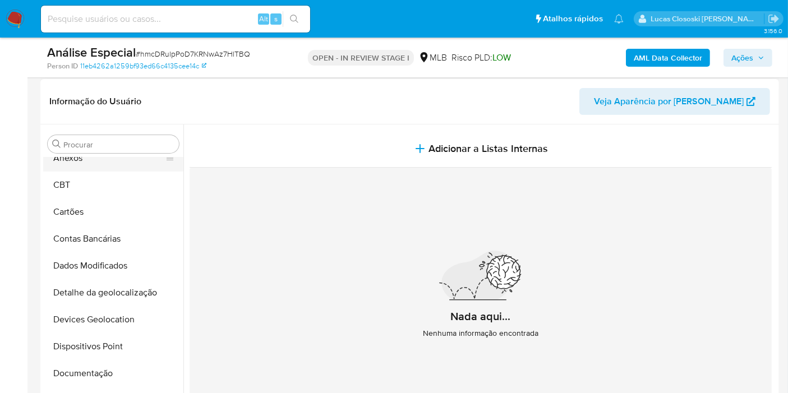
scroll to position [0, 0]
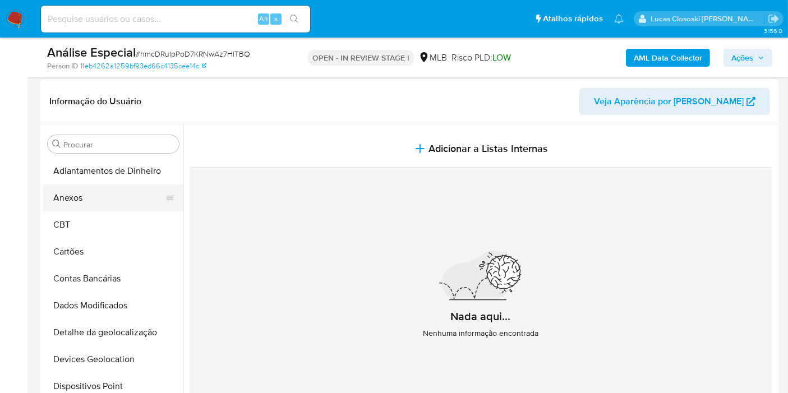
click at [97, 196] on button "Anexos" at bounding box center [108, 198] width 131 height 27
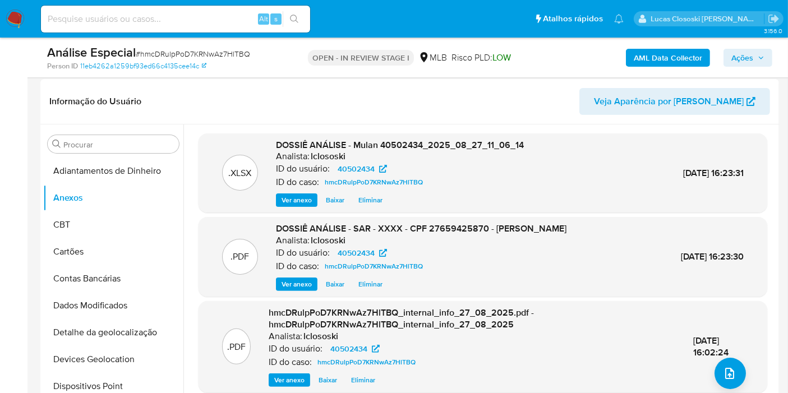
click at [757, 55] on span "Ações" at bounding box center [748, 58] width 33 height 16
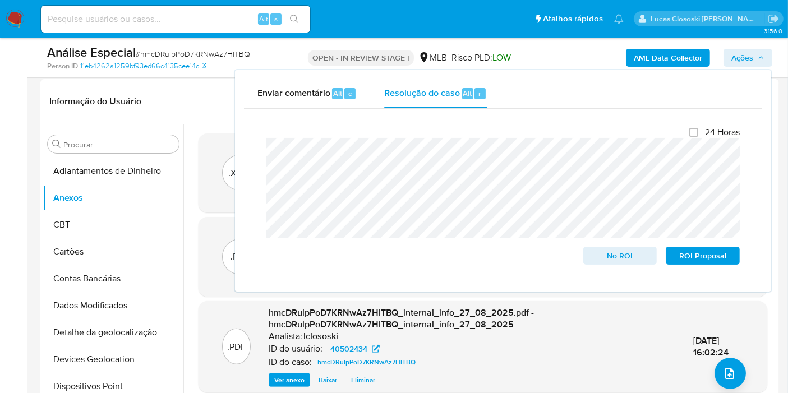
click at [757, 55] on span "Ações" at bounding box center [748, 58] width 33 height 16
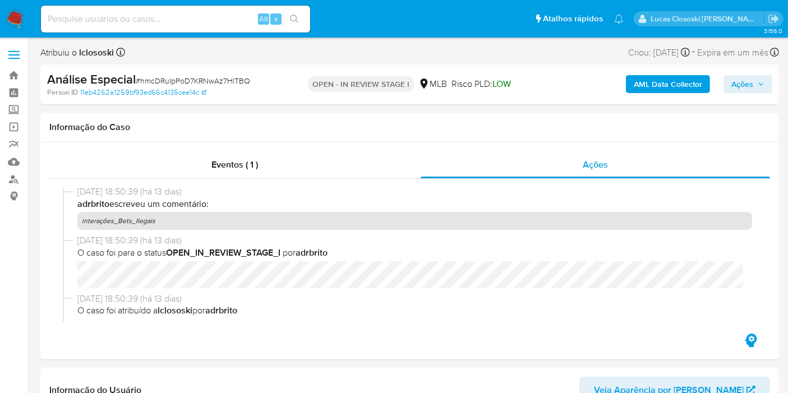
click at [760, 85] on icon "button" at bounding box center [761, 84] width 7 height 7
click at [743, 96] on div "AML Data Collector Ações" at bounding box center [653, 84] width 239 height 26
click at [743, 90] on span "Ações" at bounding box center [743, 84] width 22 height 18
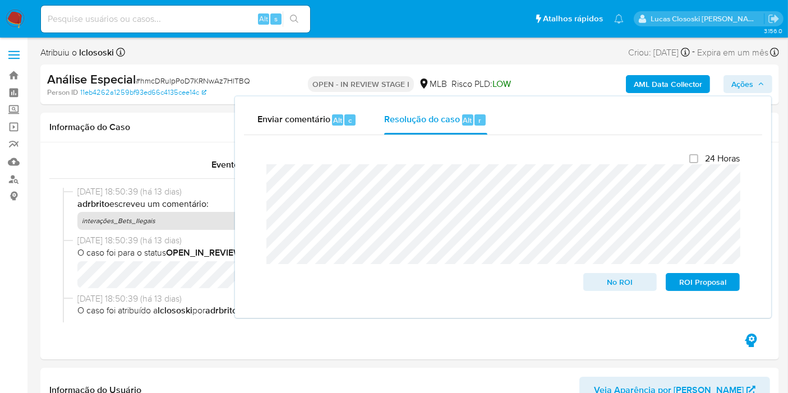
click at [764, 84] on icon "button" at bounding box center [761, 84] width 7 height 7
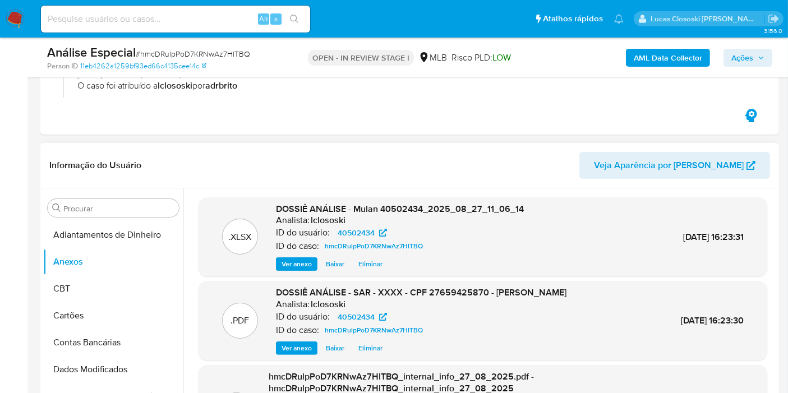
scroll to position [187, 0]
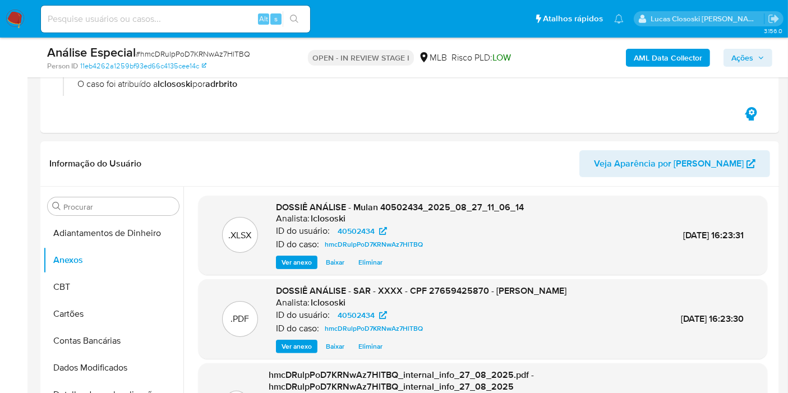
click at [763, 63] on span "Ações" at bounding box center [748, 58] width 33 height 16
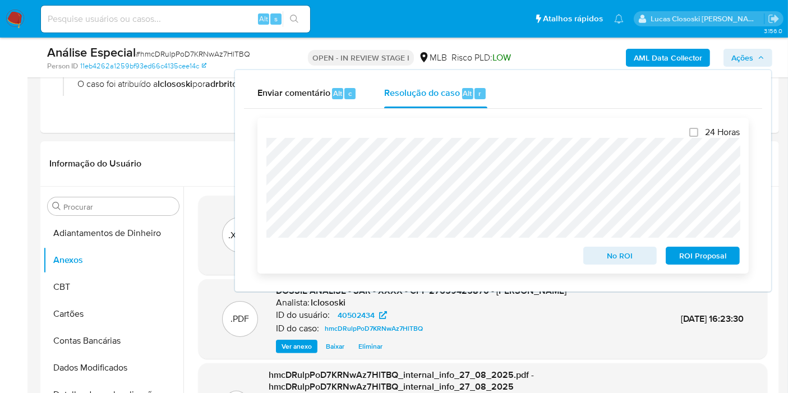
click at [727, 254] on span "ROI Proposal" at bounding box center [703, 256] width 58 height 16
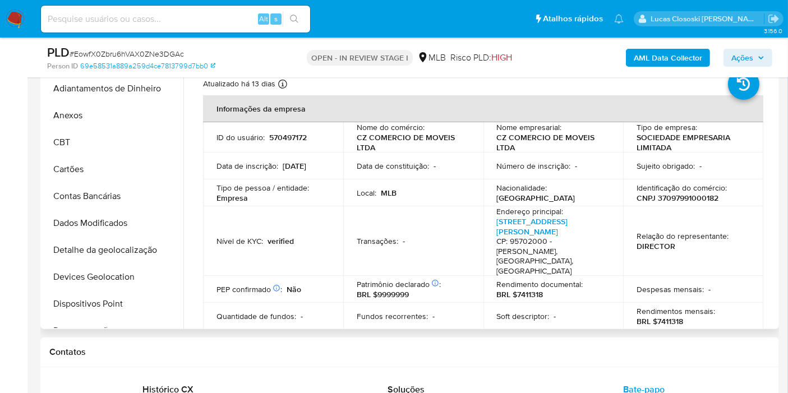
scroll to position [140, 0]
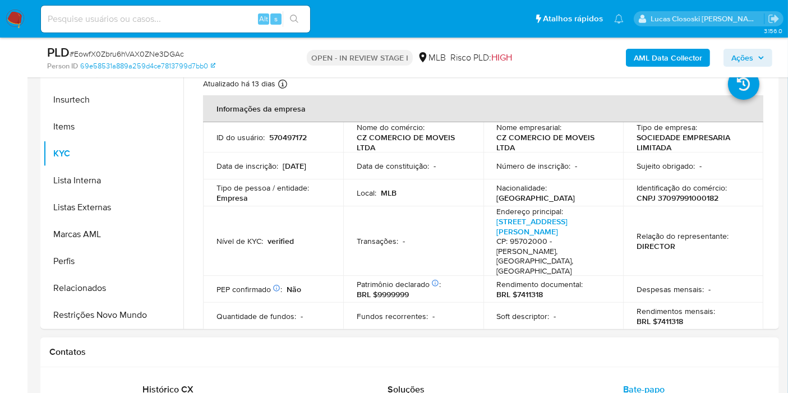
click at [497, 343] on div "Contatos" at bounding box center [409, 353] width 739 height 30
click at [490, 351] on h1 "Contatos" at bounding box center [409, 352] width 721 height 11
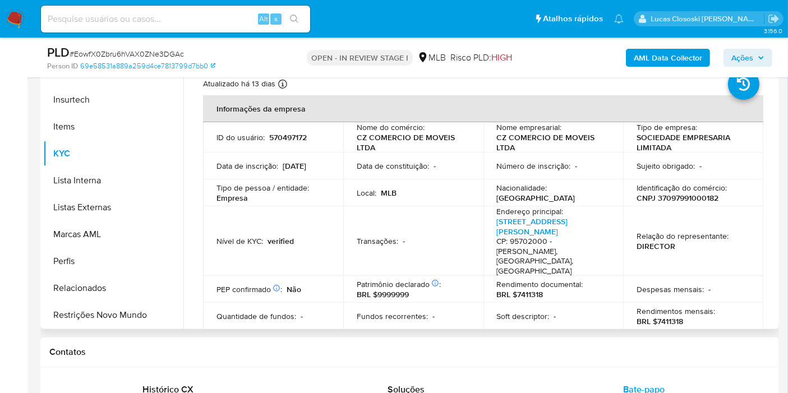
click at [452, 112] on th "Informações da empresa" at bounding box center [483, 108] width 560 height 27
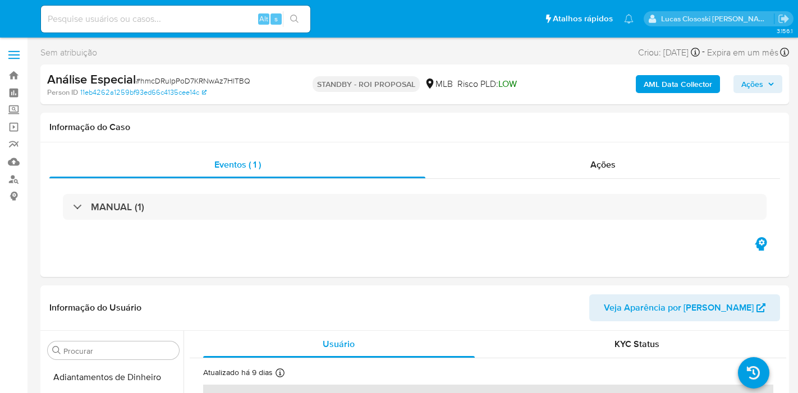
select select "10"
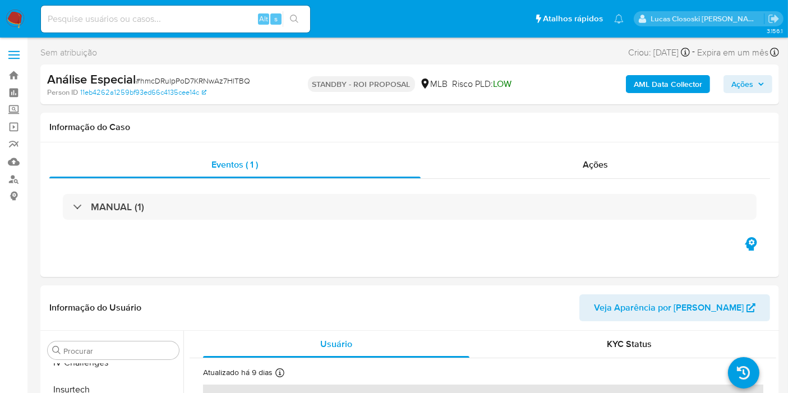
scroll to position [500, 0]
